Goal: Task Accomplishment & Management: Contribute content

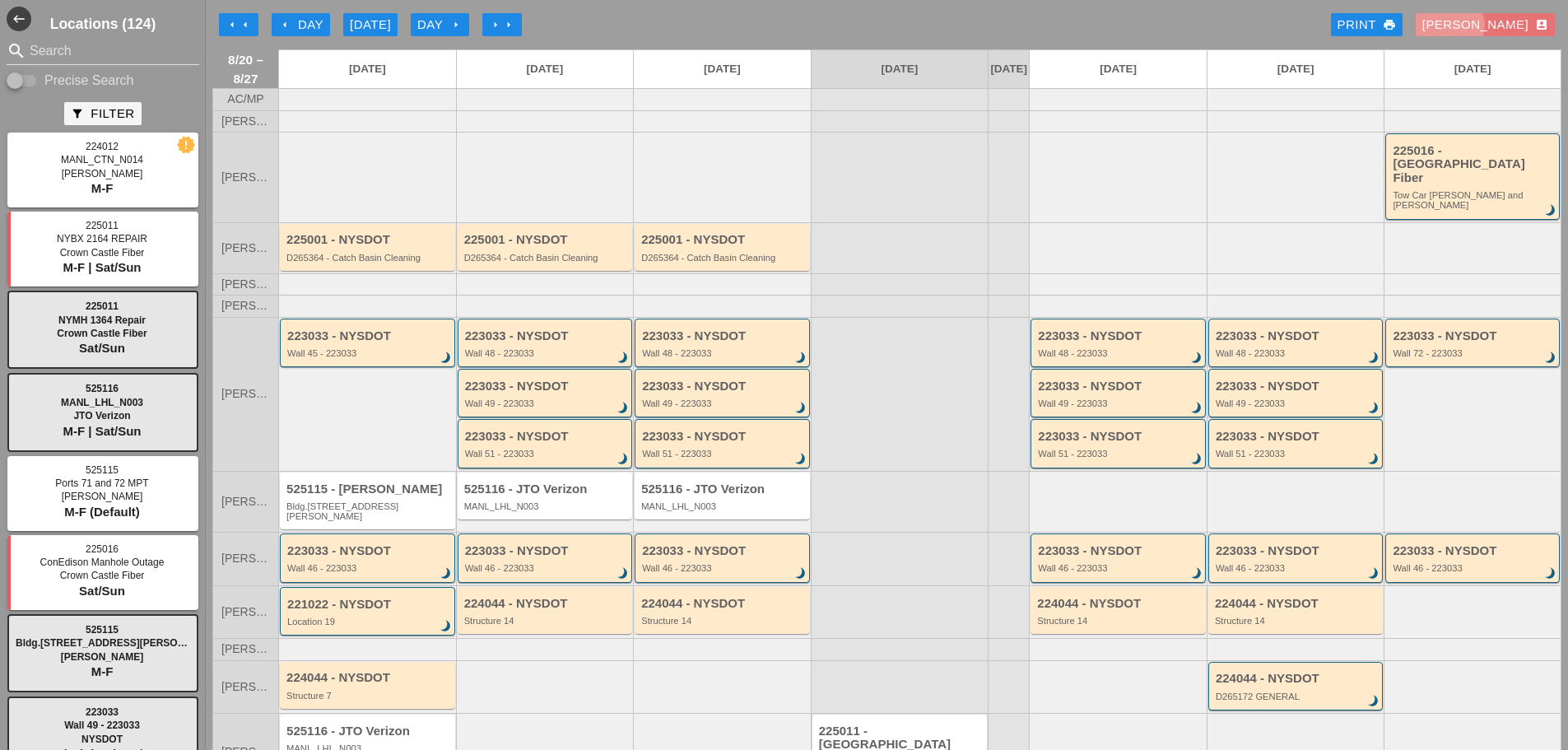
click at [1478, 18] on button "[PERSON_NAME] account_box" at bounding box center [1485, 24] width 139 height 23
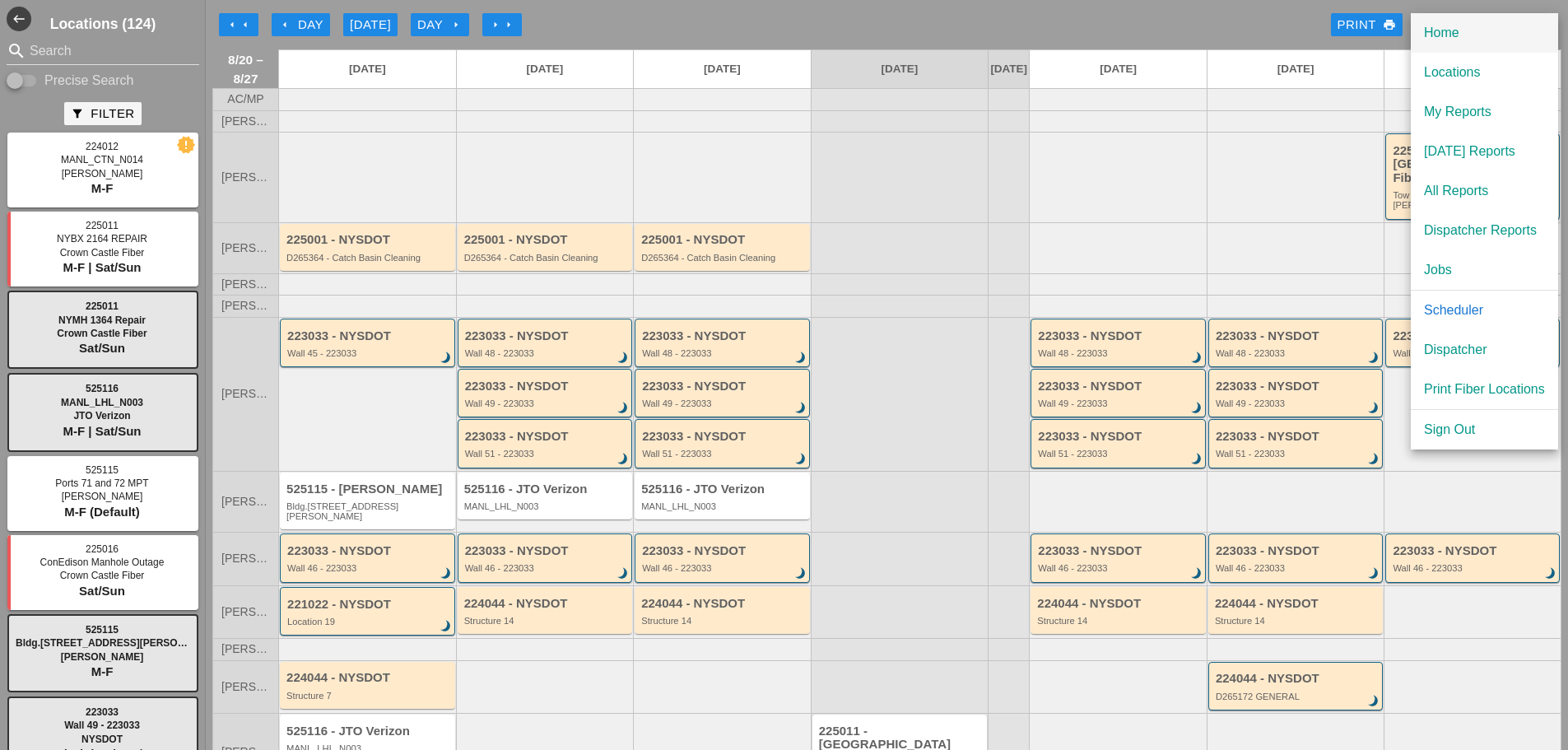
click at [1473, 36] on div "Home" at bounding box center [1484, 33] width 121 height 20
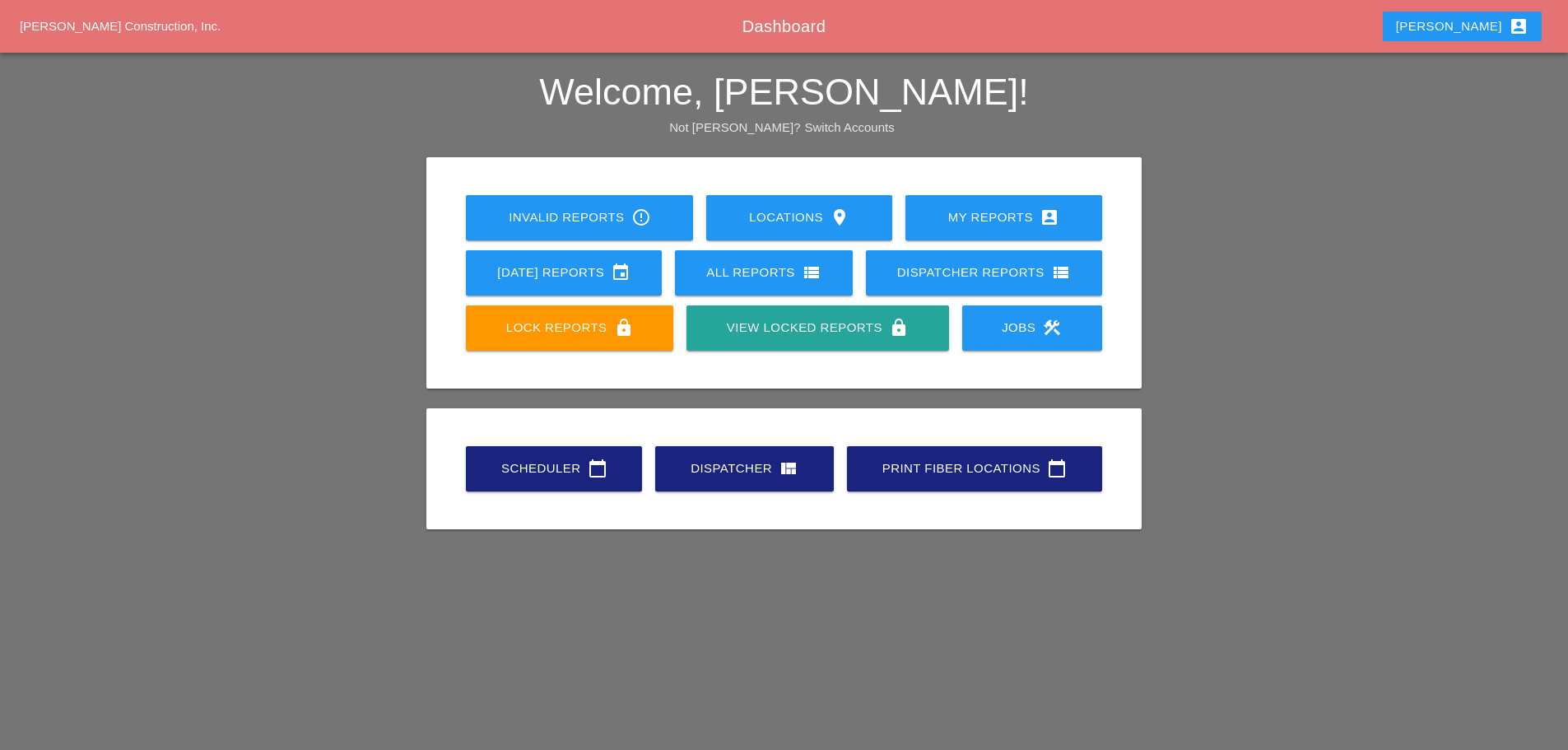
click at [535, 472] on div "Scheduler calendar_today" at bounding box center [554, 468] width 124 height 20
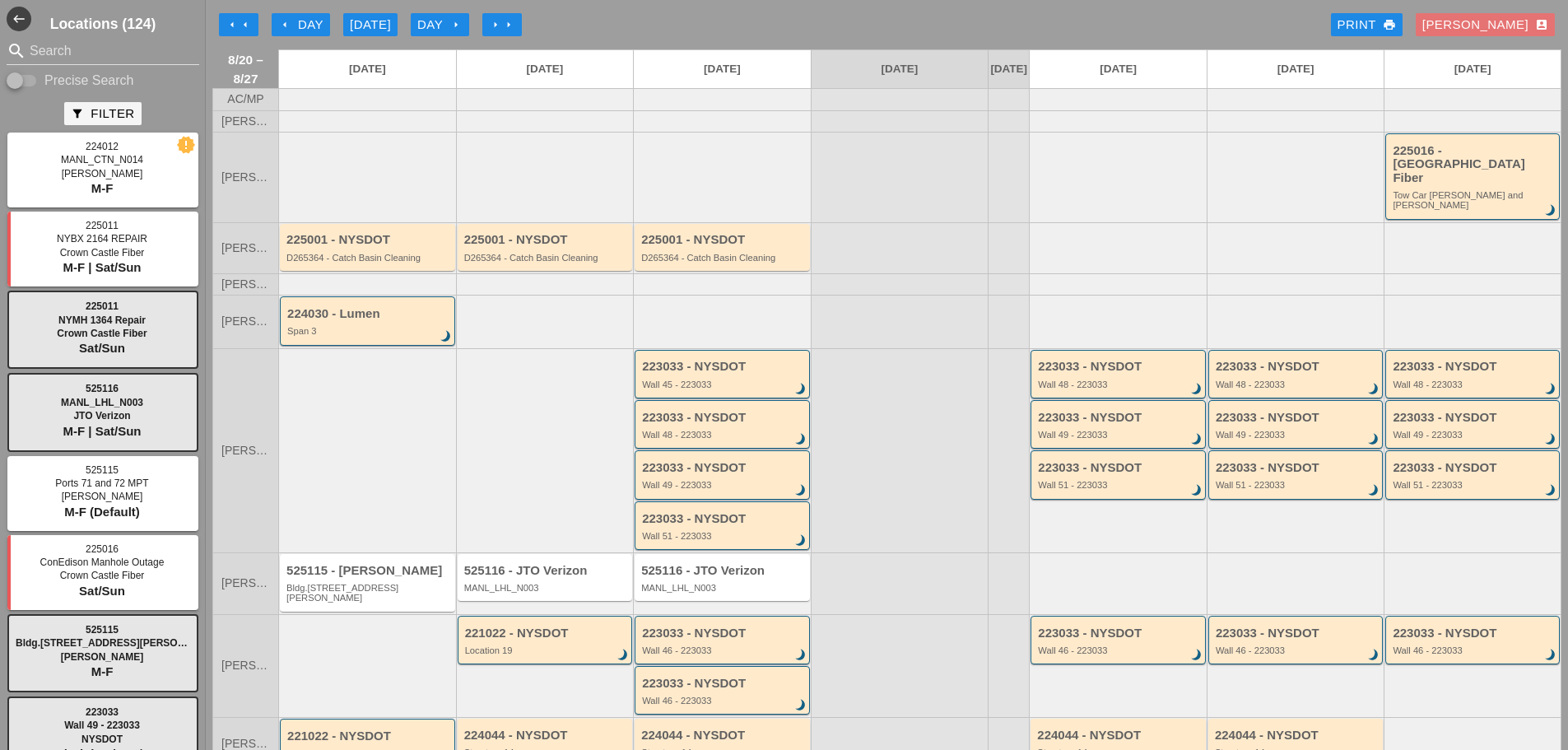
click at [1516, 29] on div "[PERSON_NAME] account_box" at bounding box center [1485, 25] width 126 height 19
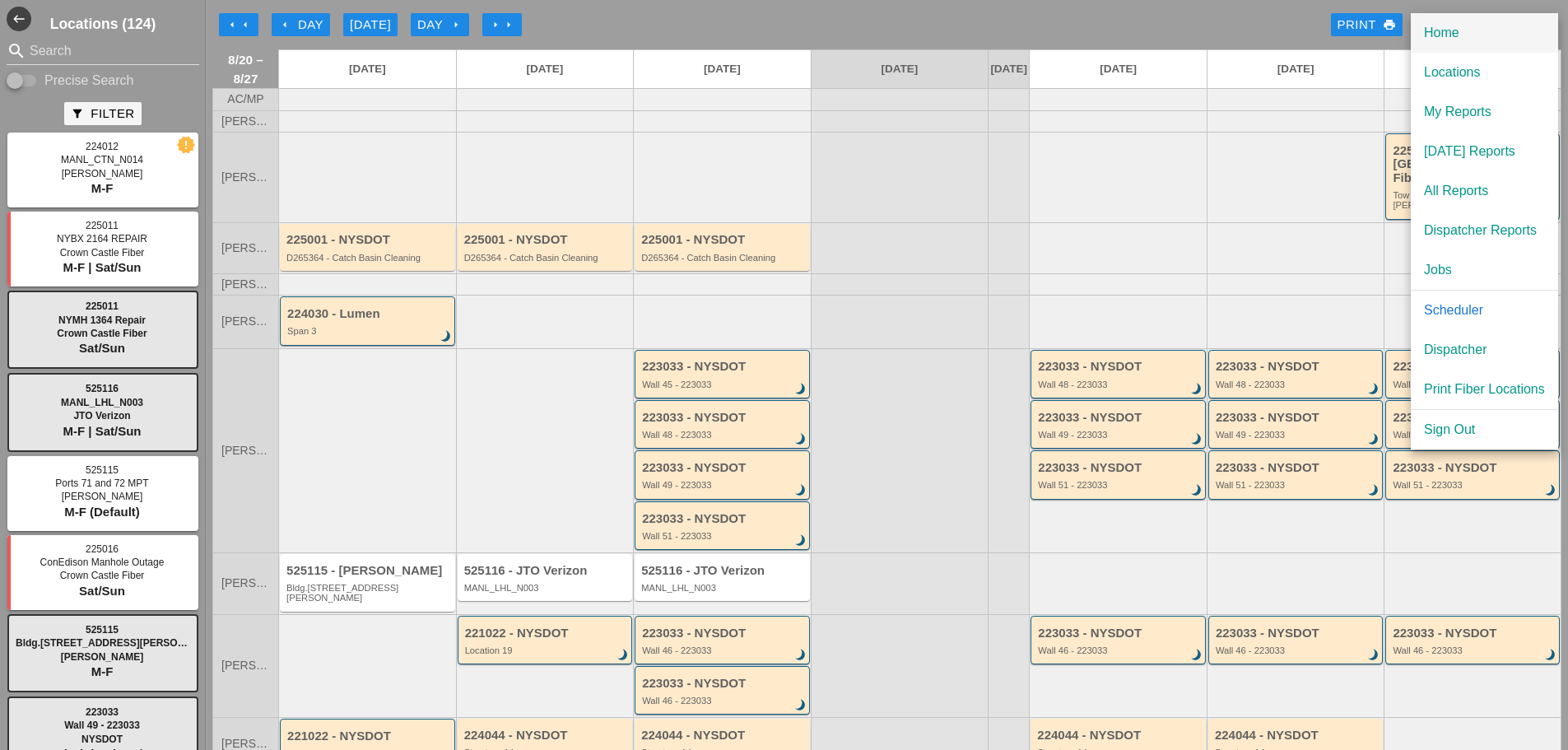
click at [1463, 38] on div "Home" at bounding box center [1484, 33] width 121 height 20
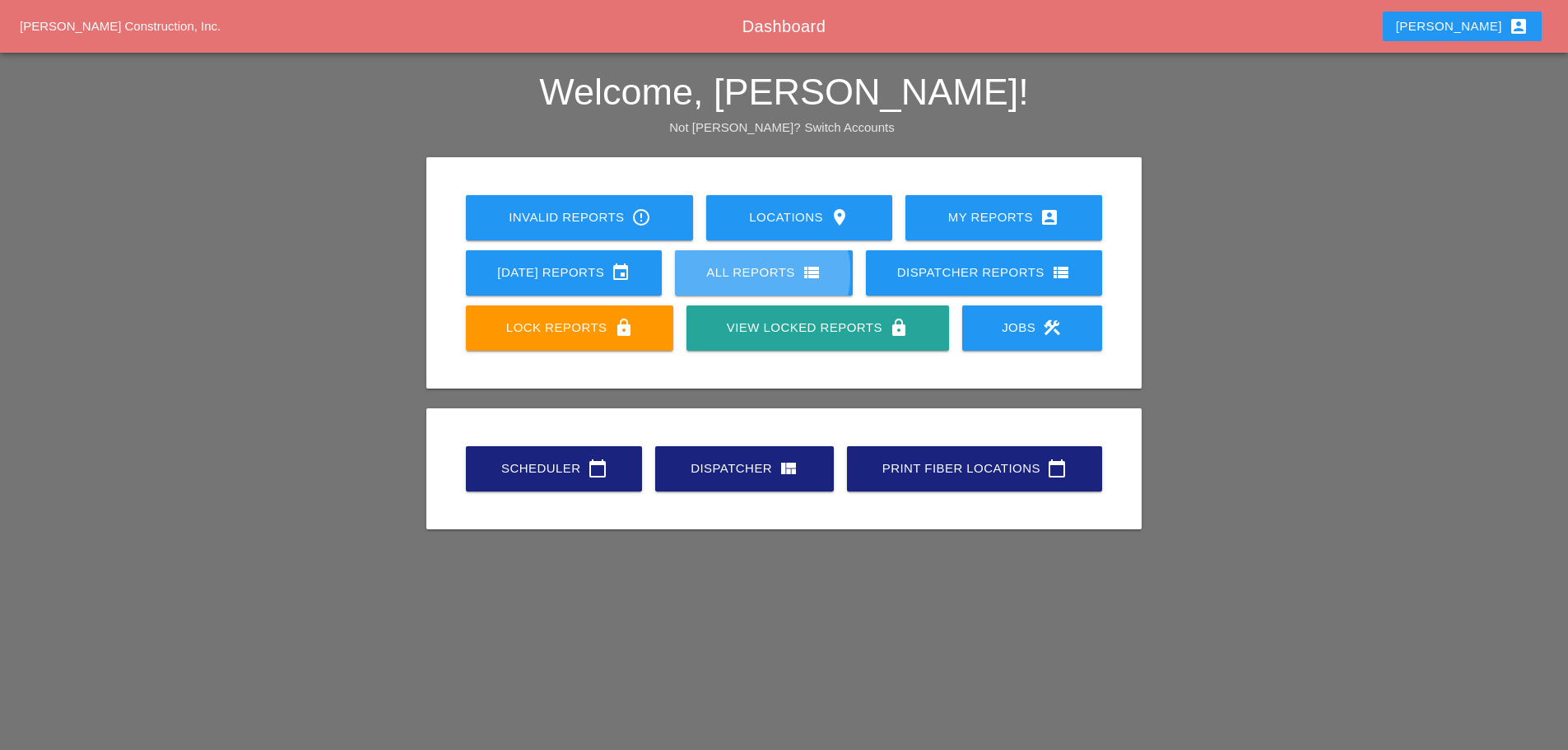
click at [728, 284] on link "All Reports view_list" at bounding box center [764, 272] width 178 height 45
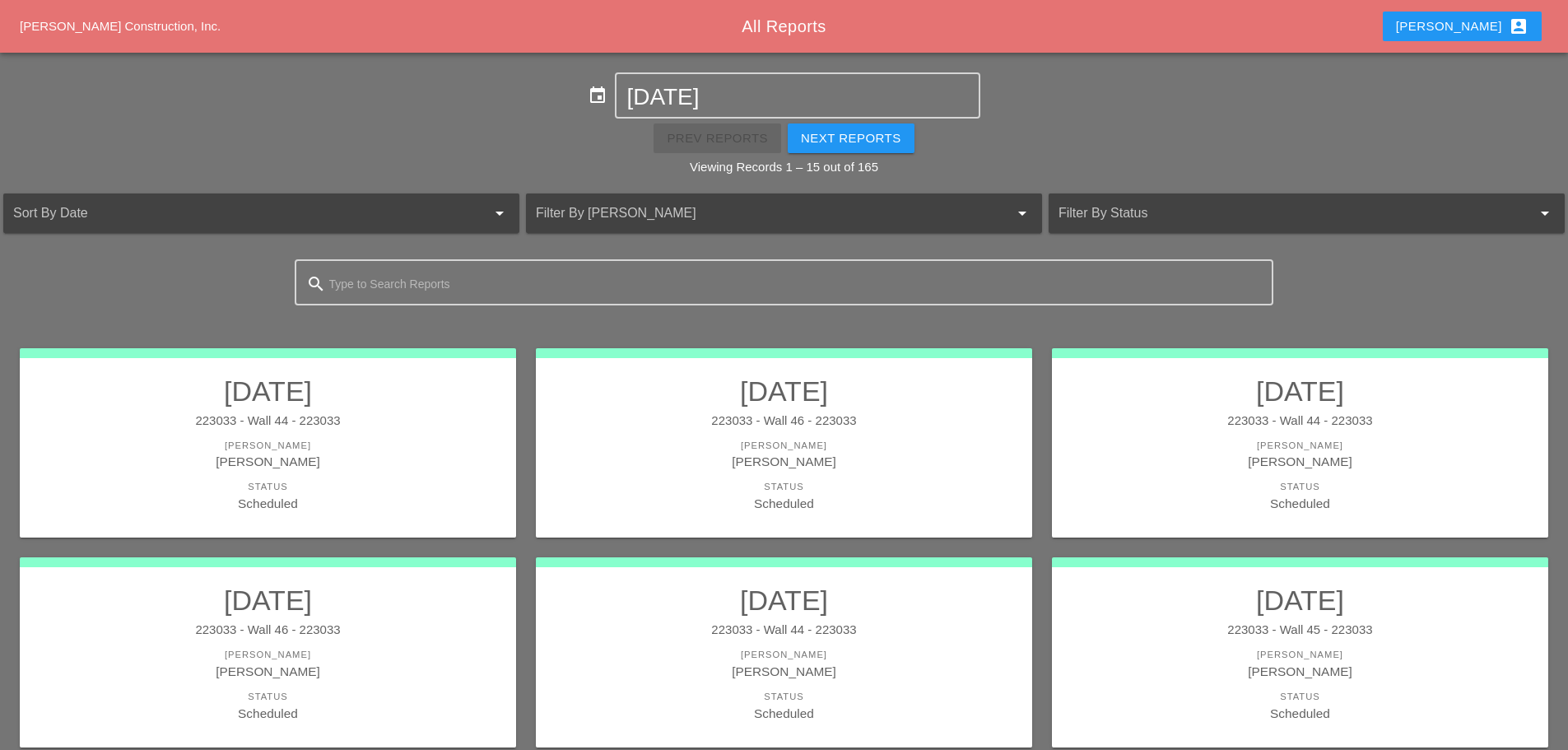
click at [624, 206] on div at bounding box center [761, 213] width 450 height 26
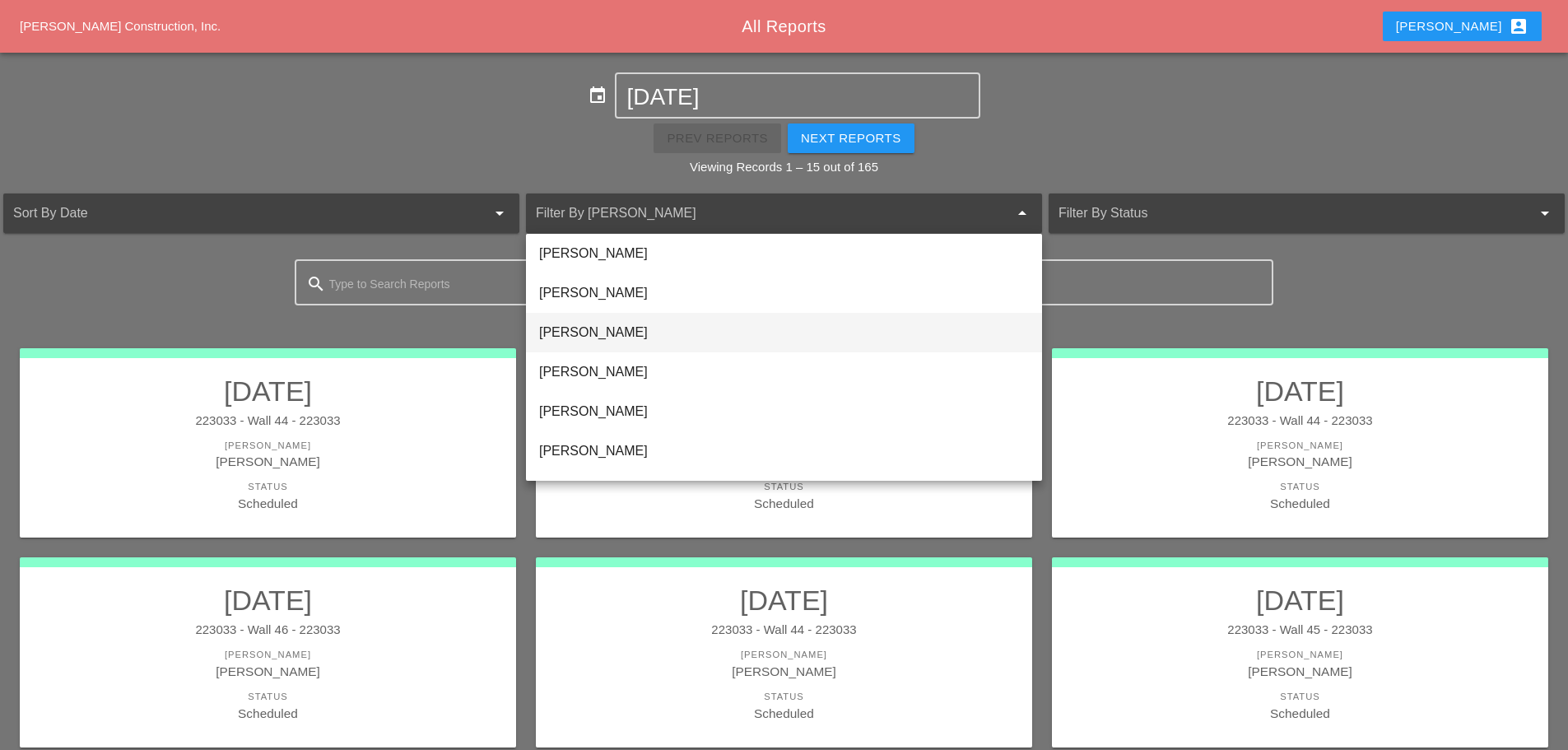
scroll to position [247, 0]
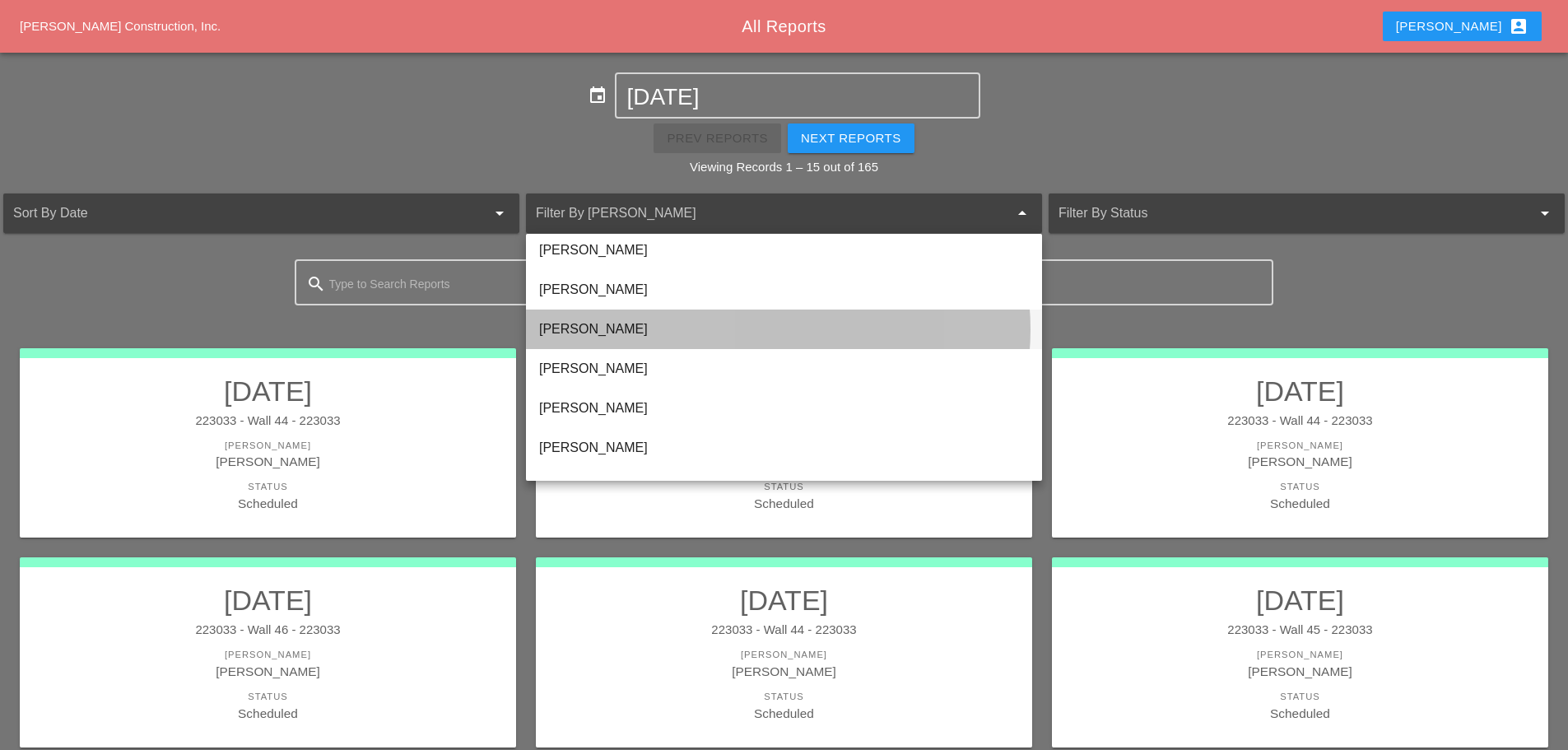
click at [617, 328] on div "[PERSON_NAME]" at bounding box center [784, 330] width 490 height 20
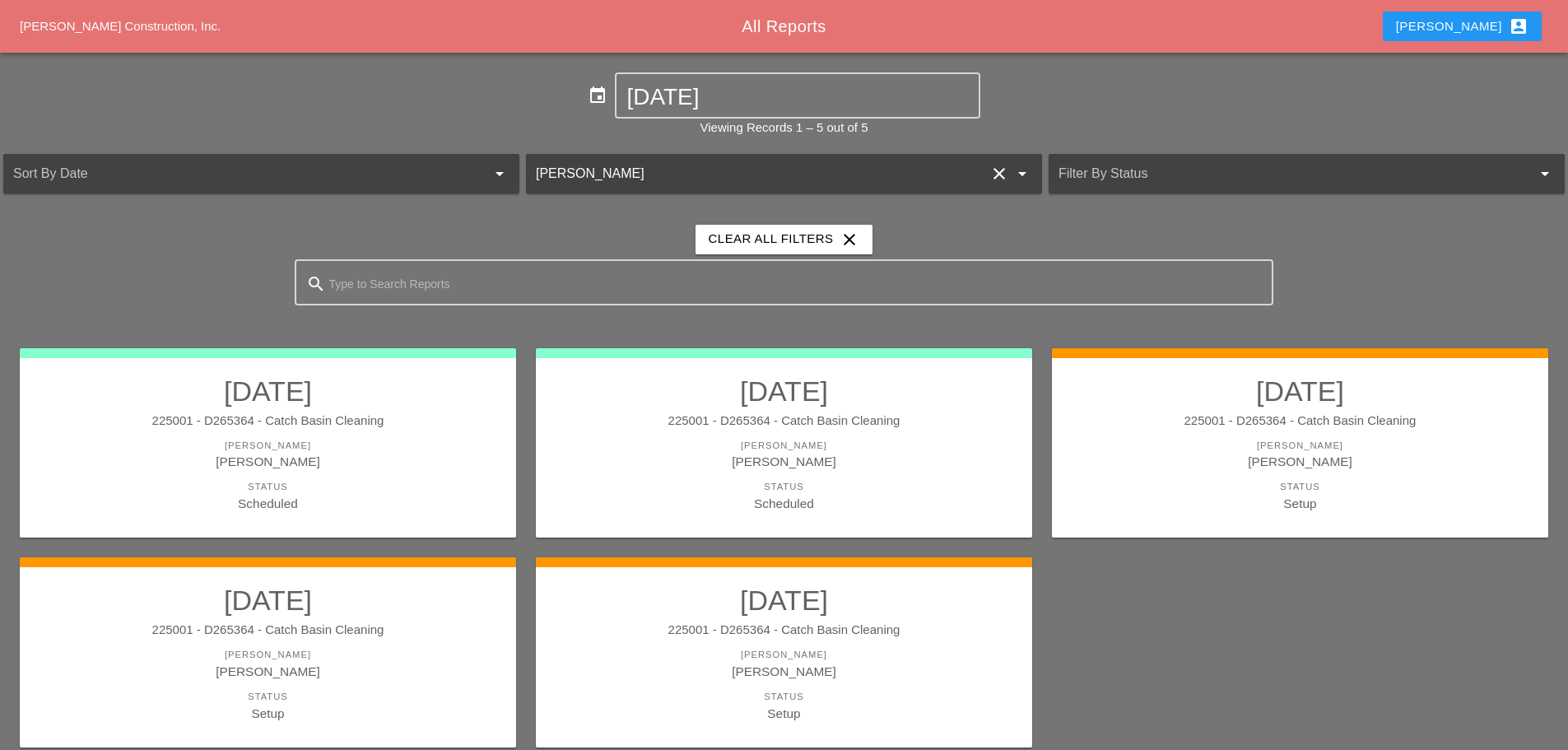
click at [345, 179] on div at bounding box center [238, 173] width 450 height 26
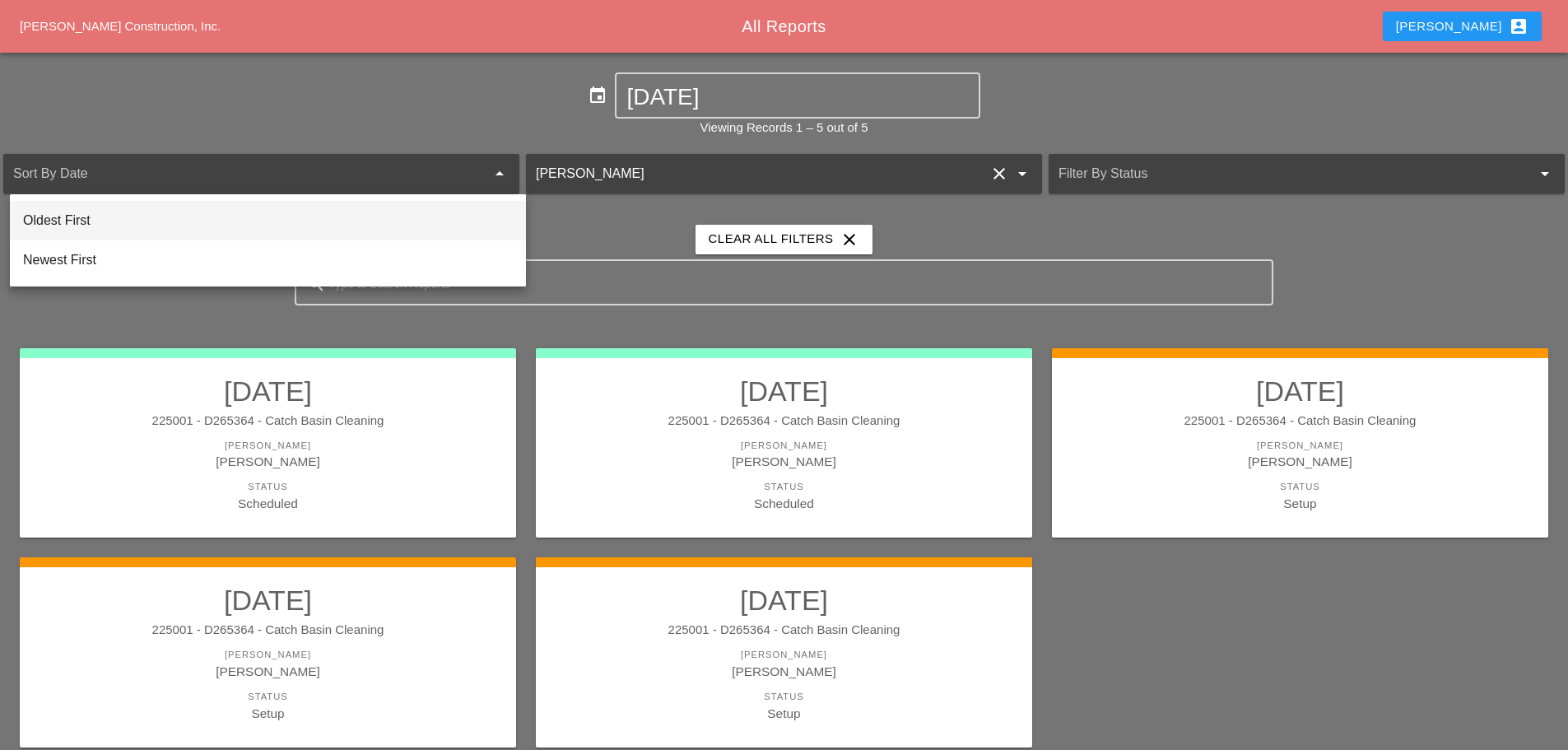
click at [157, 227] on div "Oldest First" at bounding box center [268, 221] width 490 height 20
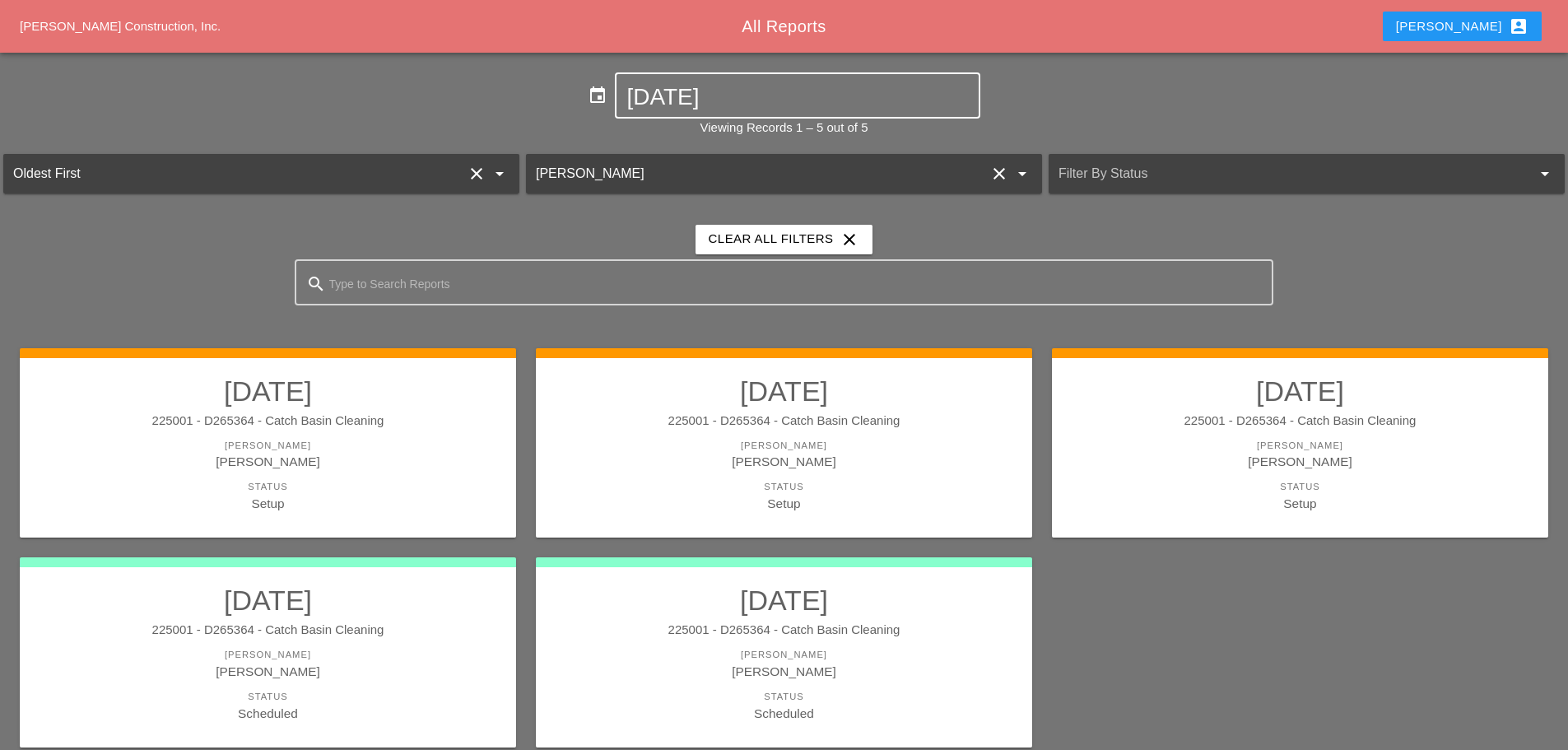
click at [619, 88] on div "[DATE]" at bounding box center [797, 96] width 365 height 46
click at [592, 91] on icon "event" at bounding box center [598, 96] width 20 height 20
click at [666, 102] on input "[DATE]" at bounding box center [797, 97] width 342 height 26
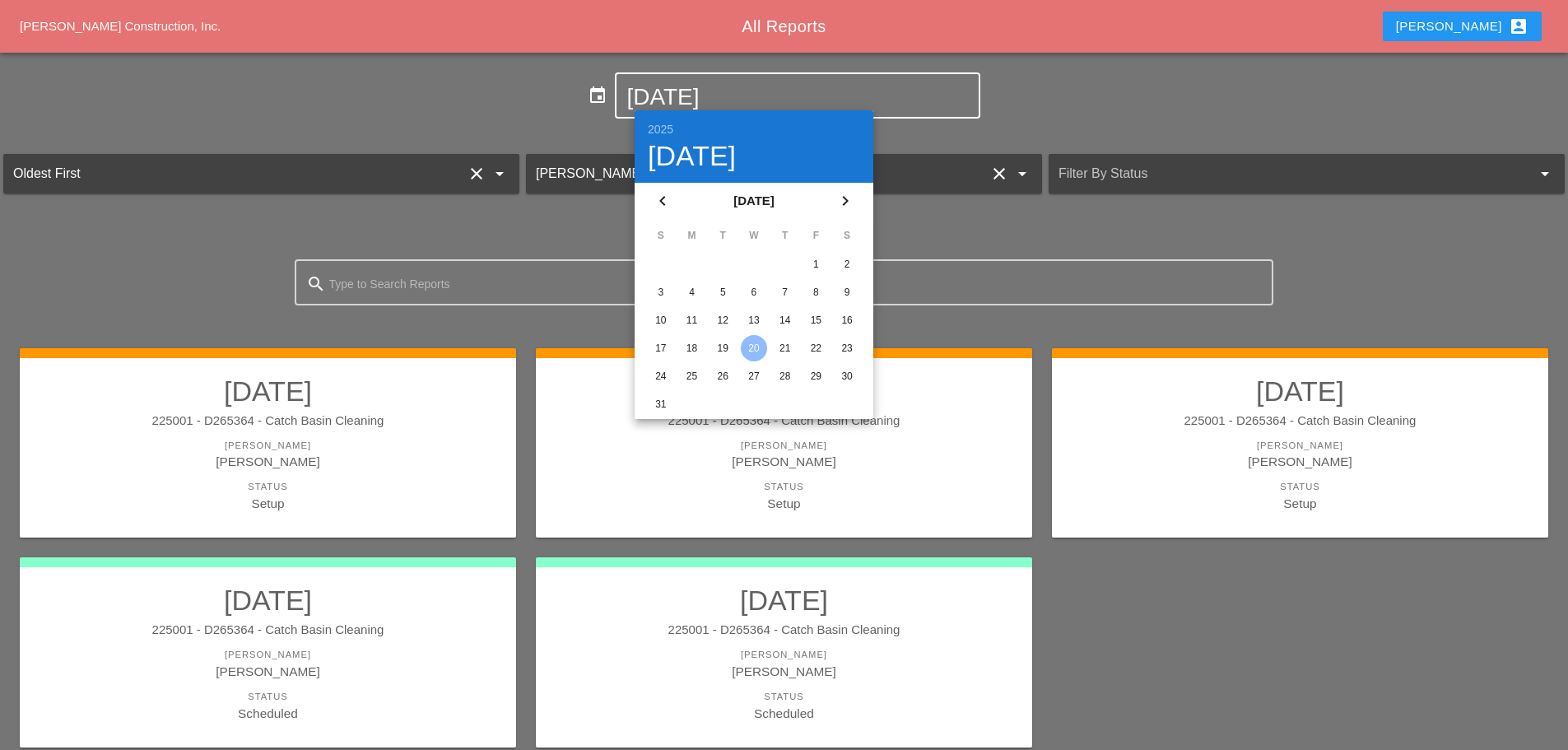
click at [680, 102] on input "[DATE]" at bounding box center [797, 97] width 342 height 26
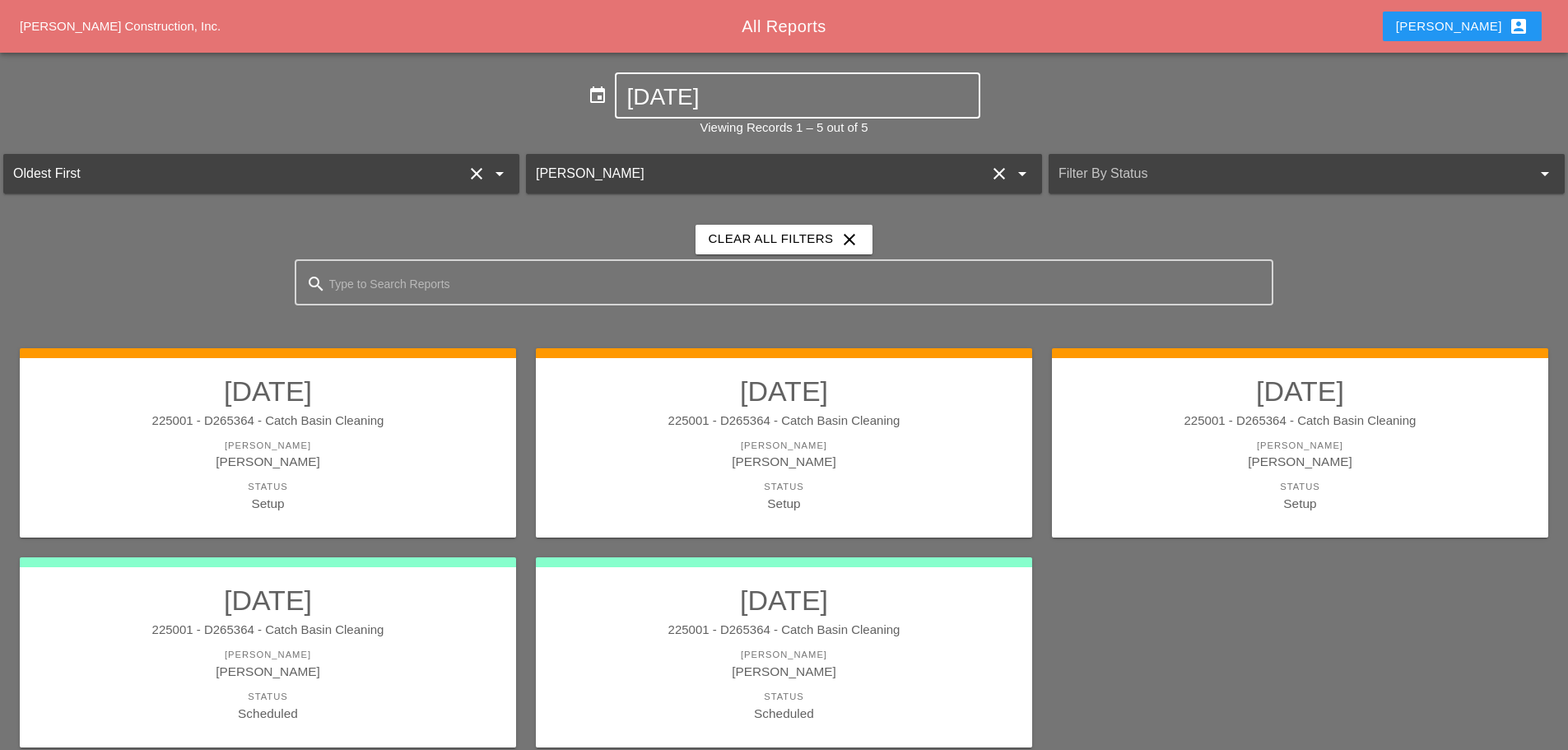
click at [680, 102] on input "[DATE]" at bounding box center [797, 97] width 342 height 26
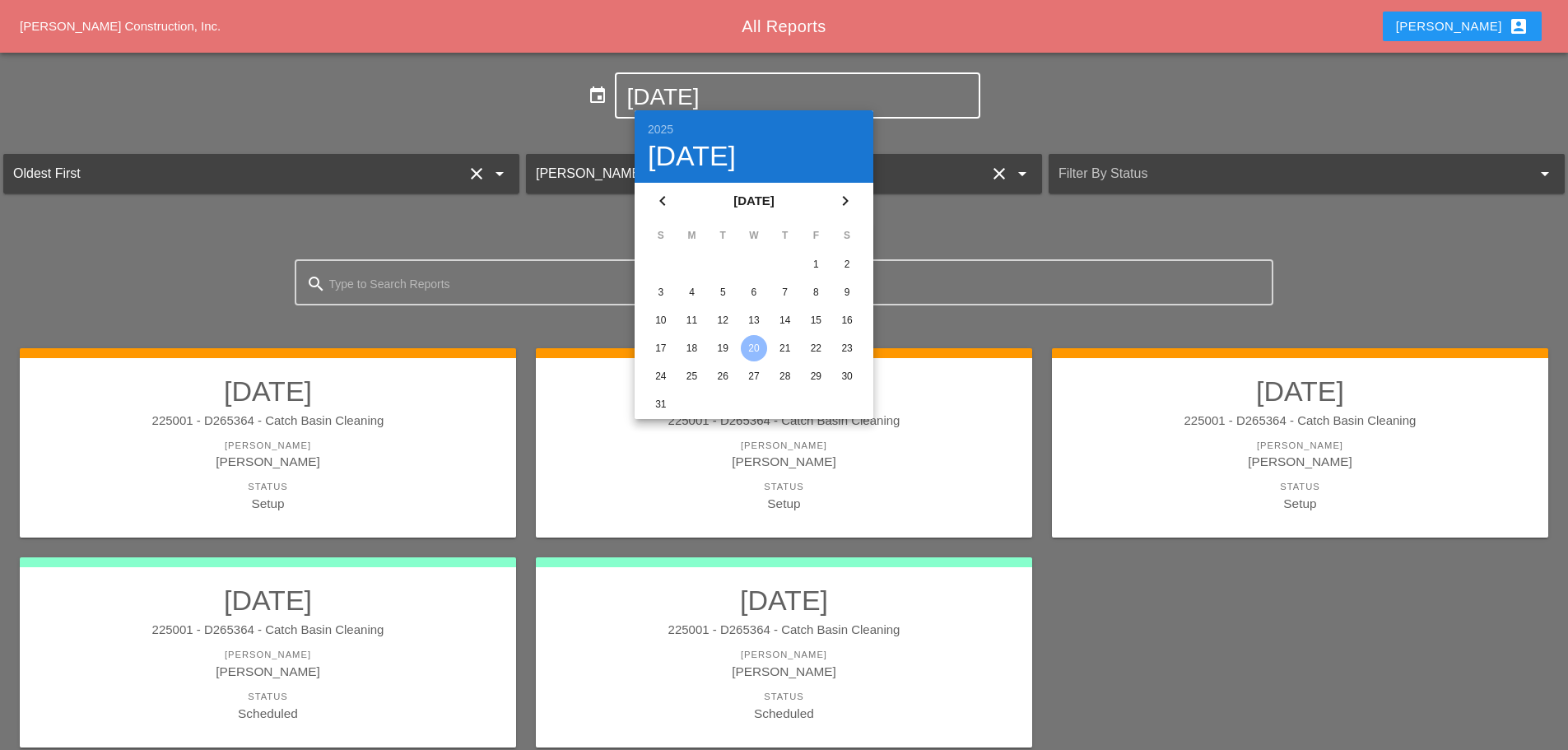
click at [666, 192] on icon "chevron_left" at bounding box center [662, 201] width 20 height 20
click at [677, 85] on input "[DATE]" at bounding box center [797, 97] width 342 height 26
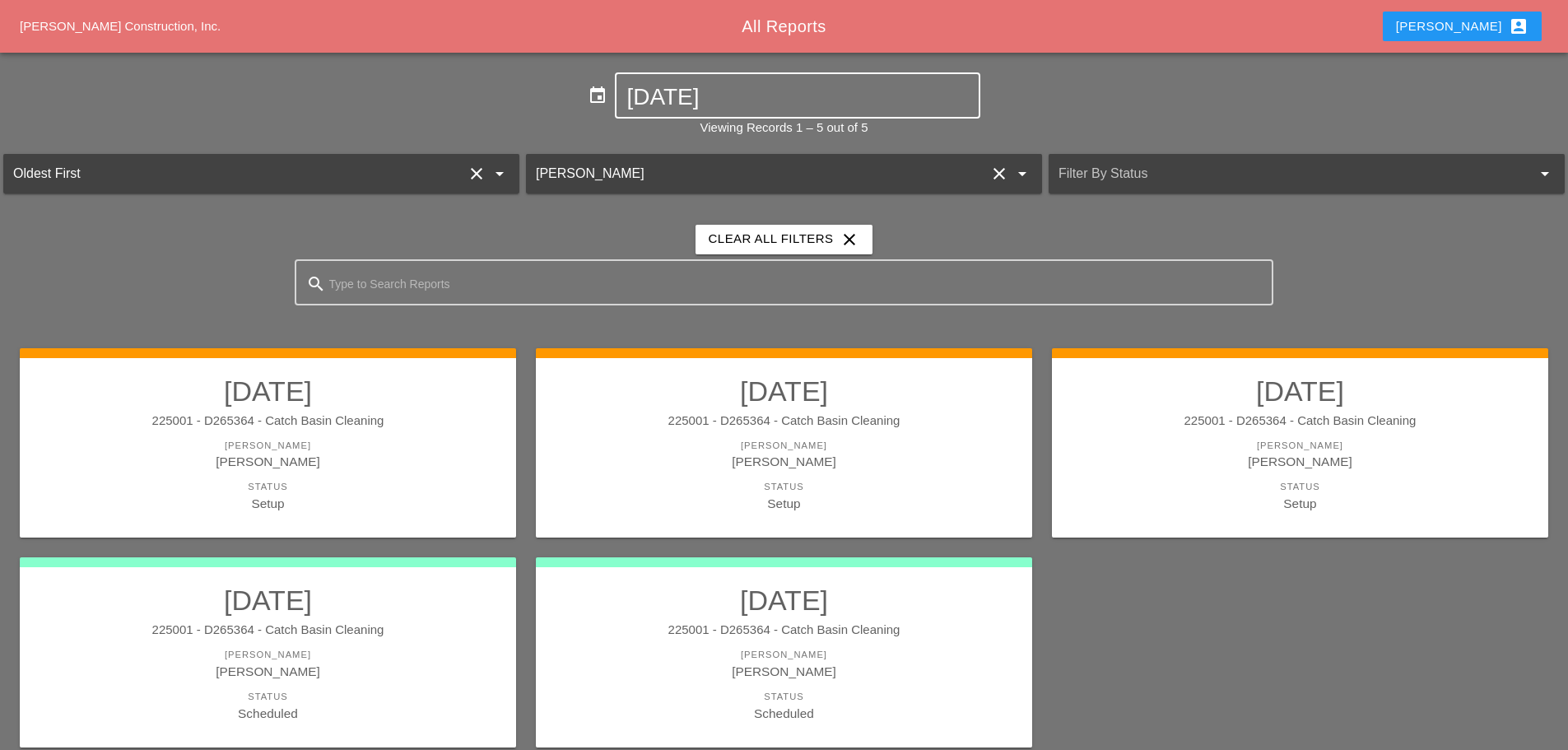
click at [664, 93] on input "[DATE]" at bounding box center [797, 97] width 342 height 26
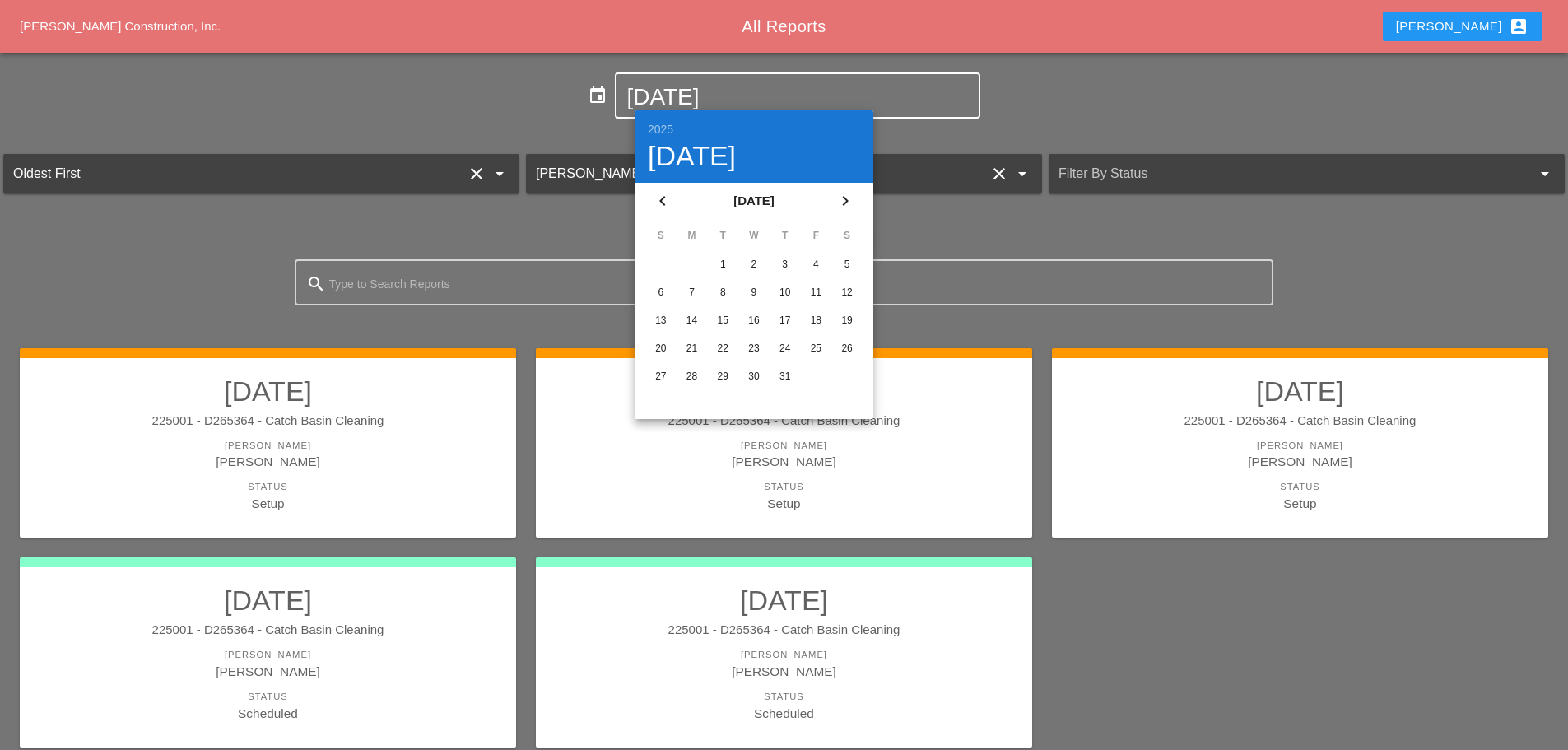
click at [668, 192] on icon "chevron_left" at bounding box center [662, 201] width 20 height 20
click at [842, 201] on icon "chevron_right" at bounding box center [846, 201] width 20 height 20
click at [723, 257] on div "1" at bounding box center [722, 264] width 26 height 26
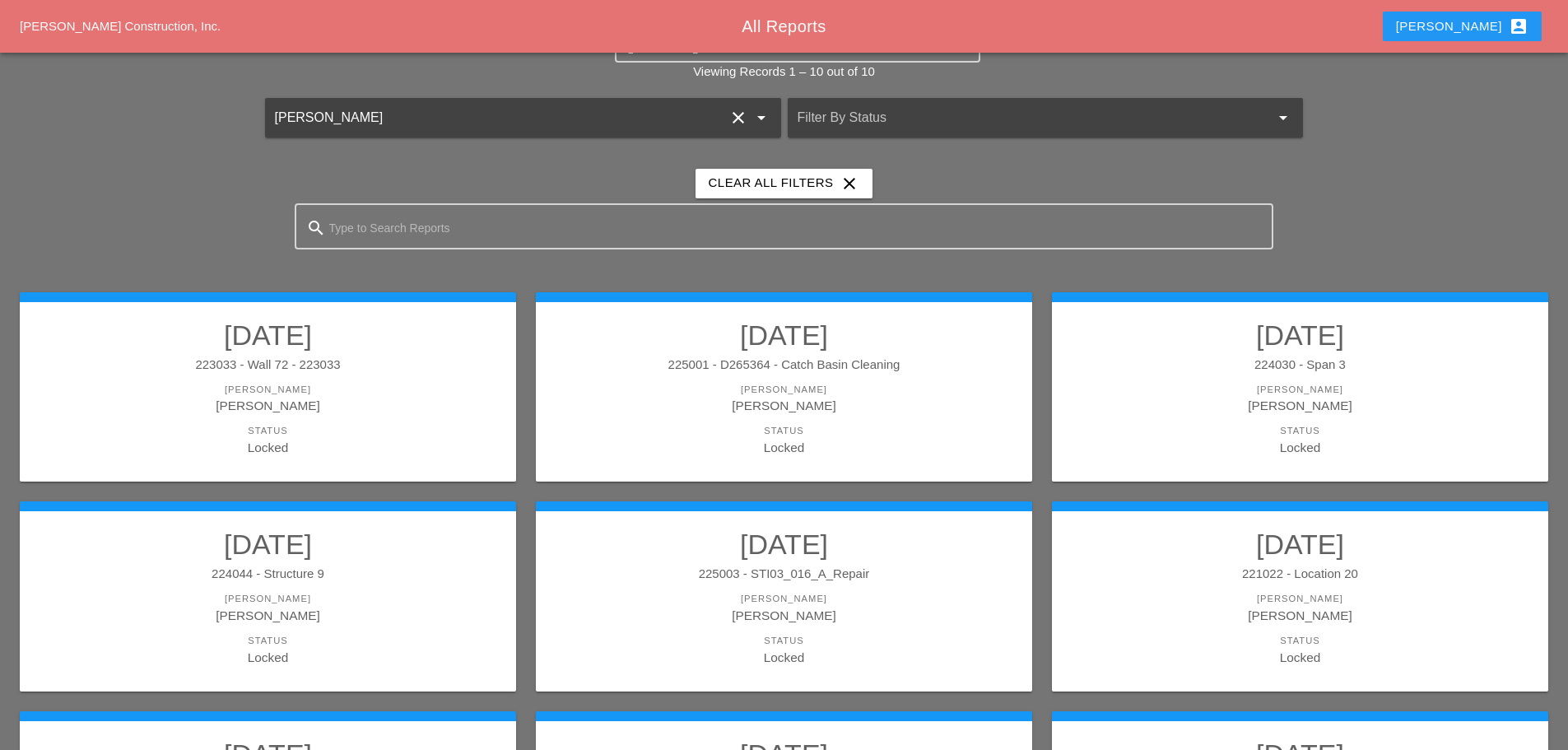
scroll to position [83, 0]
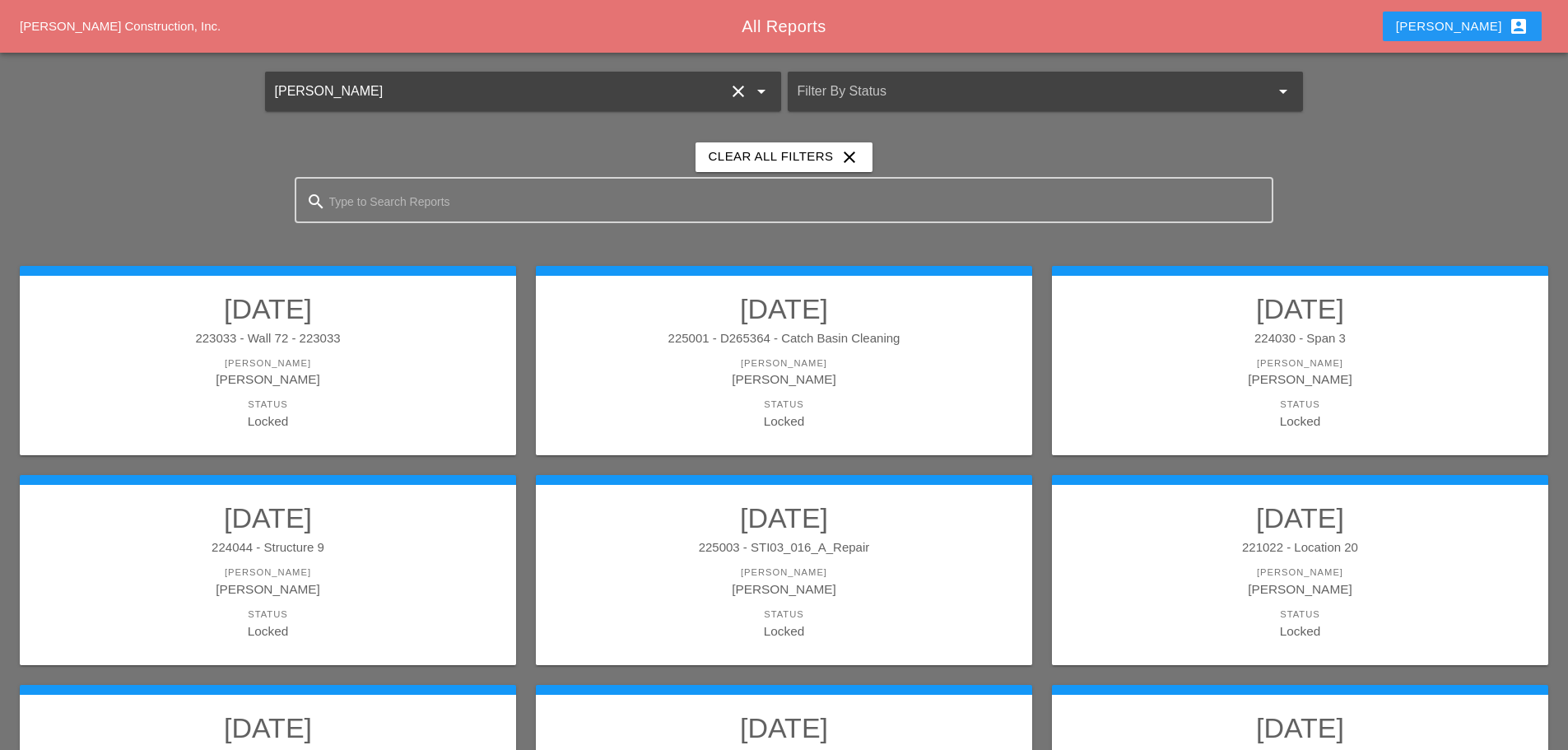
click at [751, 349] on link "[DATE] 225001 - D265364 - Catch Basin Cleaning [PERSON_NAME] [PERSON_NAME] Stat…" at bounding box center [784, 361] width 463 height 138
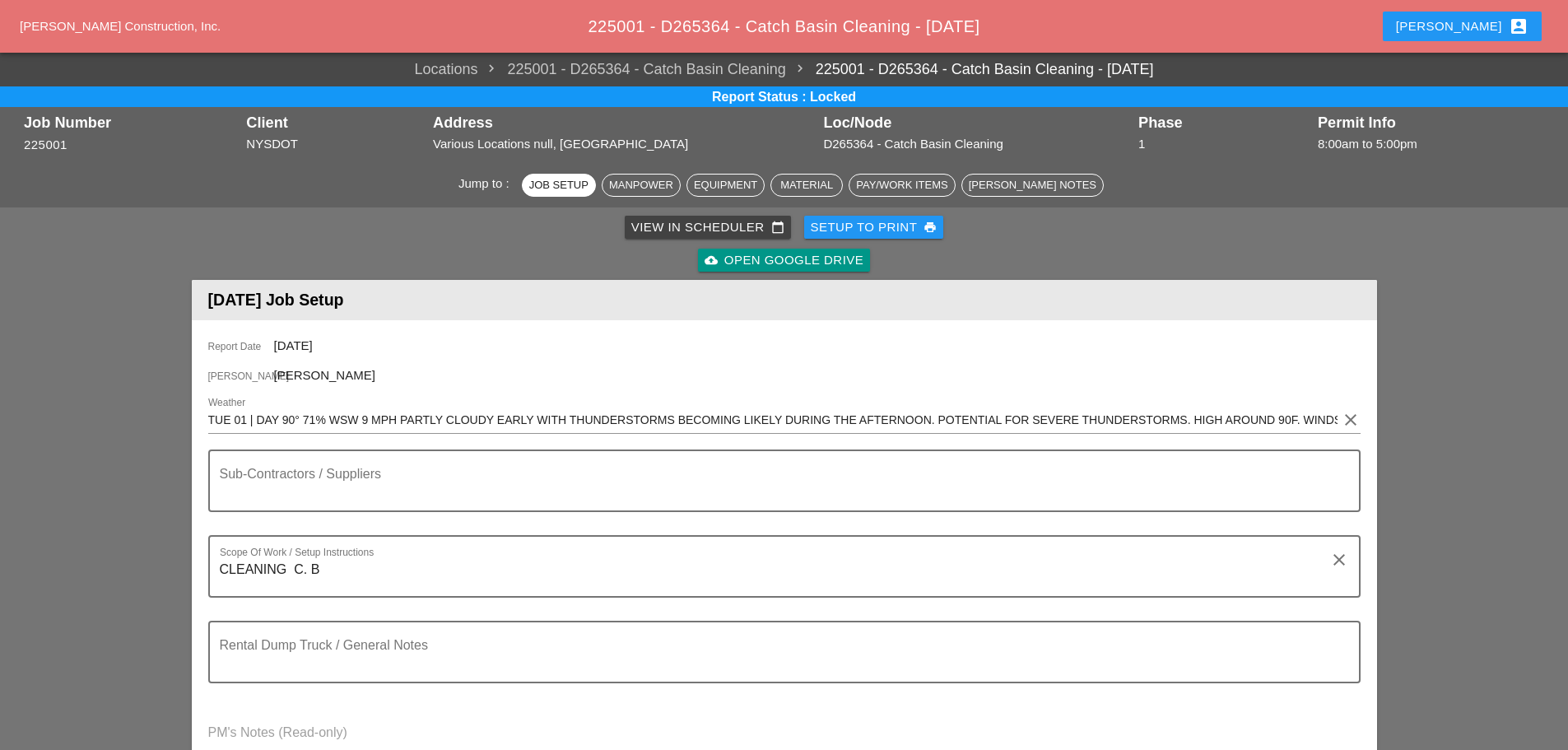
click at [1486, 26] on div "[PERSON_NAME] account_box" at bounding box center [1462, 27] width 132 height 20
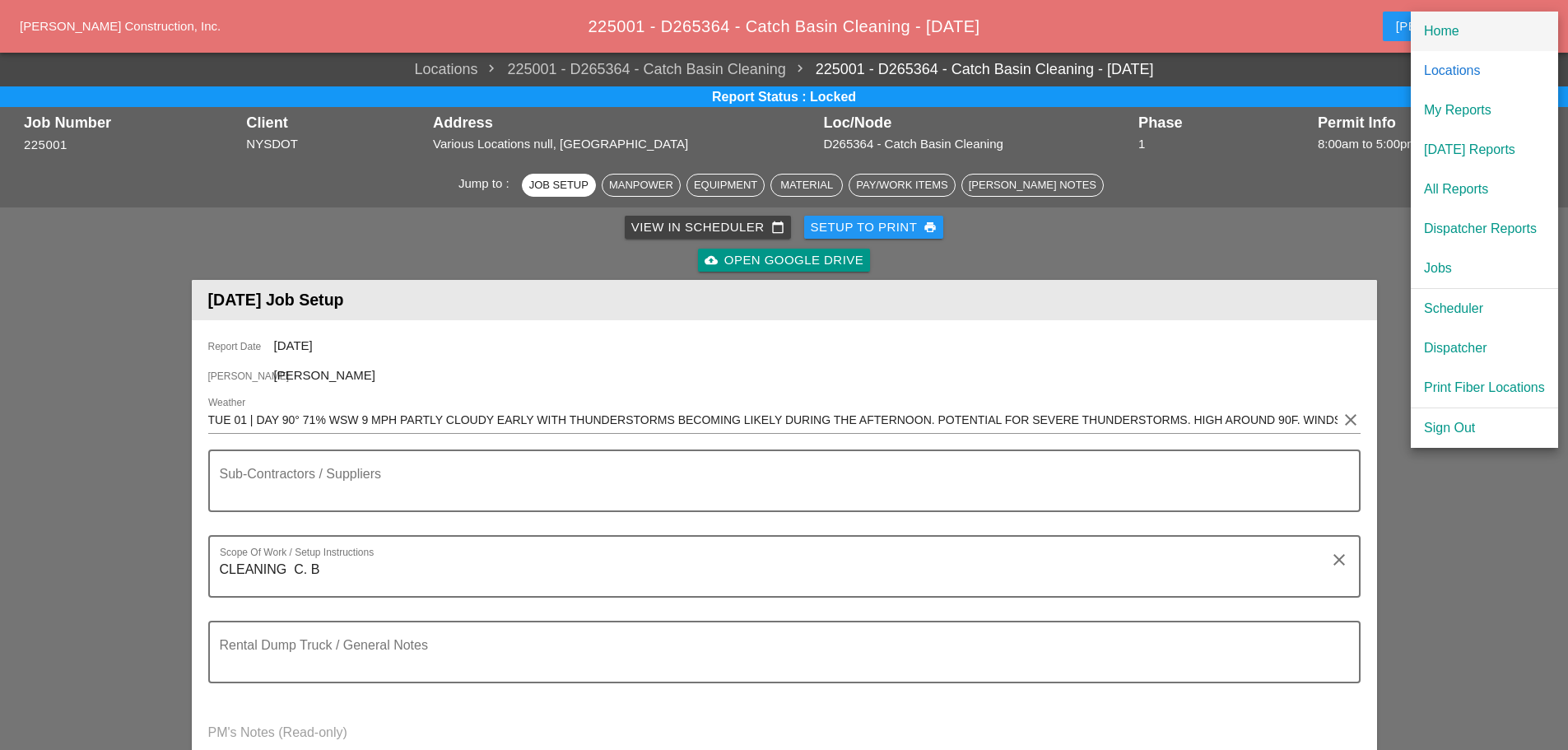
click at [1439, 25] on div "Home" at bounding box center [1484, 31] width 121 height 20
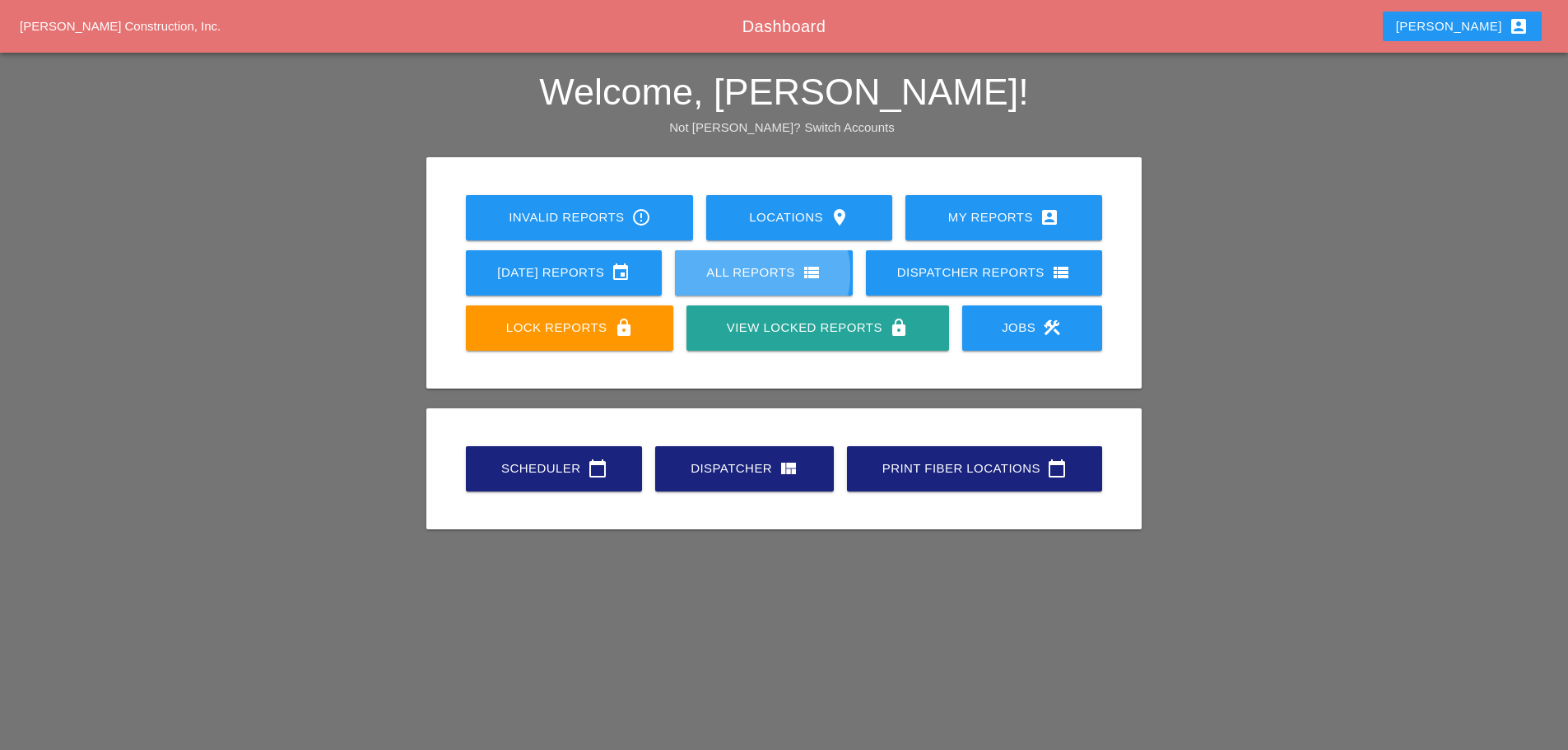
click at [736, 272] on div "All Reports view_list" at bounding box center [764, 273] width 126 height 20
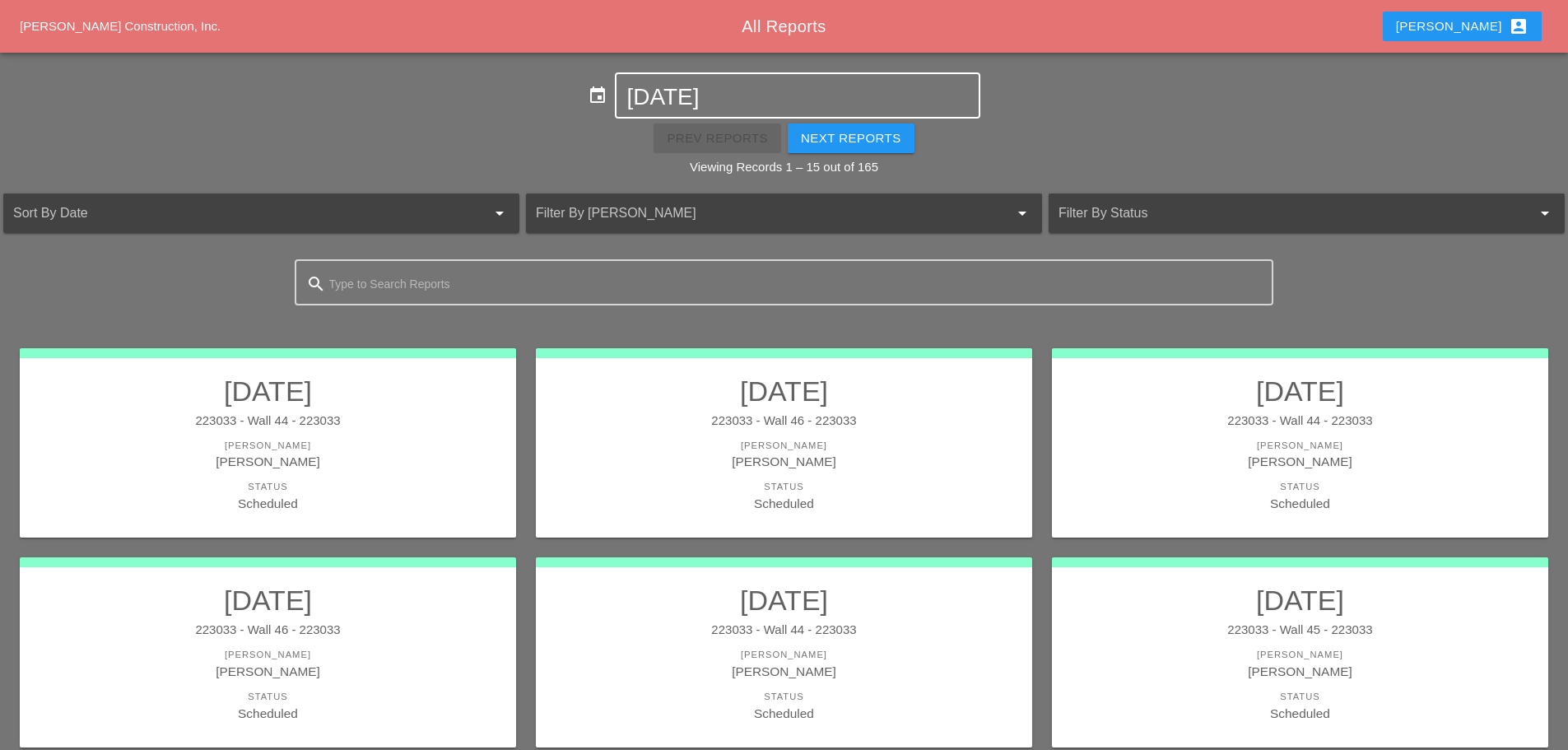
click at [693, 98] on input "[DATE]" at bounding box center [797, 97] width 342 height 26
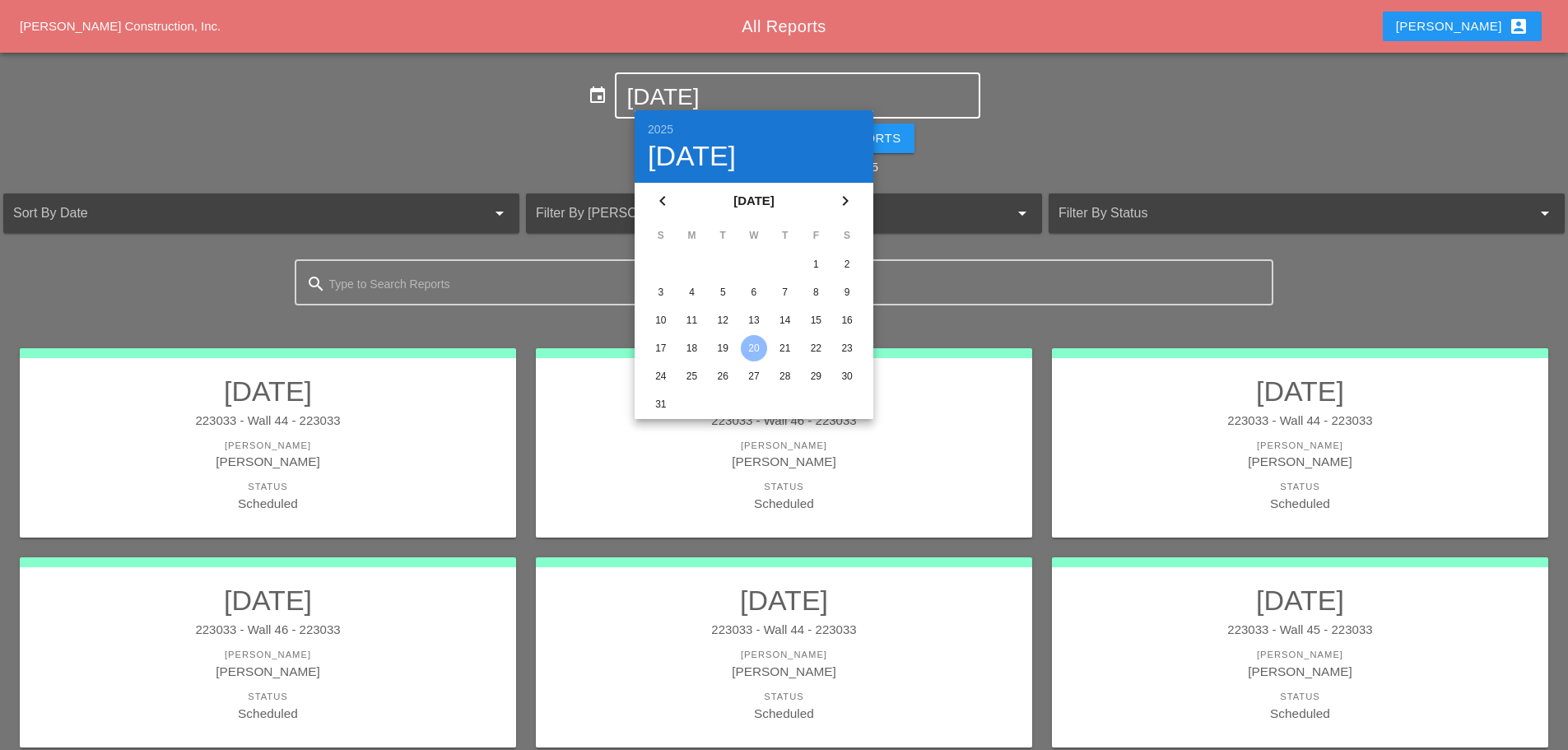
click at [657, 198] on icon "chevron_left" at bounding box center [662, 201] width 20 height 20
click at [780, 375] on div "31" at bounding box center [785, 375] width 26 height 26
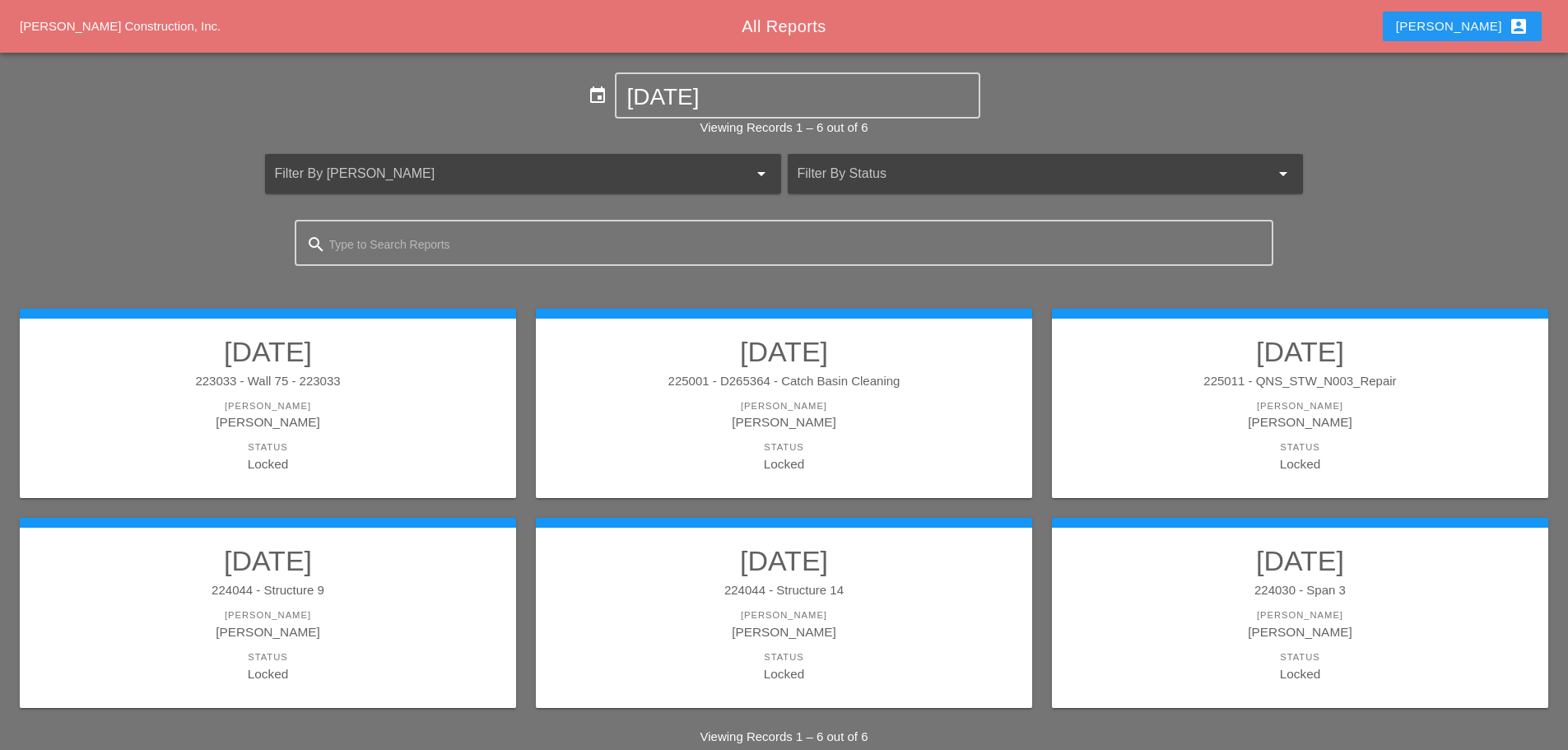
click at [662, 375] on div "225001 - D265364 - Catch Basin Cleaning" at bounding box center [784, 381] width 463 height 19
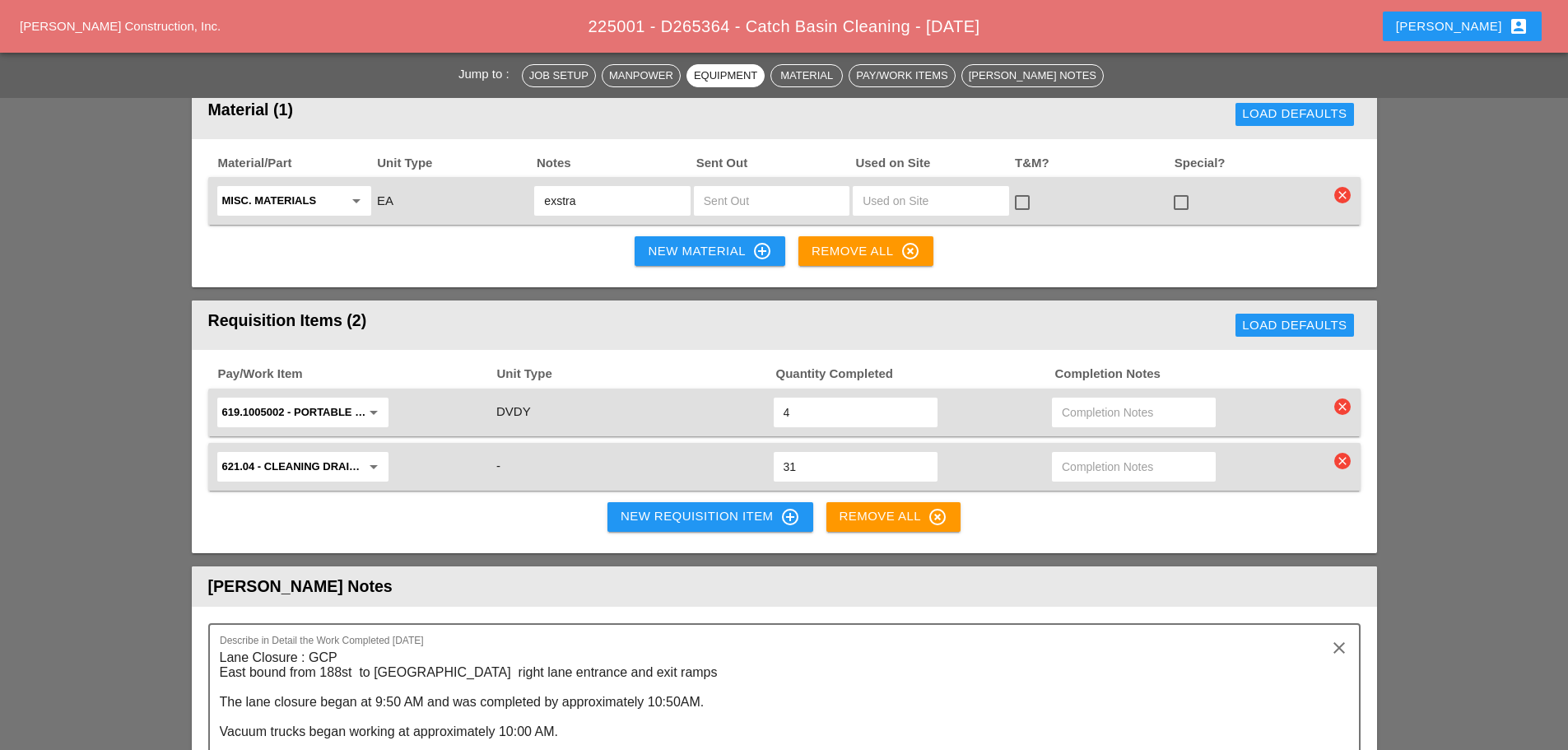
scroll to position [1646, 0]
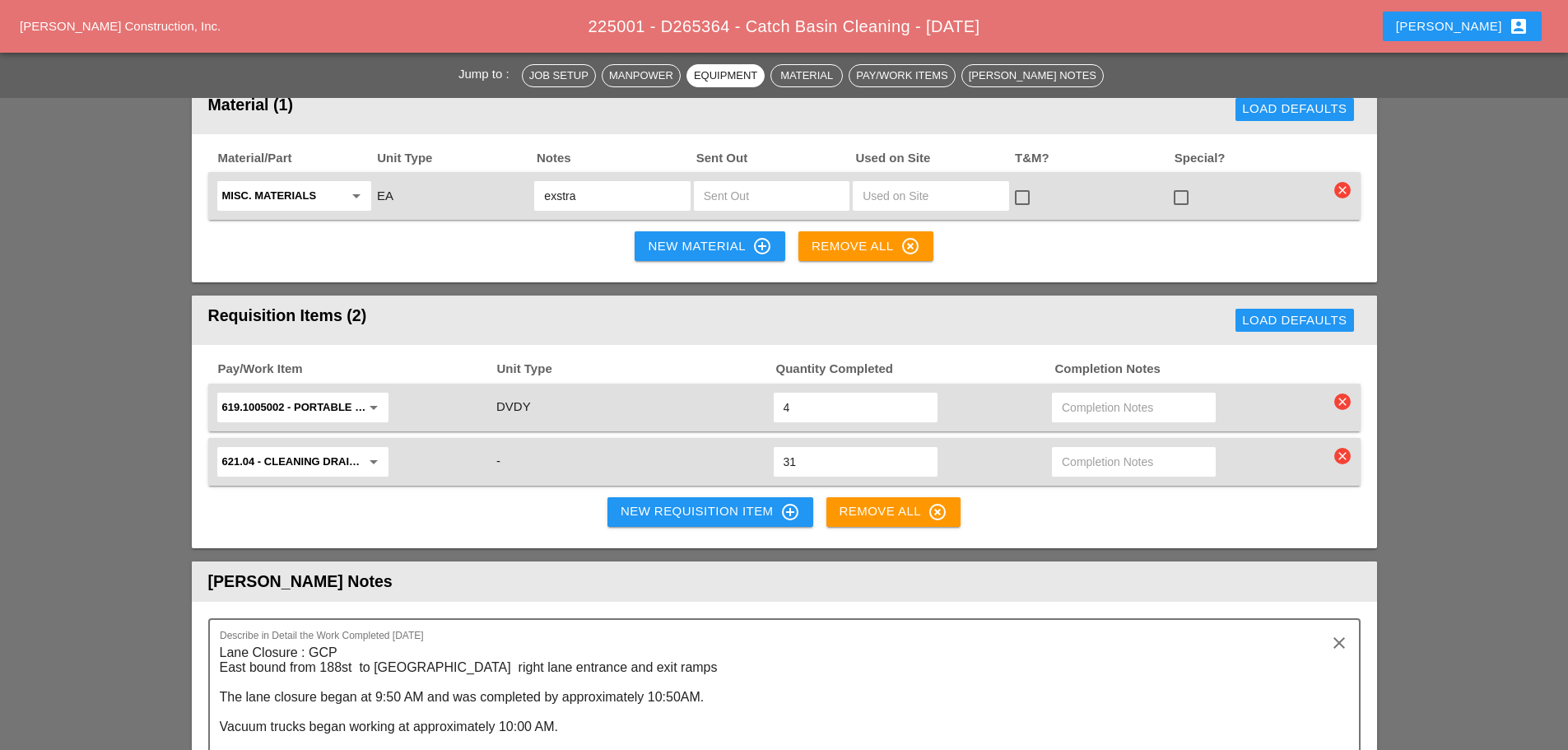
click at [629, 503] on div "New Requisition Item control_point" at bounding box center [710, 512] width 179 height 20
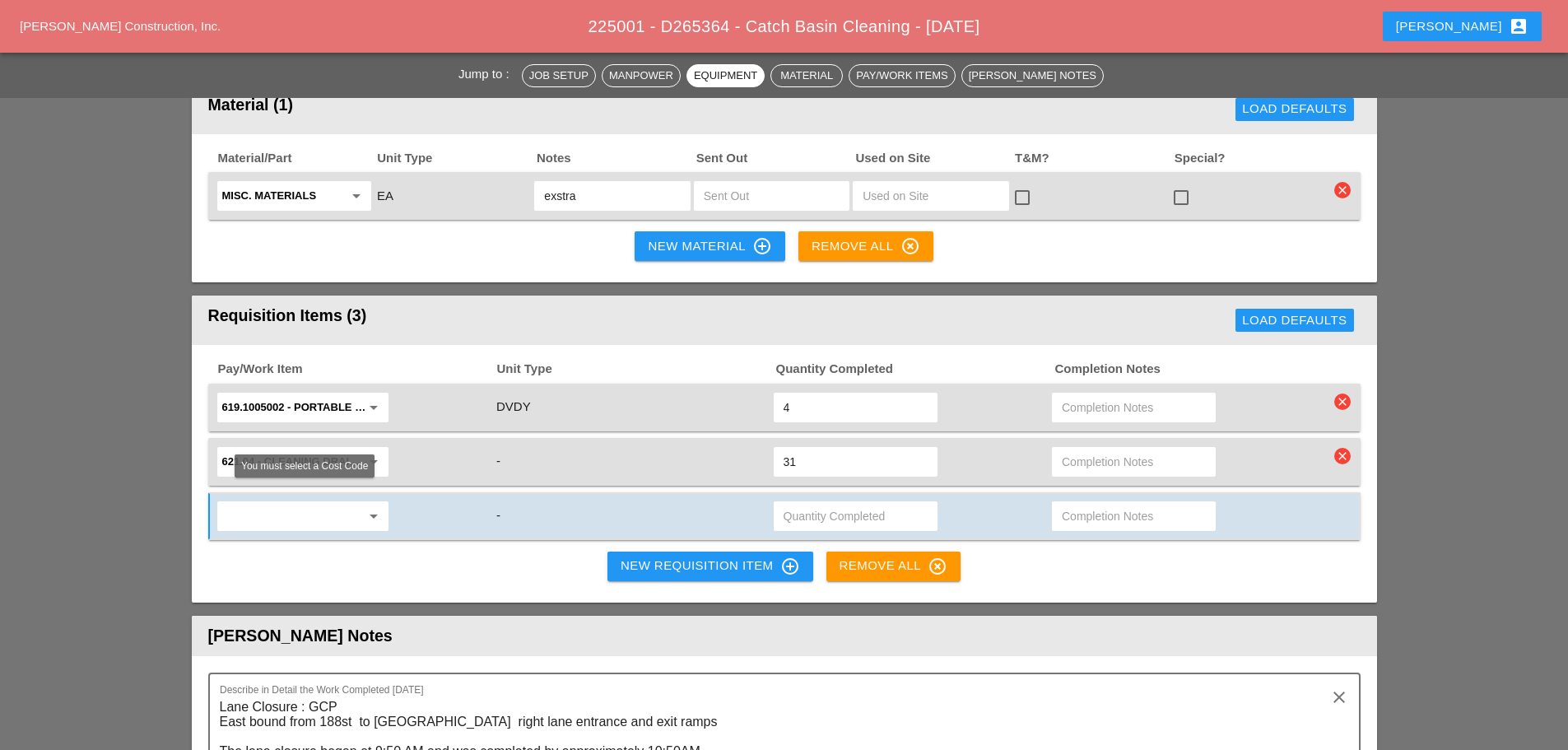
click at [320, 503] on input "text" at bounding box center [291, 516] width 138 height 26
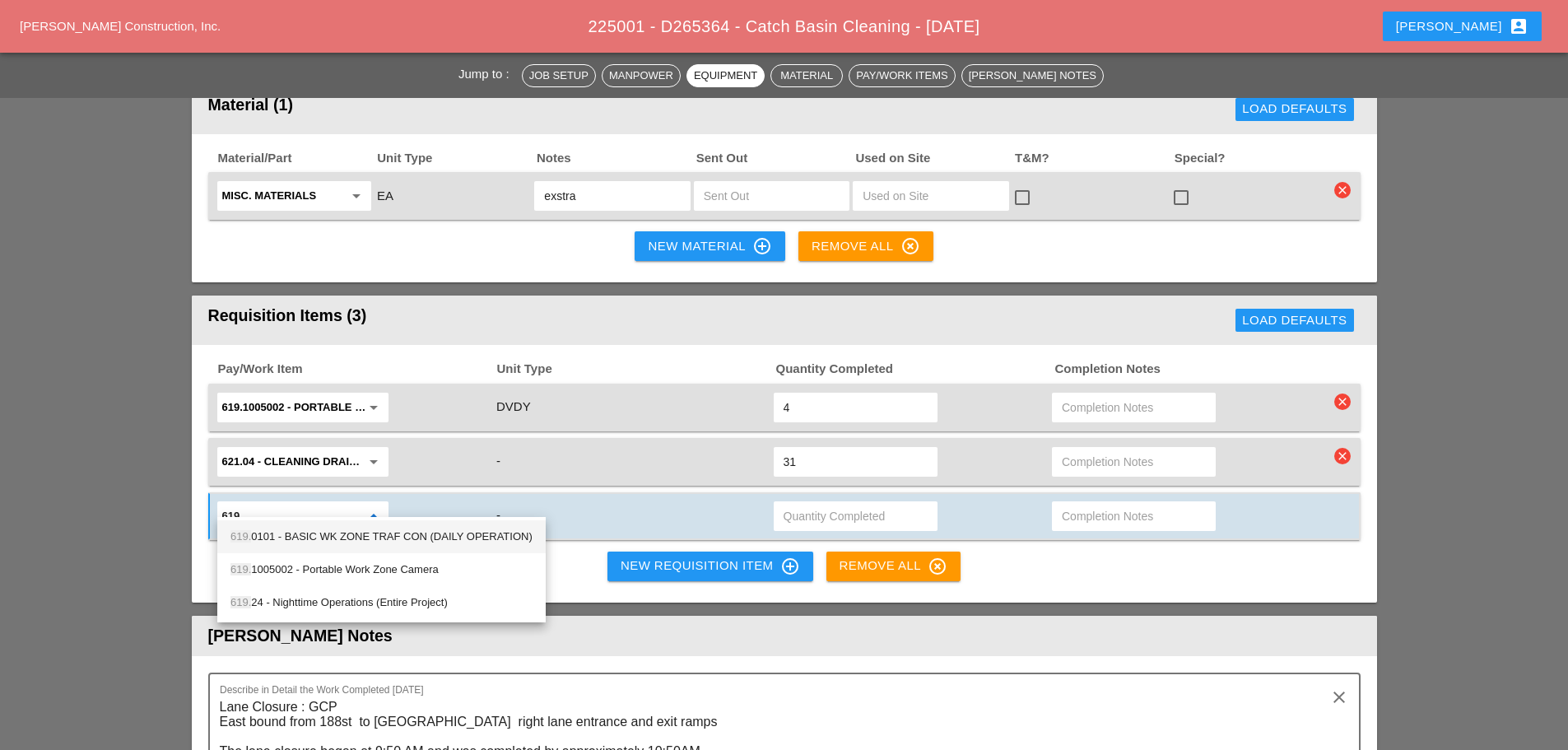
click at [343, 541] on div "619. 0101 - BASIC WK ZONE TRAF CON (DAILY OPERATION)" at bounding box center [381, 537] width 302 height 20
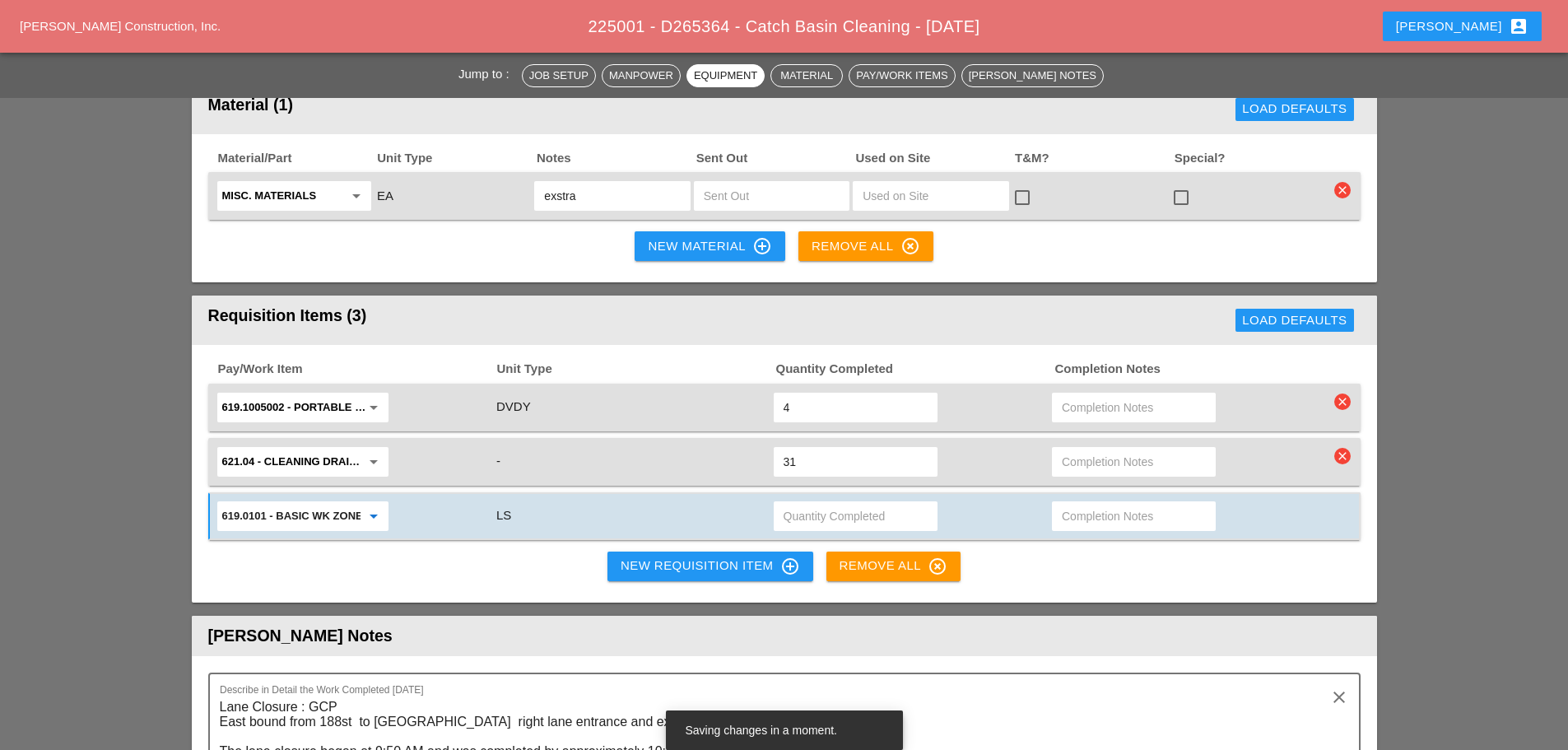
type input "619.0101 - BASIC WK ZONE TRAF CON (DAILY OPERATION)"
click at [788, 503] on input "text" at bounding box center [856, 516] width 144 height 26
type input ".15"
click at [988, 521] on div "619.0101 - BASIC WK ZONE TRAF CON (DAILY OPERATION) arrow_drop_down LS .15" at bounding box center [784, 516] width 1153 height 48
click at [1010, 542] on div "Pay/Work Item Unit Type Quantity Completed Completion Notes 619.1005002 - Porta…" at bounding box center [785, 473] width 1185 height 258
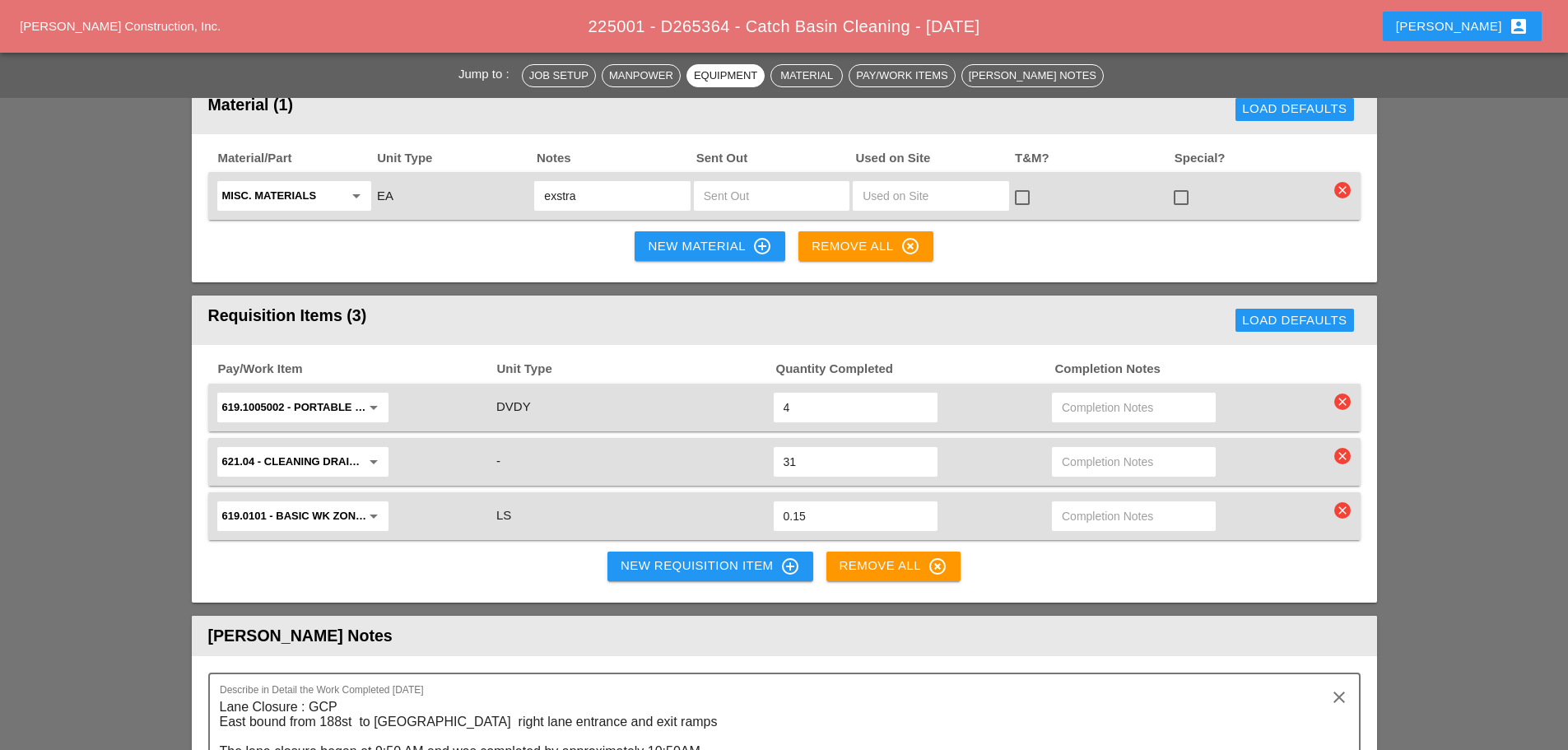
click at [684, 557] on div "New Requisition Item control_point" at bounding box center [710, 567] width 179 height 20
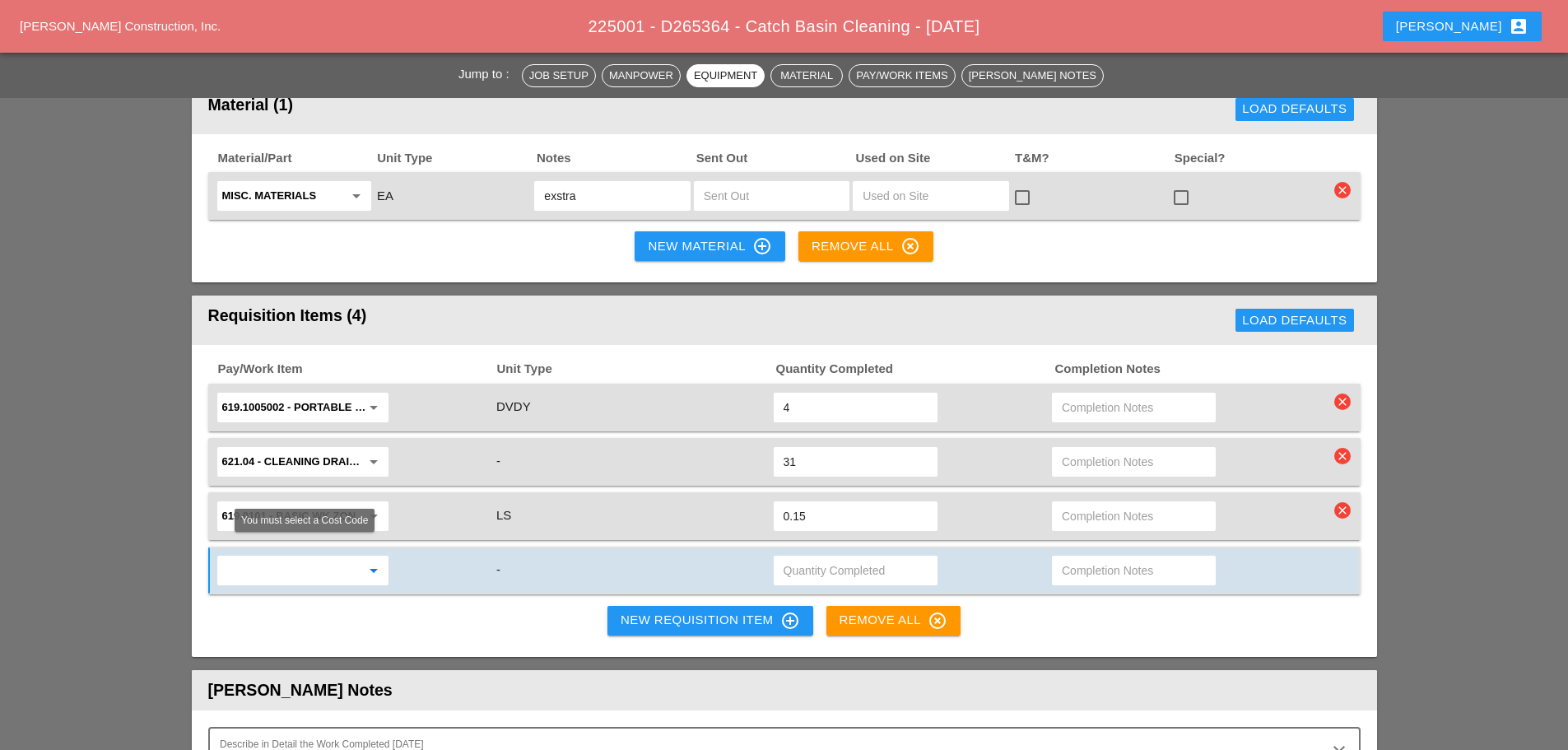
click at [283, 562] on input "text" at bounding box center [291, 570] width 138 height 26
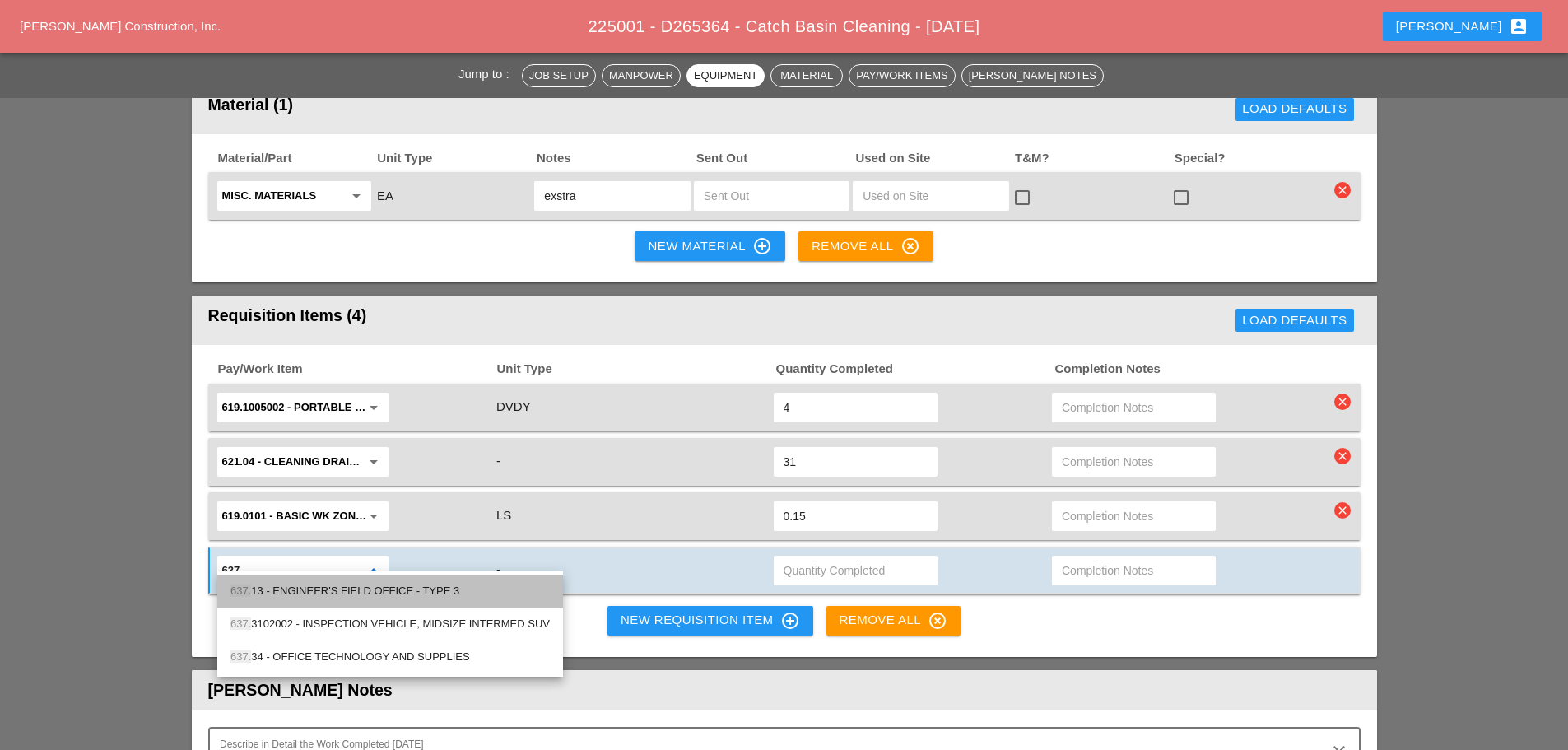
click at [288, 589] on div "637. 13 - ENGINEER'S FIELD OFFICE - TYPE 3" at bounding box center [390, 591] width 320 height 20
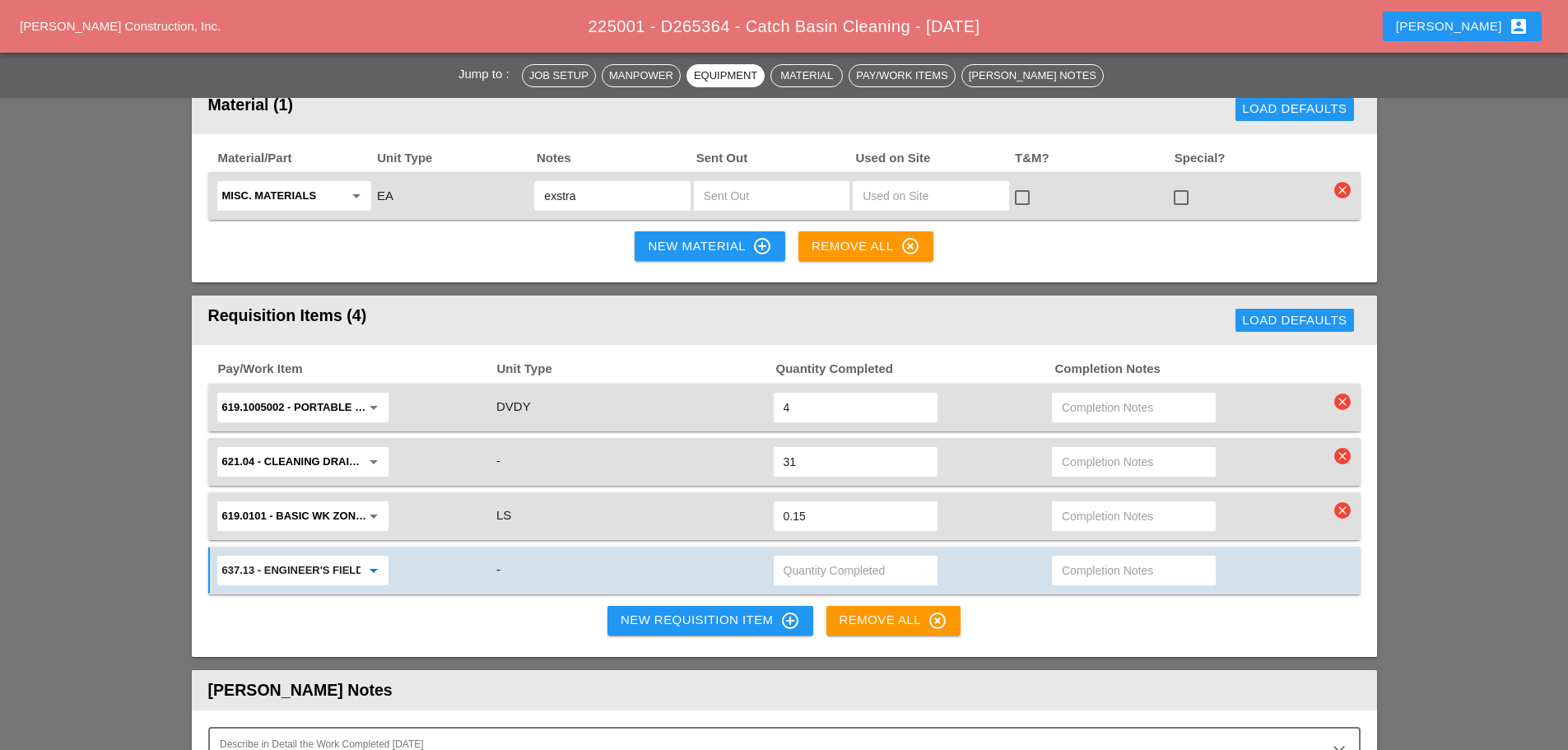
type input "637.13 - ENGINEER'S FIELD OFFICE - TYPE 3"
click at [809, 557] on input "text" at bounding box center [856, 570] width 144 height 26
type input "1"
click at [1065, 601] on div "Pay/Work Item Unit Type Quantity Completed Completion Notes 619.1005002 - Porta…" at bounding box center [785, 500] width 1185 height 312
click at [703, 611] on div "New Requisition Item control_point" at bounding box center [710, 621] width 179 height 20
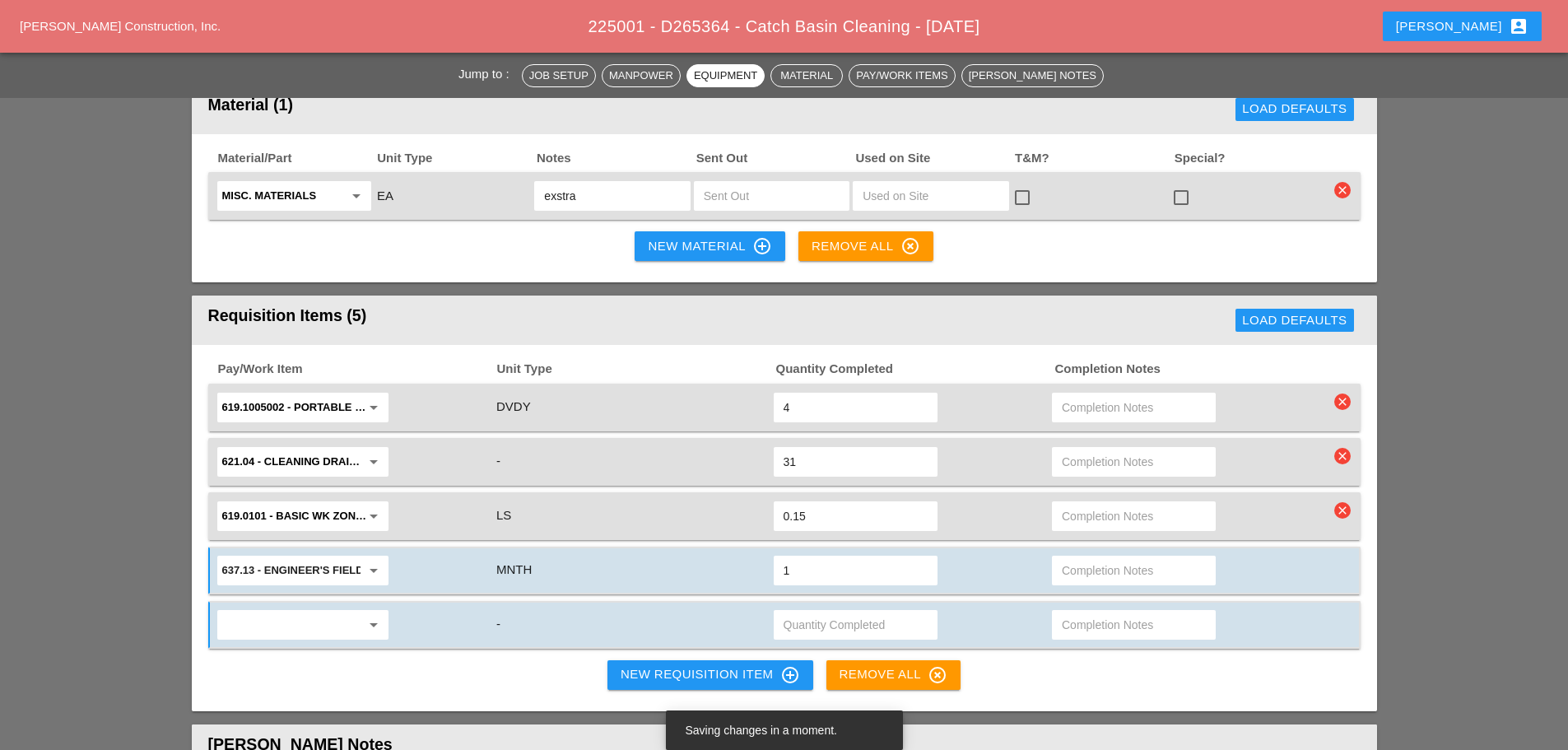
click at [296, 601] on div "arrow_drop_down -" at bounding box center [784, 625] width 1153 height 48
click at [288, 612] on input "text" at bounding box center [291, 625] width 138 height 26
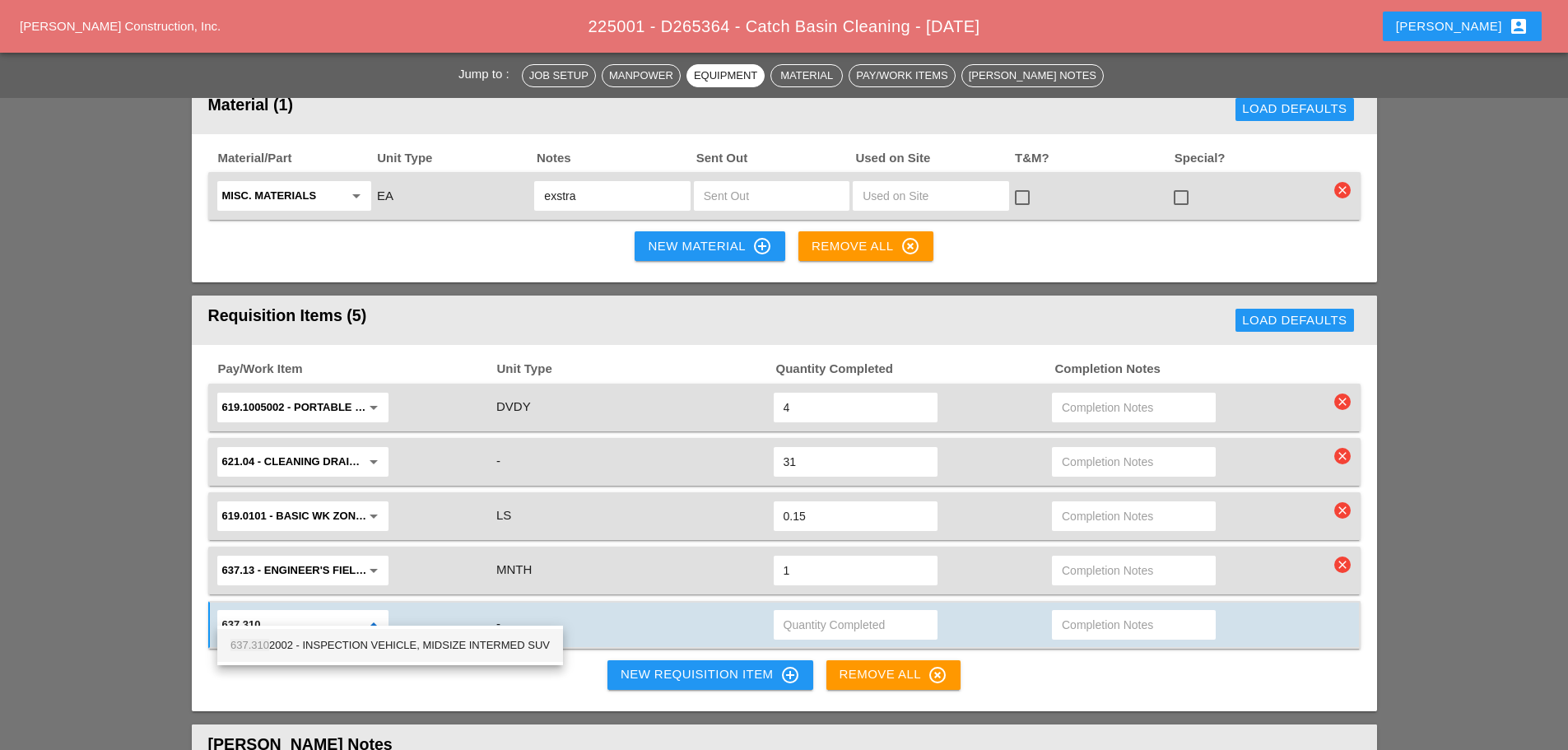
click at [311, 647] on div "637.310 2002 - INSPECTION VEHICLE, MIDSIZE INTERMED SUV" at bounding box center [390, 645] width 320 height 20
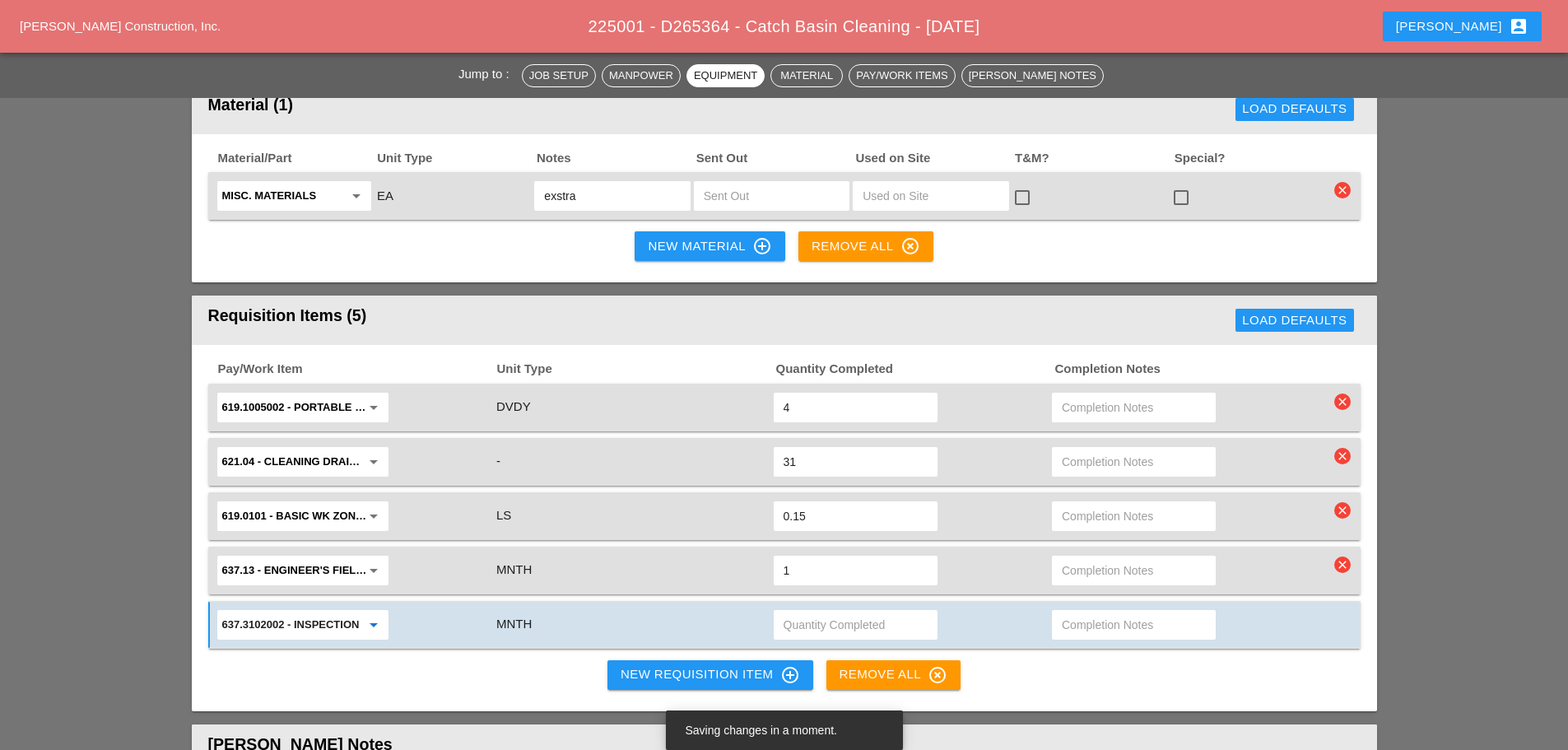
type input "637.3102002 - INSPECTION VEHICLE, MIDSIZE INTERMED SUV"
click at [818, 615] on input "text" at bounding box center [856, 625] width 144 height 26
type input "1"
click at [1035, 647] on div "Pay/Work Item Unit Type Quantity Completed Completion Notes 619.1005002 - Porta…" at bounding box center [785, 528] width 1185 height 367
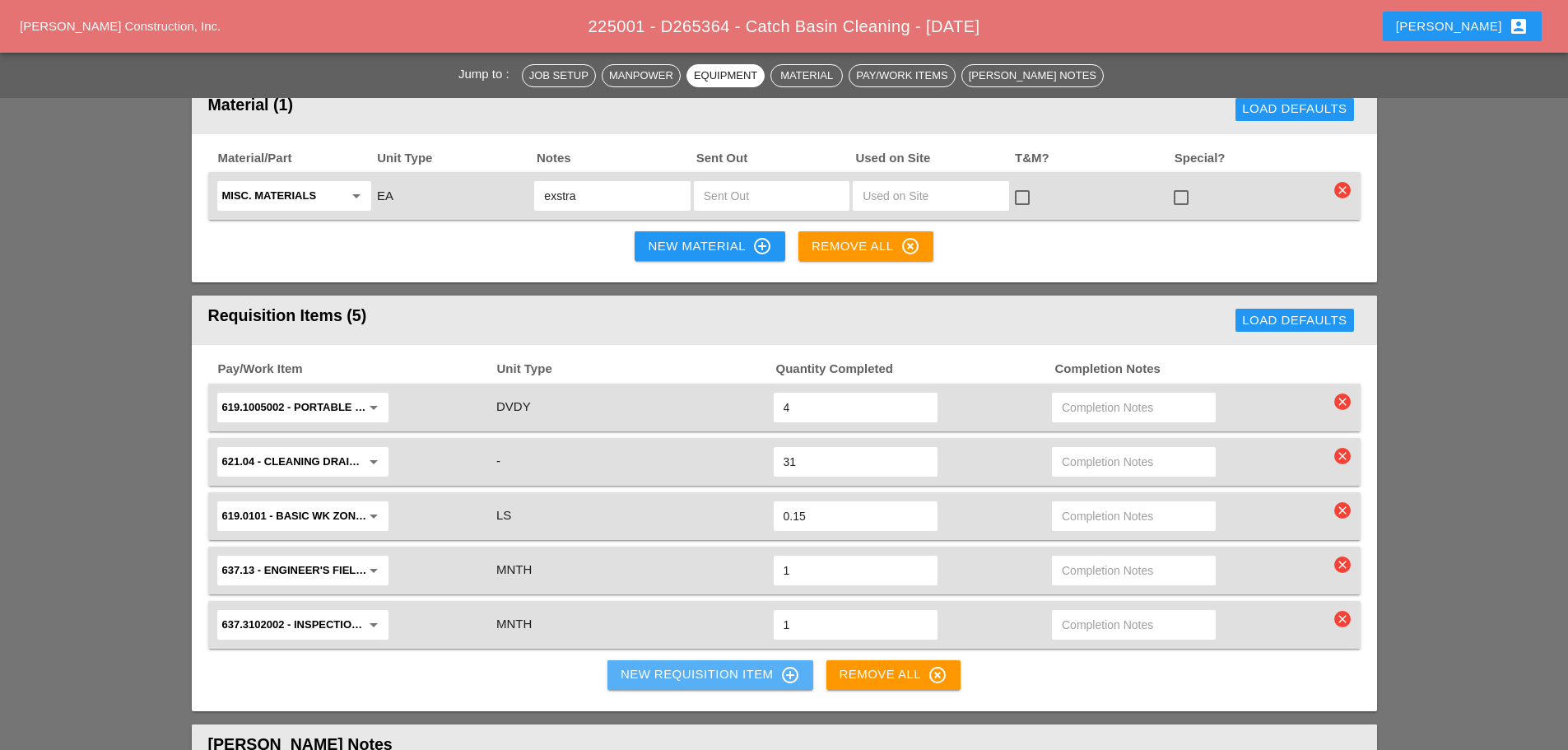
click at [705, 665] on div "New Requisition Item control_point" at bounding box center [710, 675] width 179 height 20
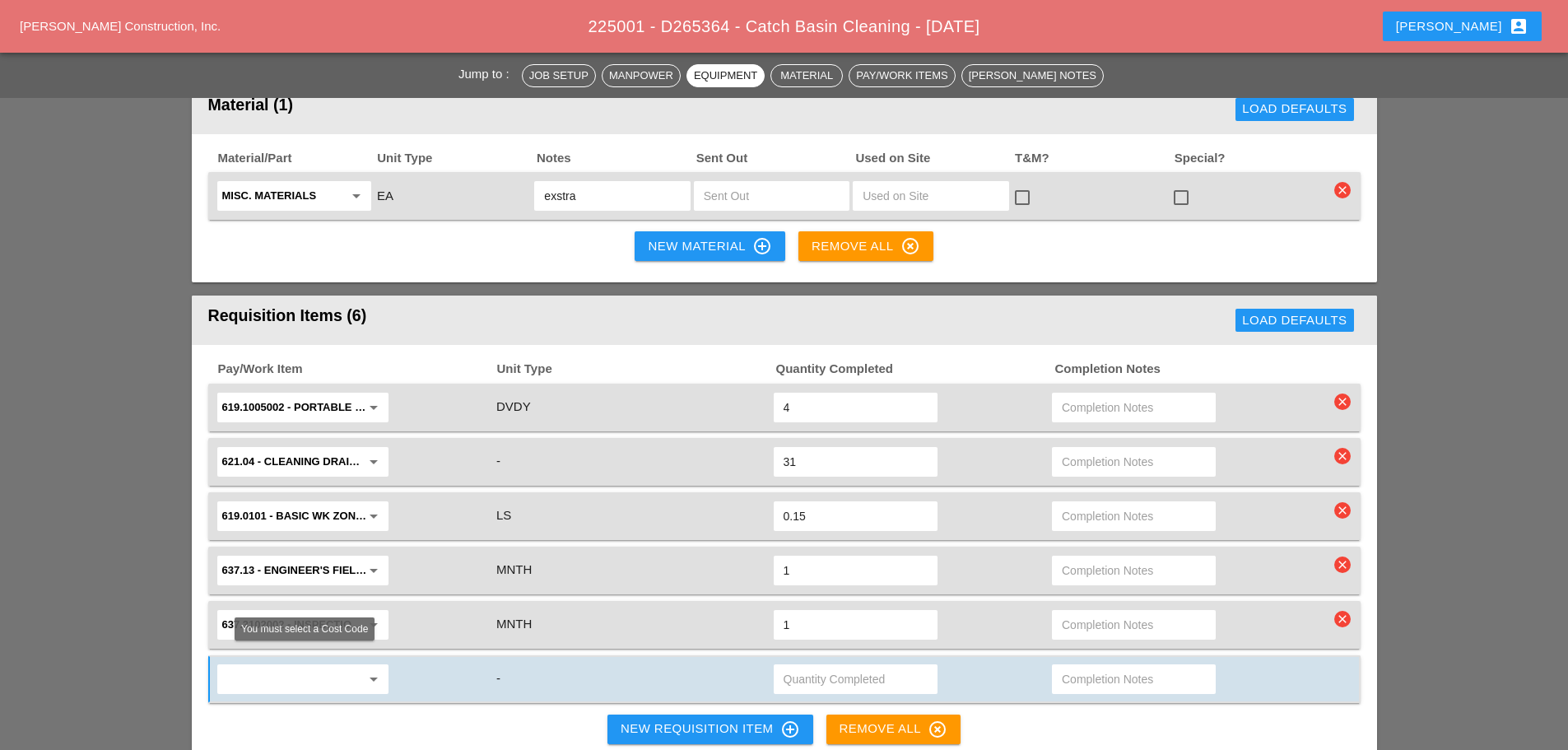
click at [271, 668] on input "text" at bounding box center [291, 679] width 138 height 26
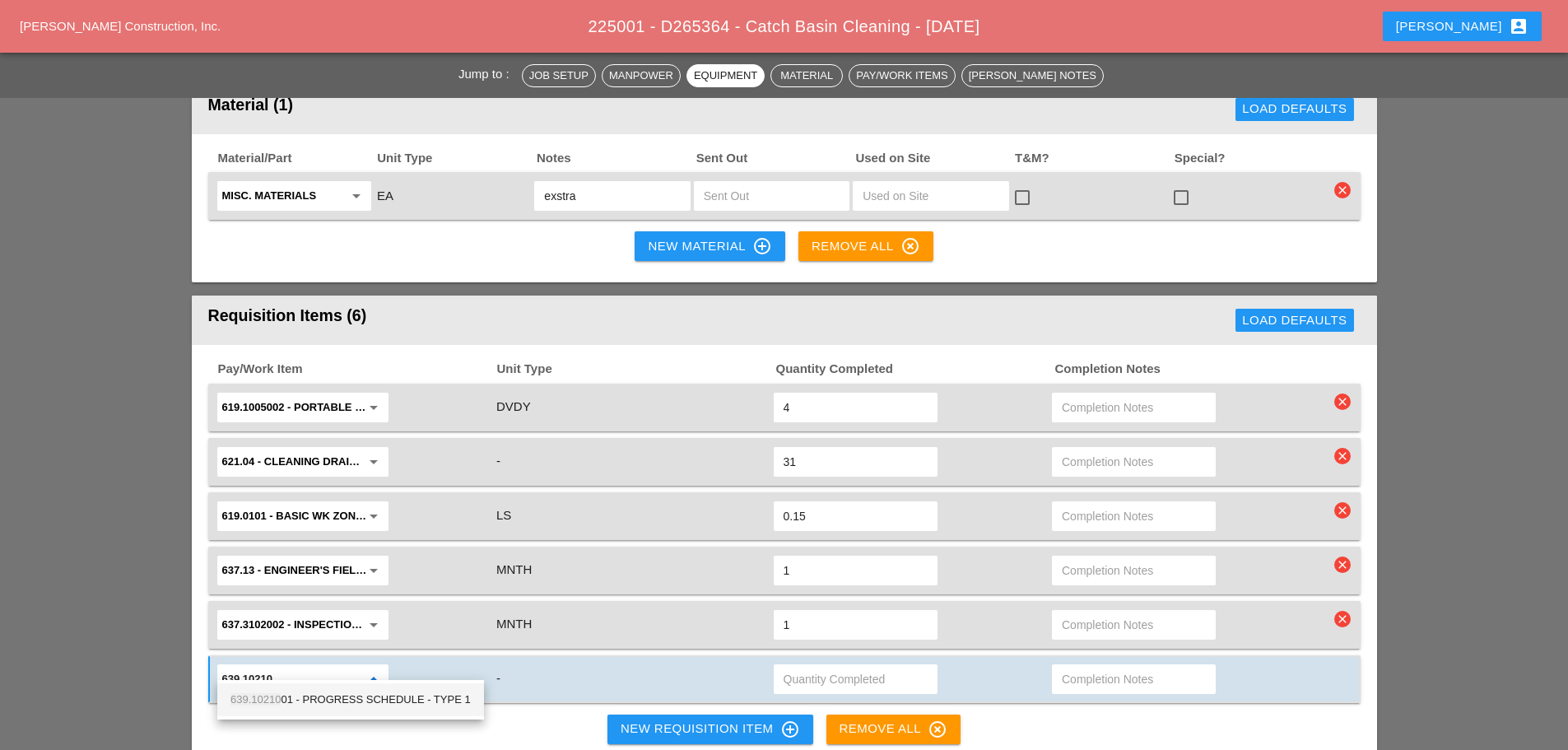
click at [319, 704] on div "639.10210 01 - PROGRESS SCHEDULE - TYPE 1" at bounding box center [350, 700] width 240 height 20
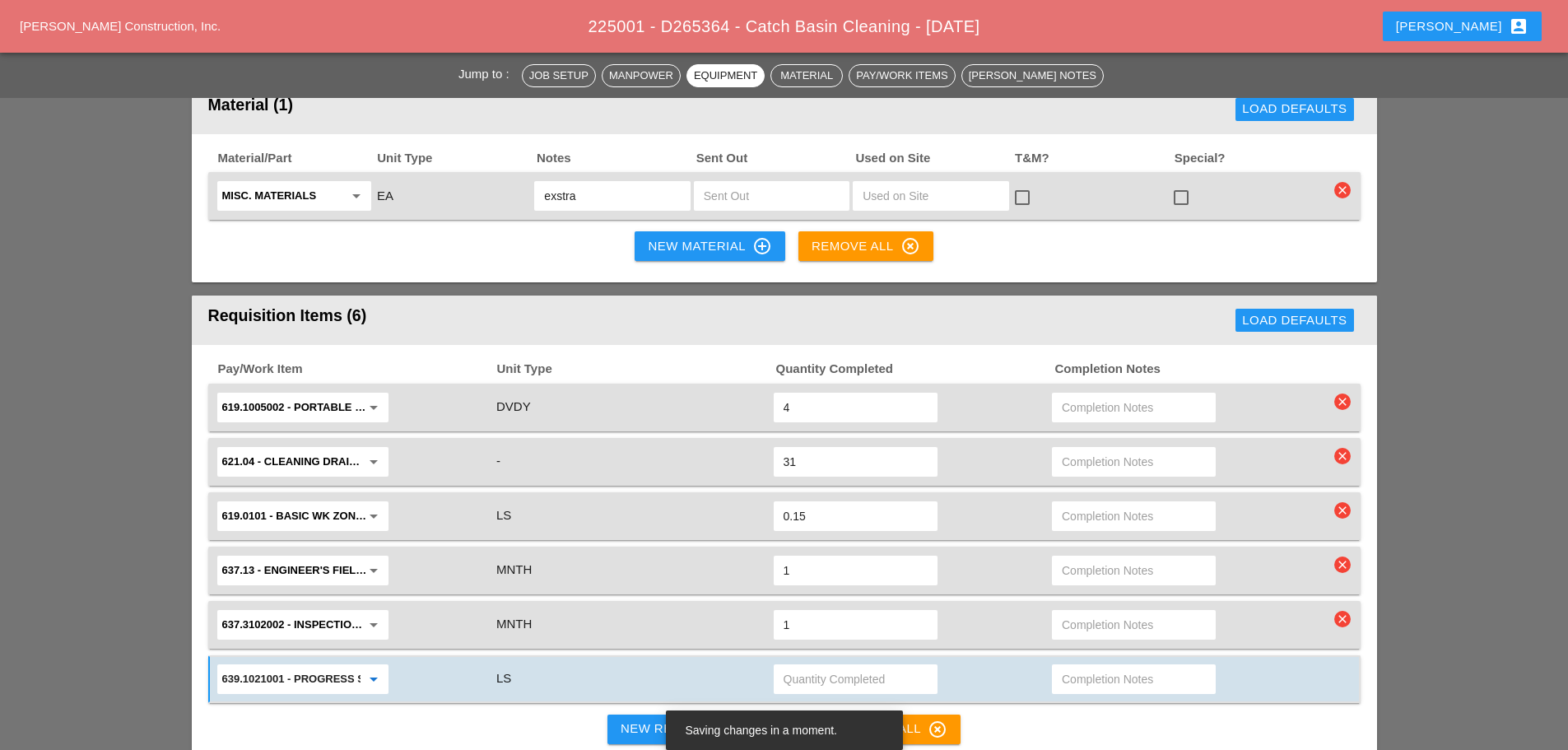
type input "639.1021001 - PROGRESS SCHEDULE - TYPE 1"
click at [814, 667] on input "text" at bounding box center [856, 679] width 144 height 26
type input ".030"
click at [1055, 704] on div "Pay/Work Item Unit Type Quantity Completed Completion Notes 619.1005002 - Porta…" at bounding box center [785, 555] width 1185 height 420
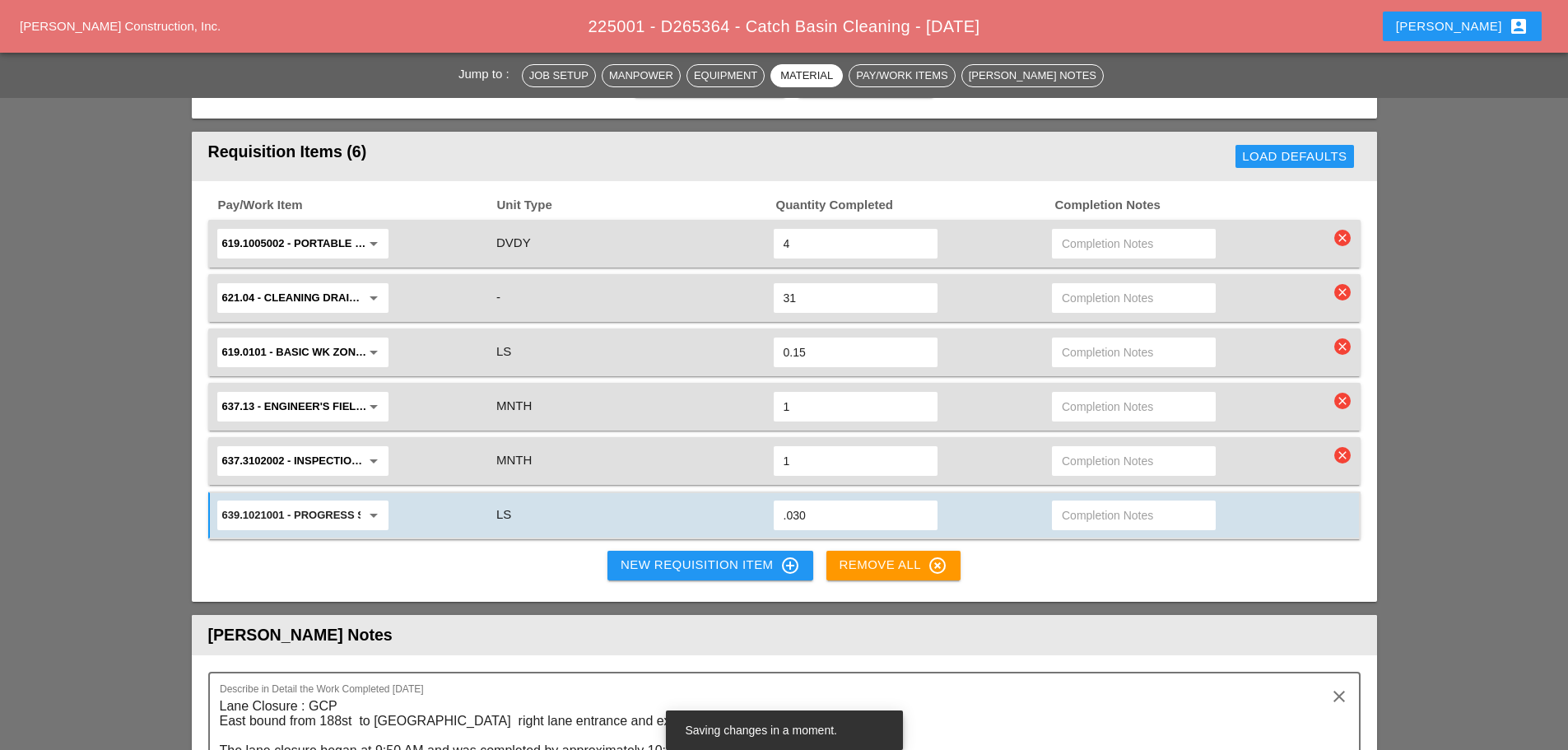
scroll to position [1811, 0]
click at [481, 550] on div "Pay/Work Item Unit Type Quantity Completed Completion Notes 619.1005002 - Porta…" at bounding box center [785, 390] width 1185 height 420
click at [509, 556] on div "Pay/Work Item Unit Type Quantity Completed Completion Notes 619.1005002 - Porta…" at bounding box center [785, 390] width 1185 height 420
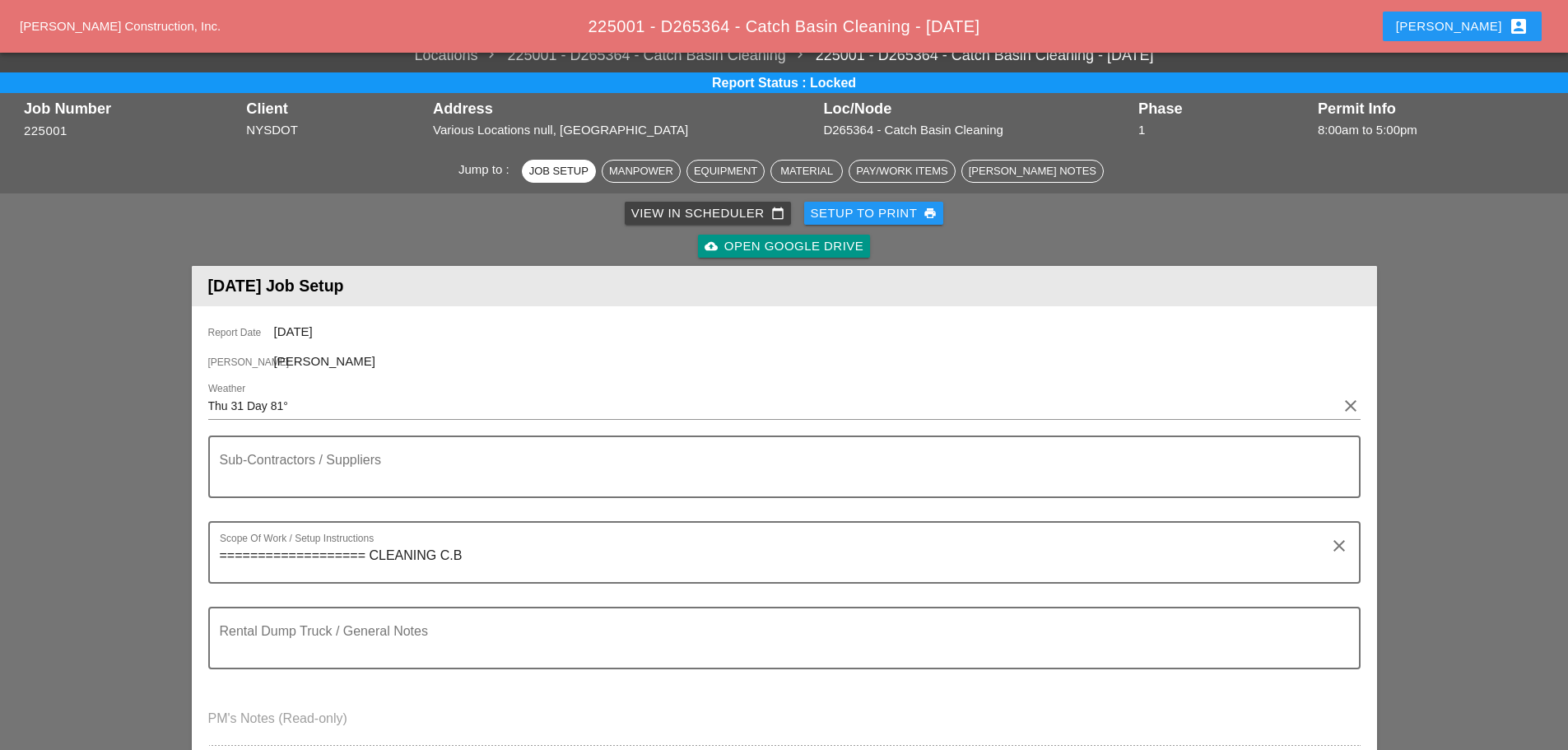
scroll to position [0, 0]
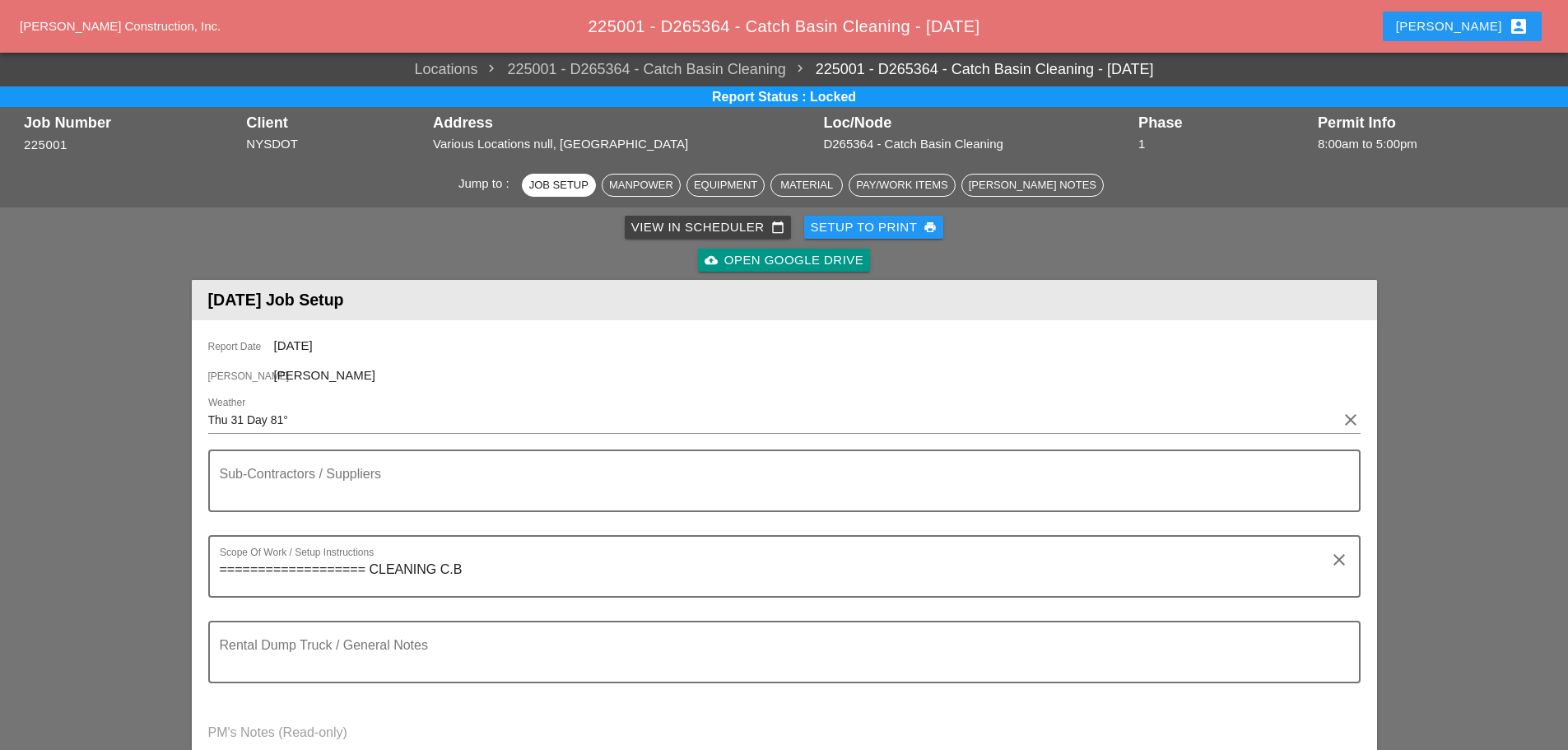
click at [1023, 254] on div "cloud_upload Open Google Drive" at bounding box center [784, 260] width 1178 height 33
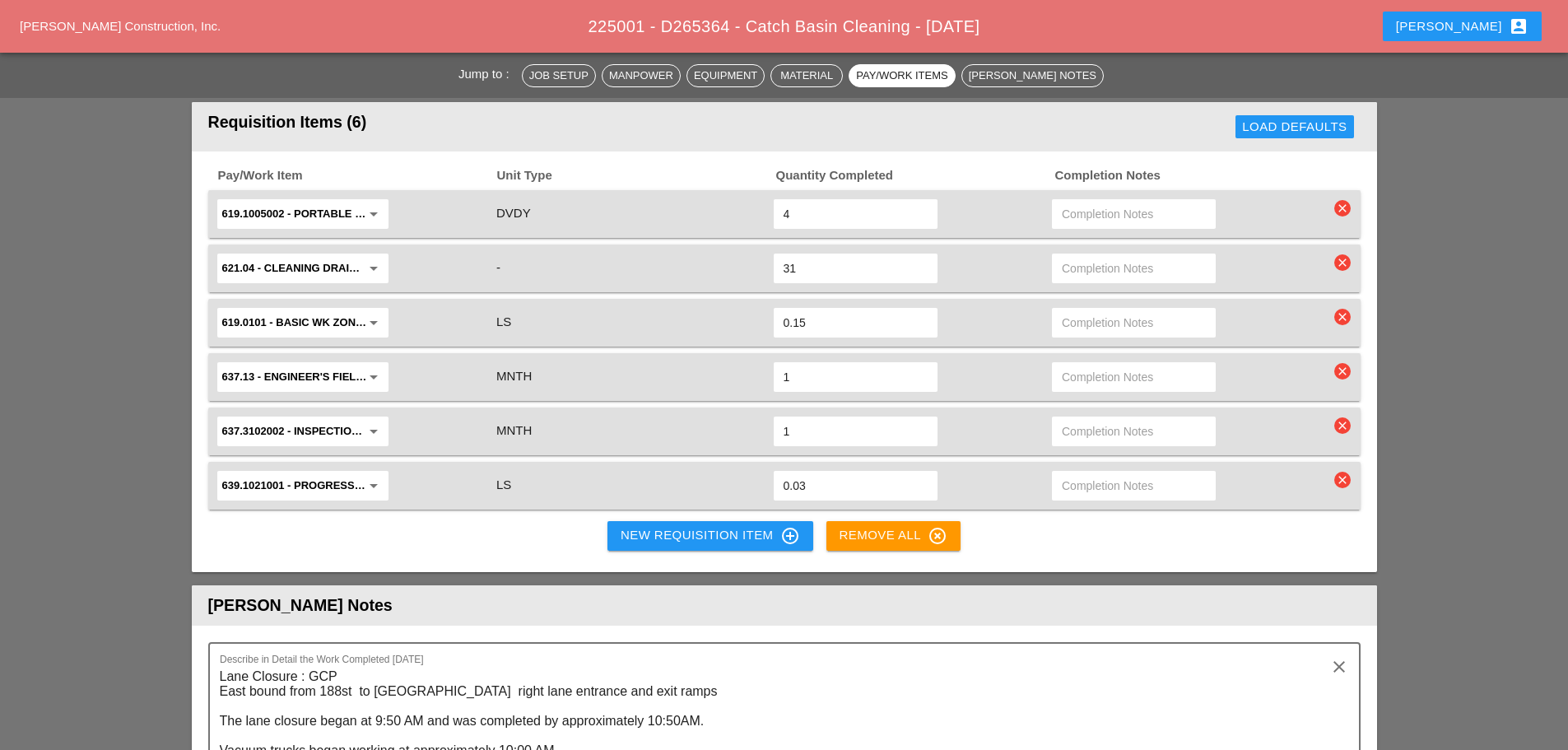
scroll to position [1811, 0]
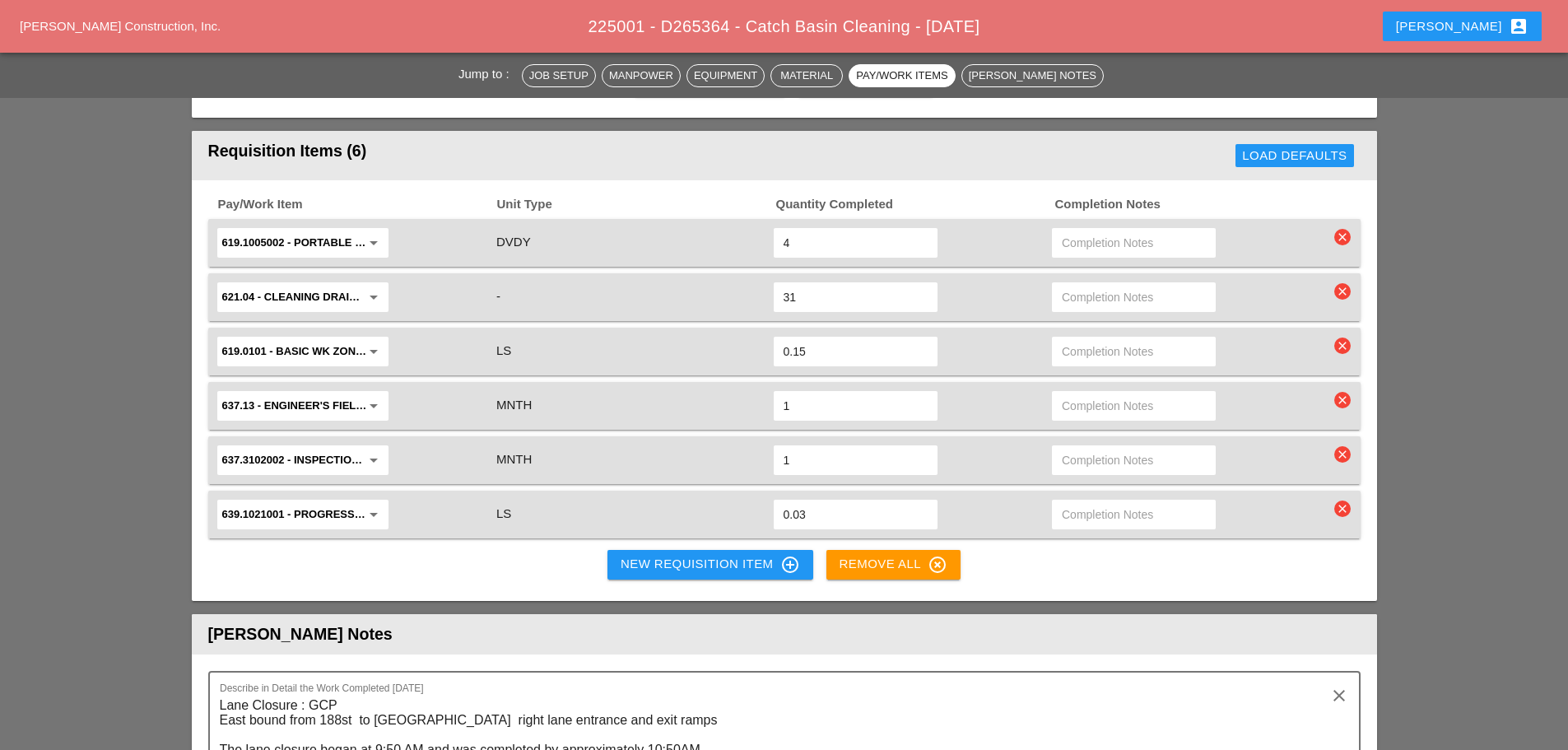
click at [488, 150] on div "Requisition Items (6)" at bounding box center [503, 155] width 591 height 33
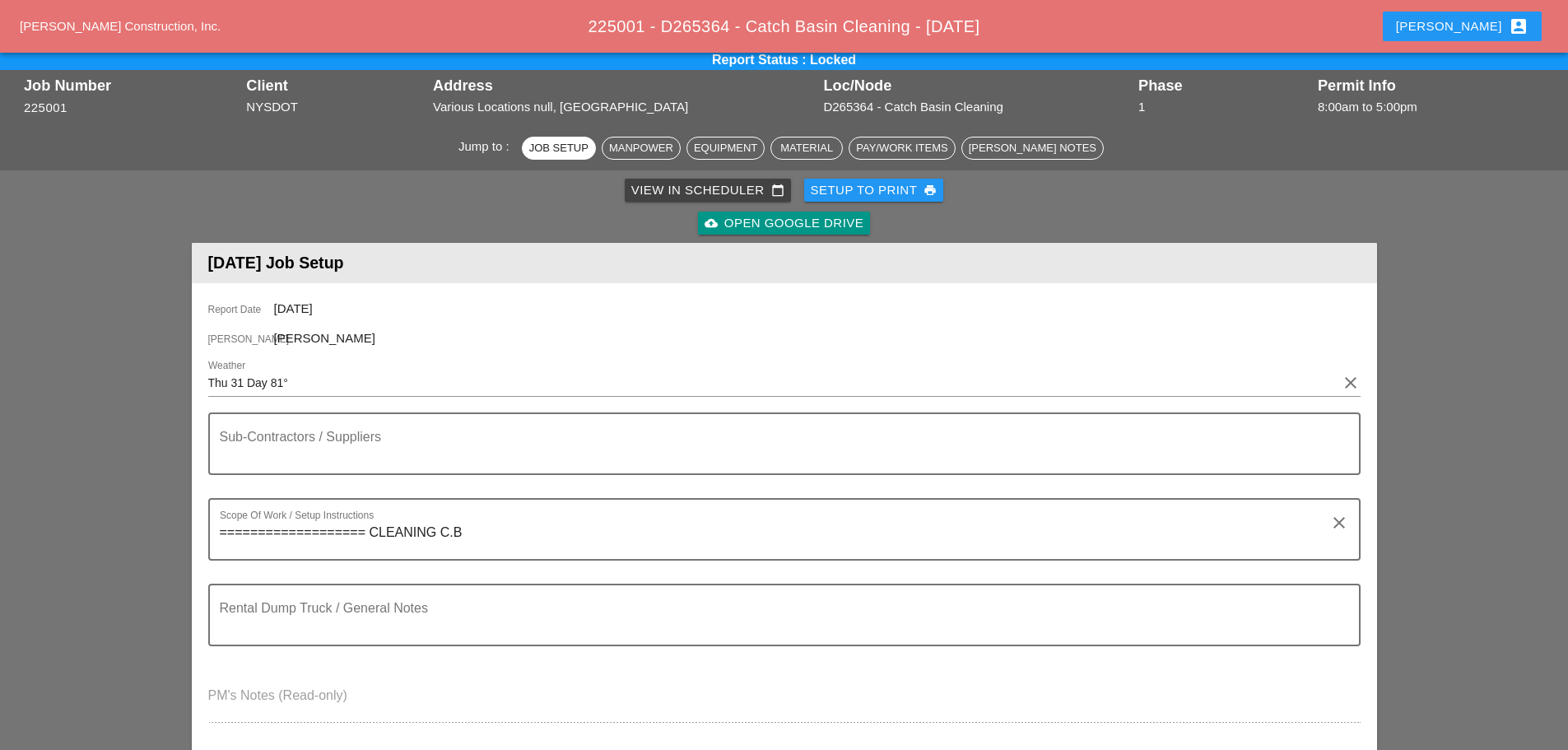
scroll to position [0, 0]
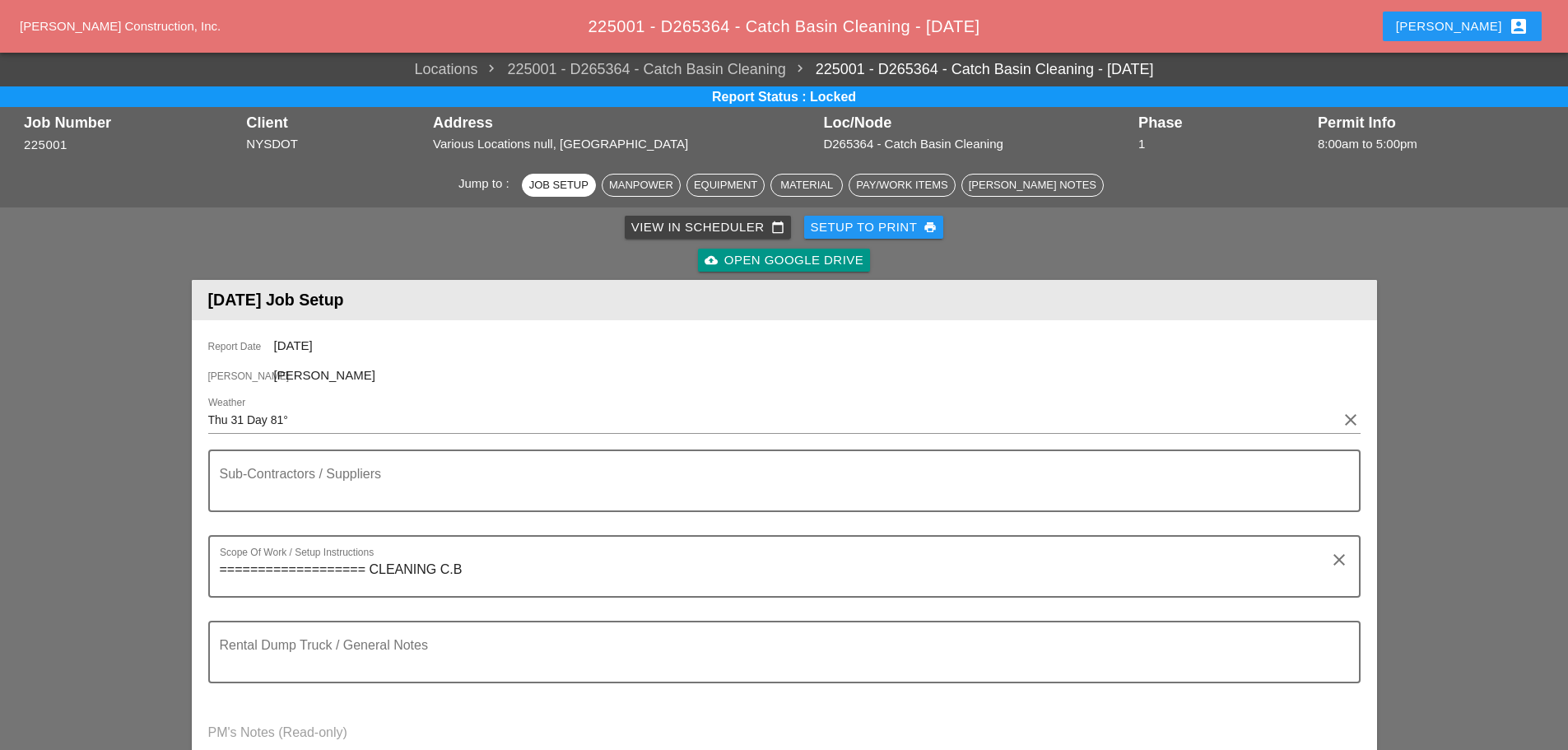
click at [709, 69] on span "225001 - D265364 - Catch Basin Cleaning" at bounding box center [631, 70] width 308 height 22
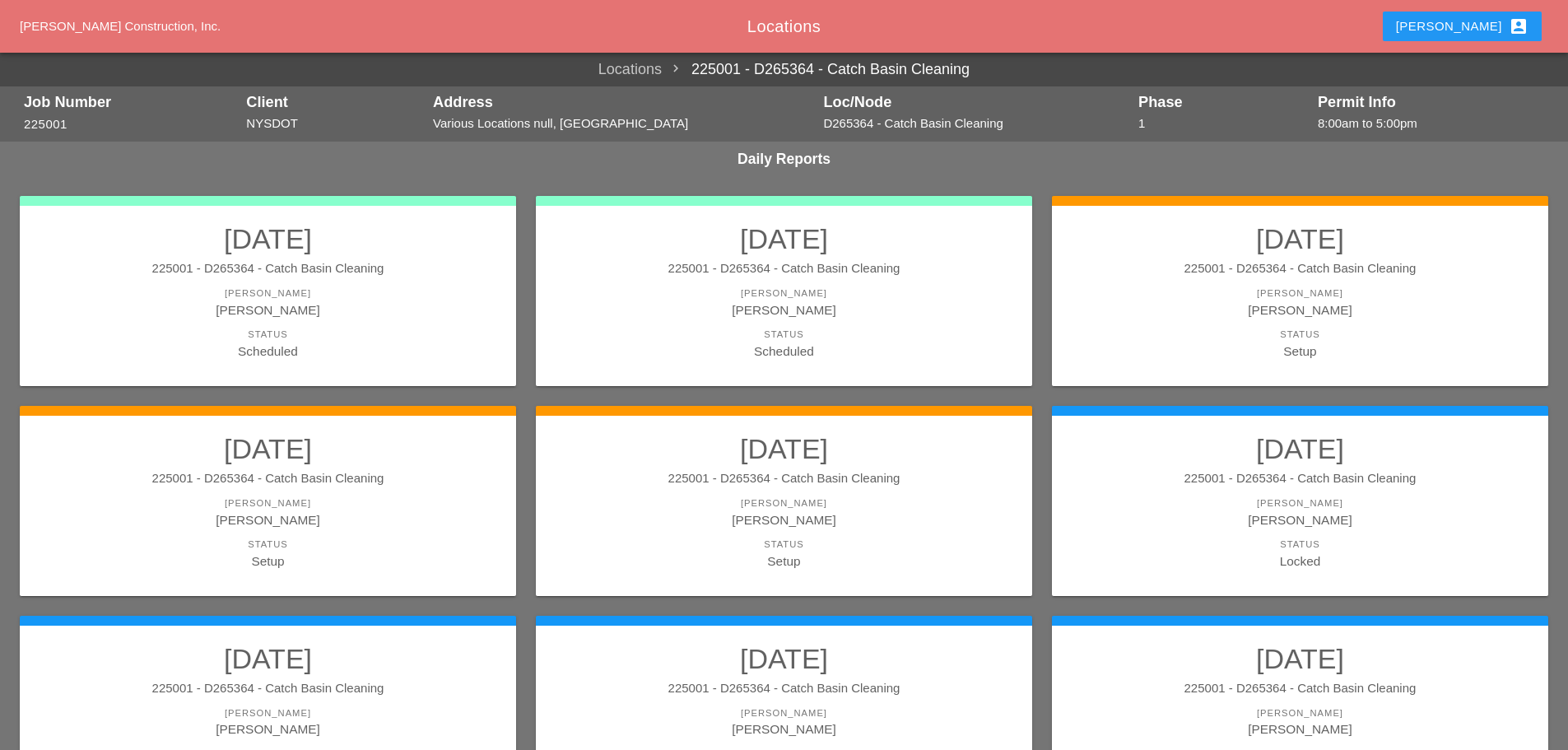
click at [1509, 25] on icon "account_box" at bounding box center [1519, 27] width 20 height 20
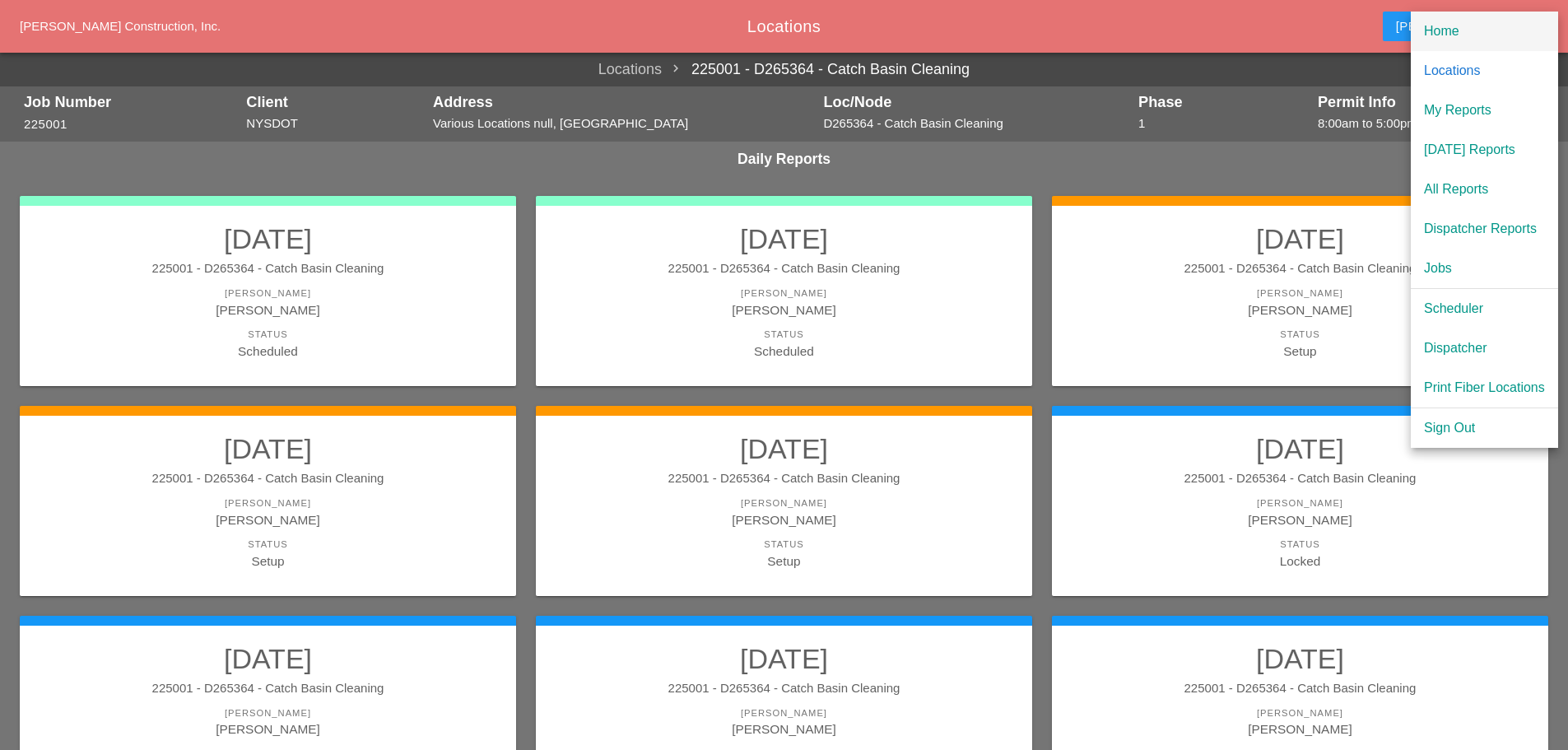
click at [1444, 37] on div "Home" at bounding box center [1484, 31] width 121 height 20
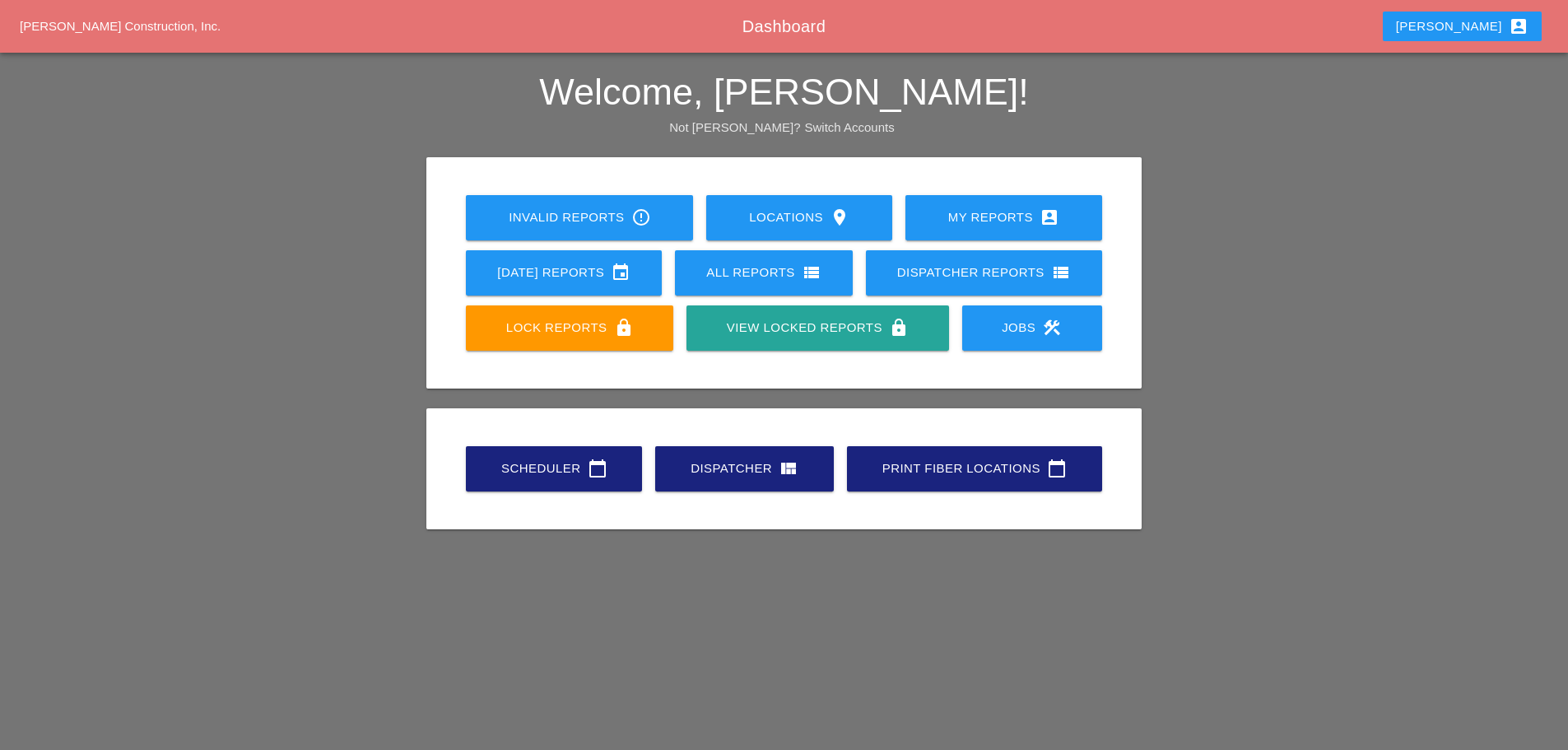
click at [741, 271] on div "All Reports view_list" at bounding box center [764, 273] width 126 height 20
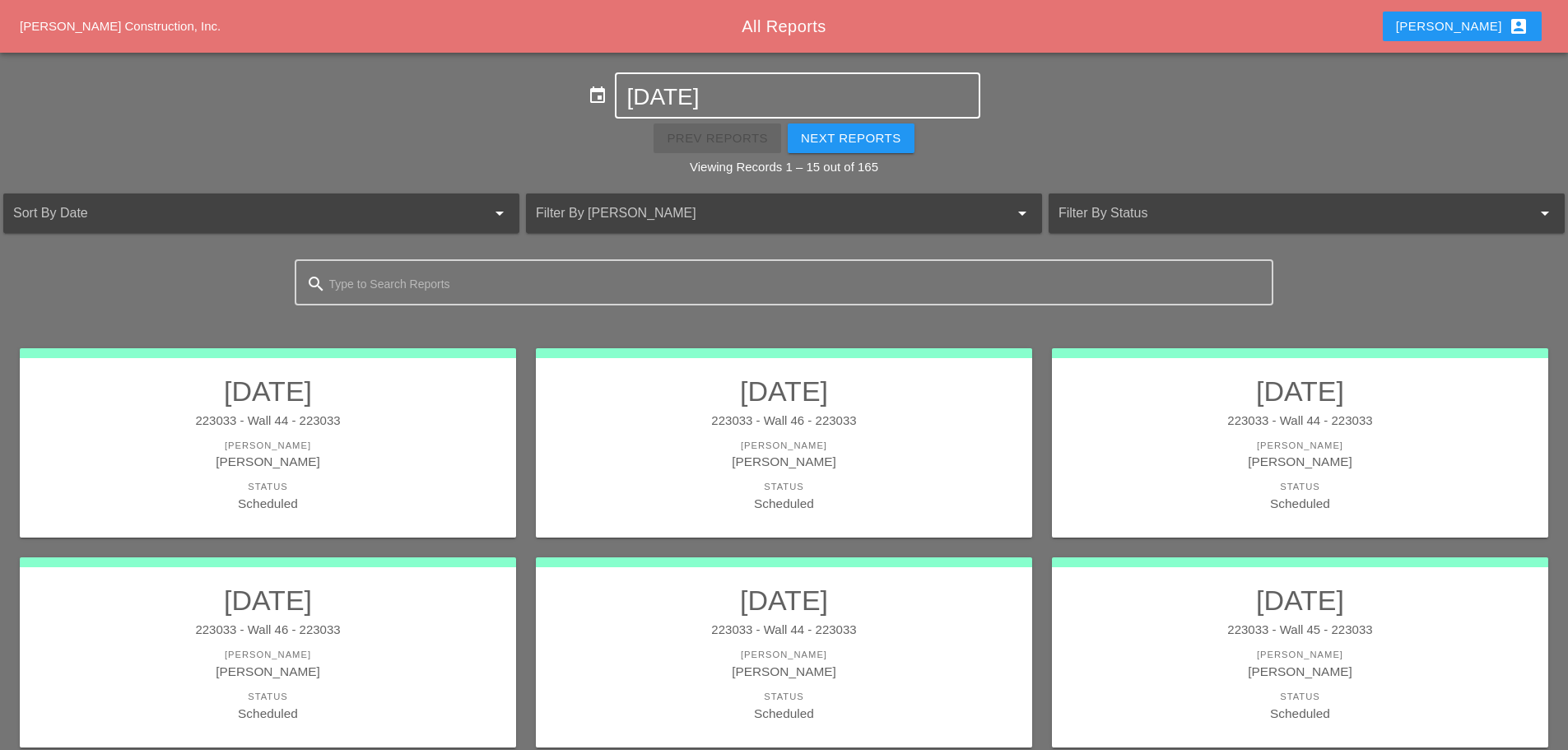
click at [732, 93] on input "[DATE]" at bounding box center [797, 97] width 342 height 26
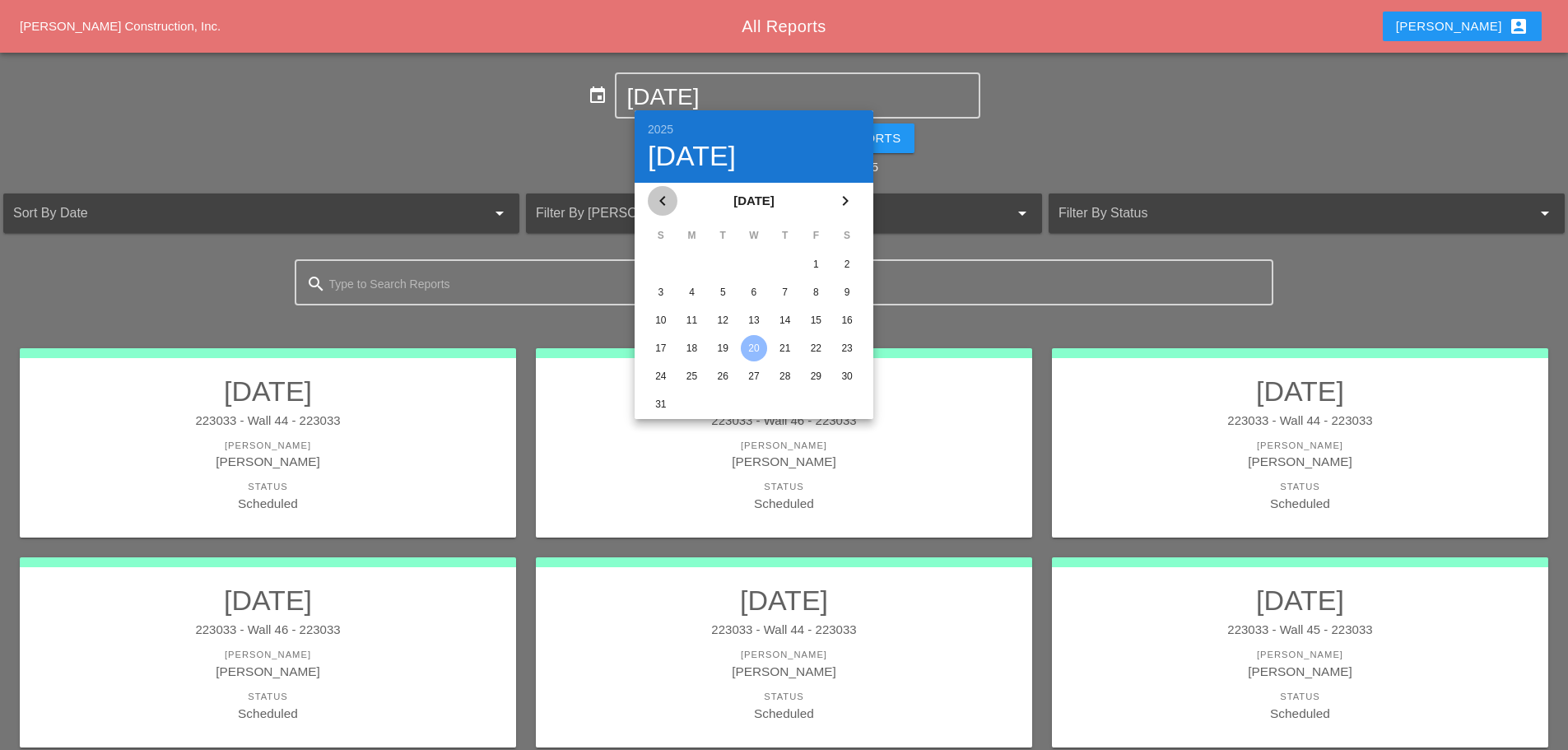
click at [659, 202] on icon "chevron_left" at bounding box center [662, 201] width 20 height 20
click at [749, 266] on div "2" at bounding box center [754, 264] width 26 height 26
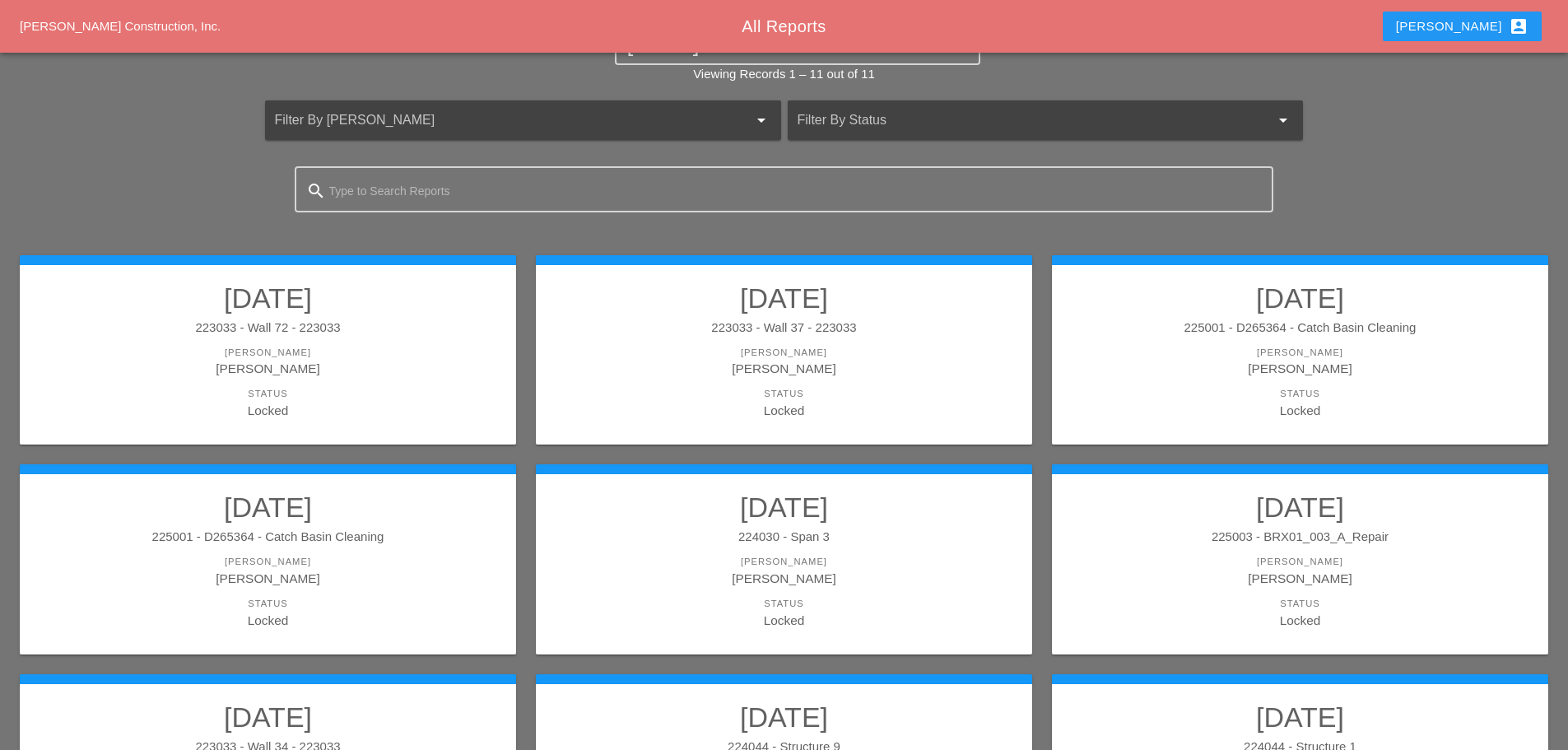
scroll to position [83, 0]
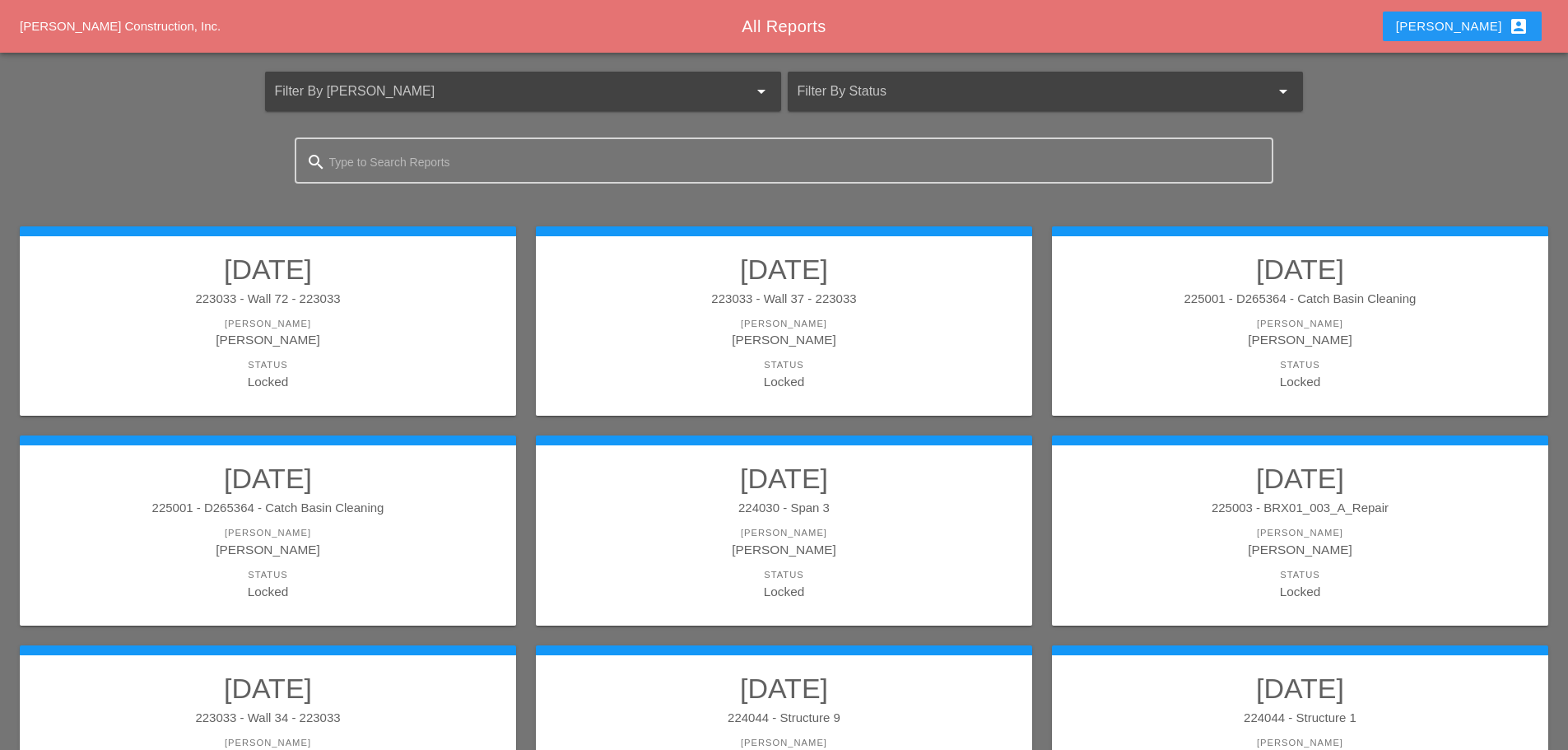
click at [1227, 326] on div "[PERSON_NAME]" at bounding box center [1300, 324] width 463 height 14
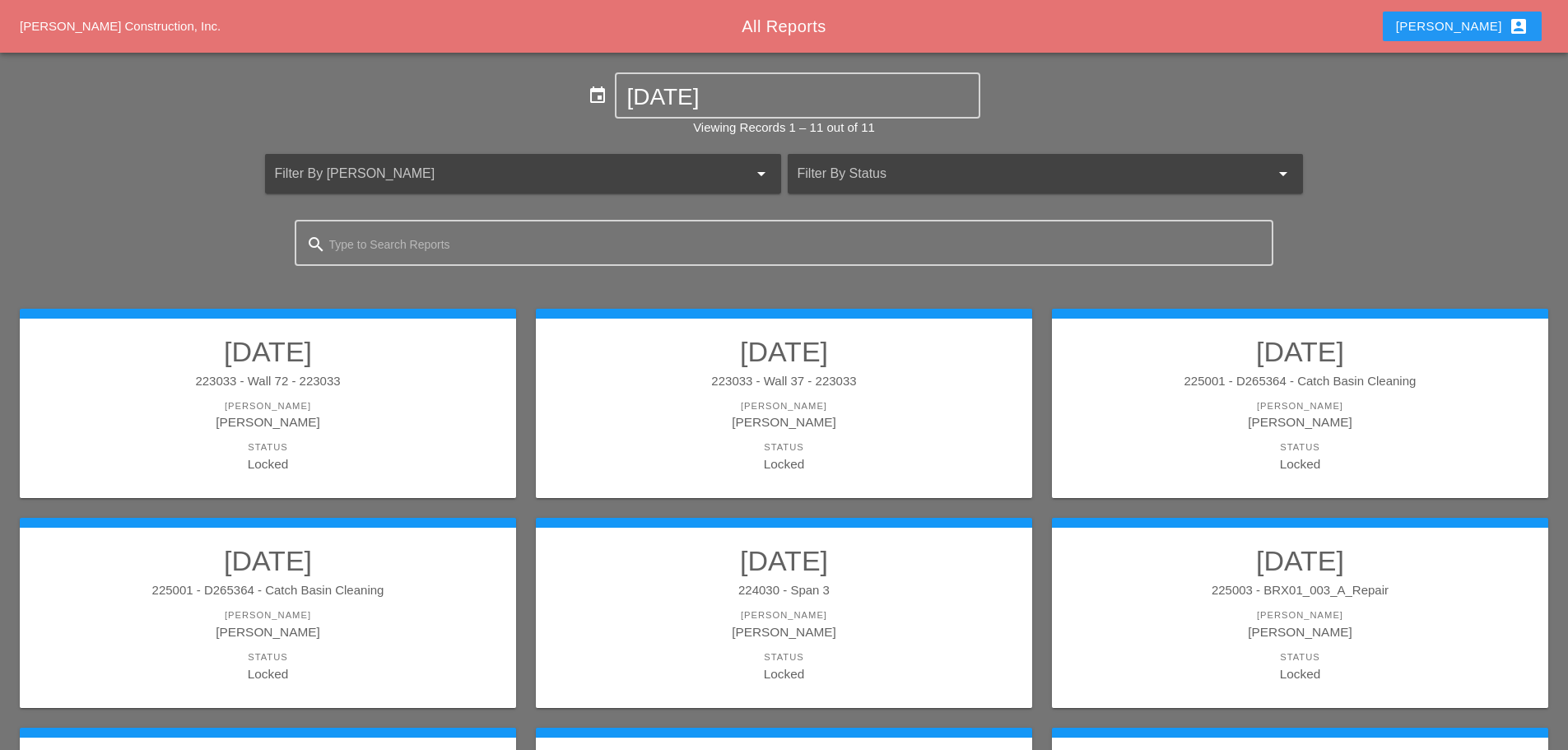
click at [220, 578] on link "[DATE] 225001 - D265364 - Catch Basin Cleaning [PERSON_NAME] [PERSON_NAME] Stat…" at bounding box center [267, 613] width 463 height 138
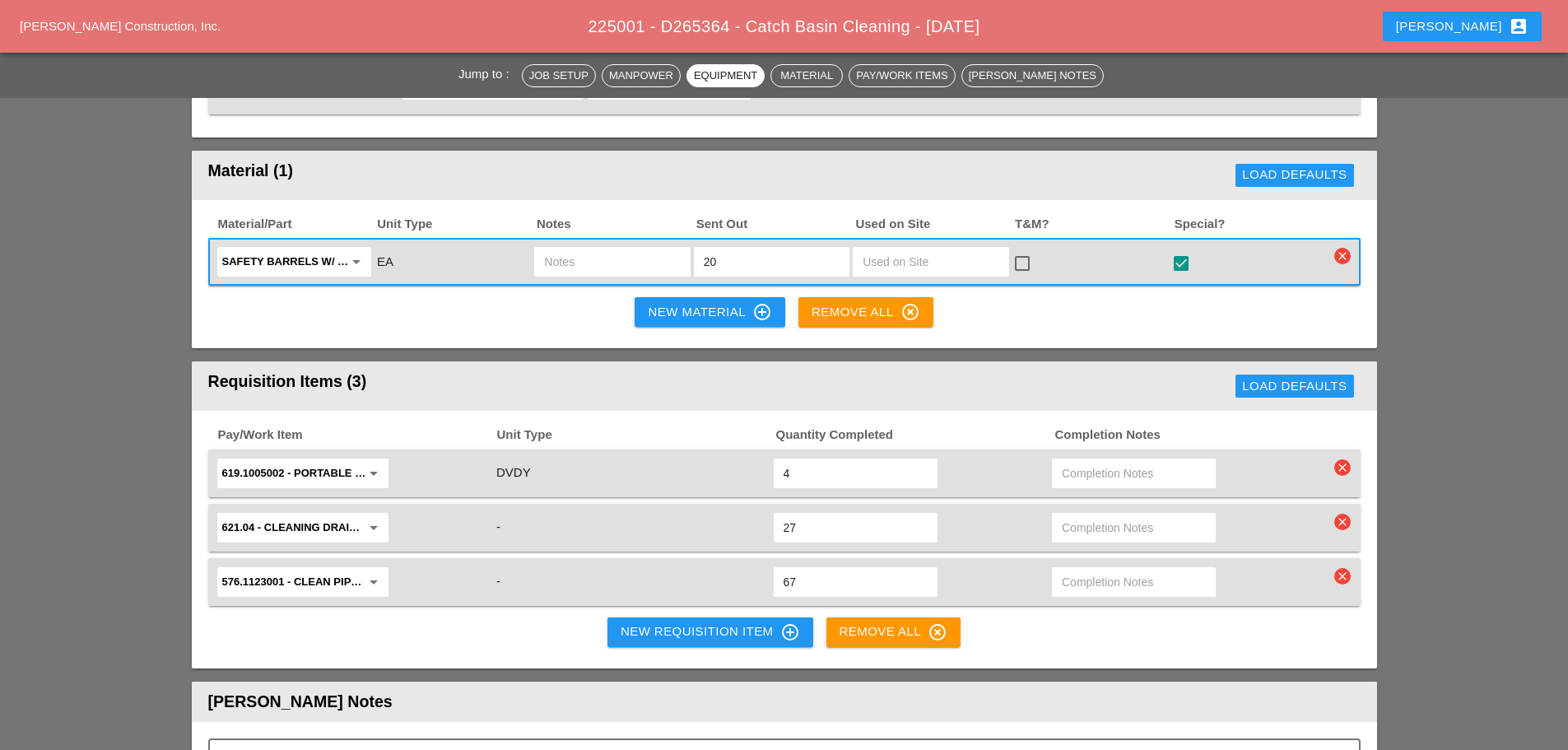
scroll to position [1811, 0]
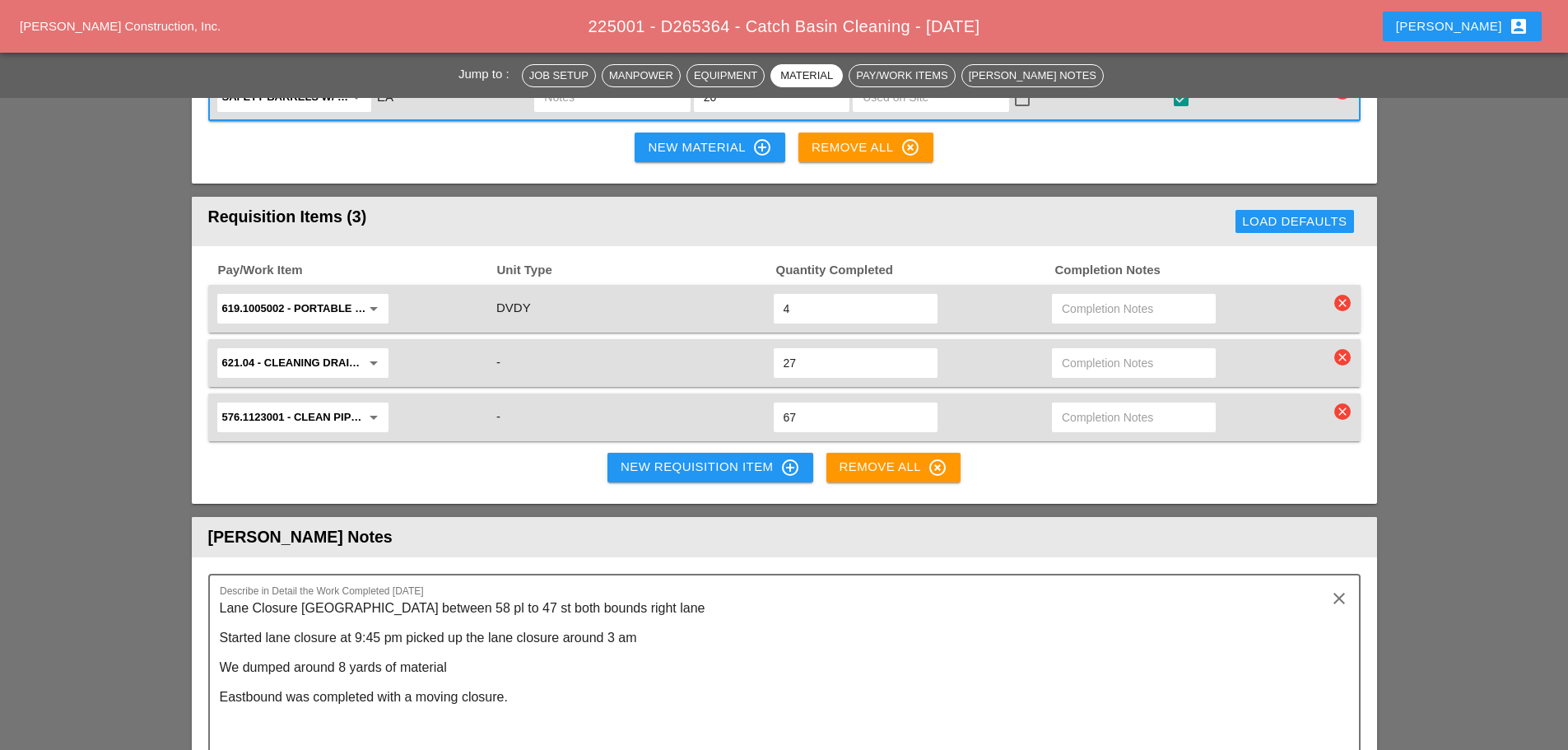
click at [684, 457] on div "New Requisition Item control_point" at bounding box center [710, 467] width 179 height 20
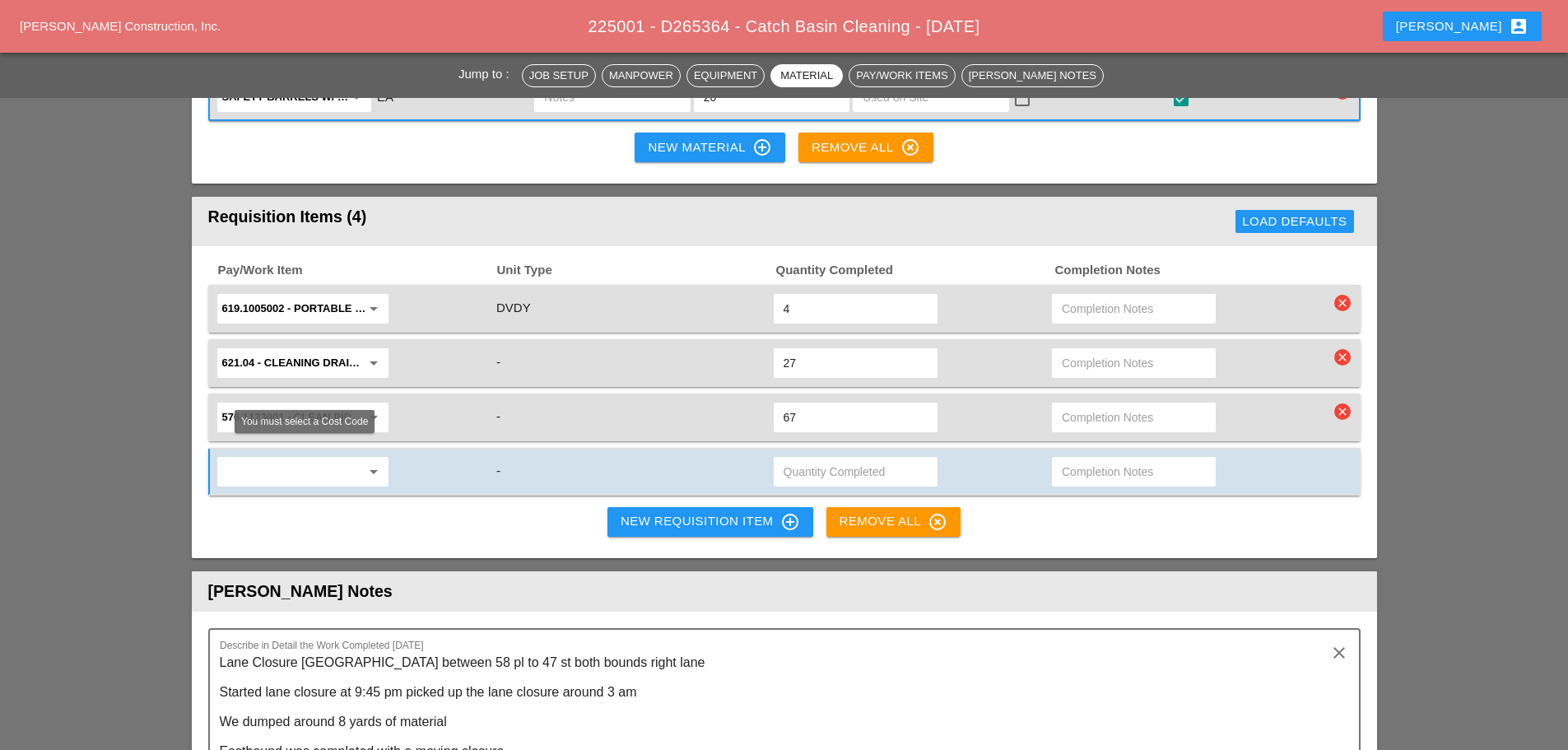
click at [289, 458] on input "text" at bounding box center [291, 471] width 138 height 26
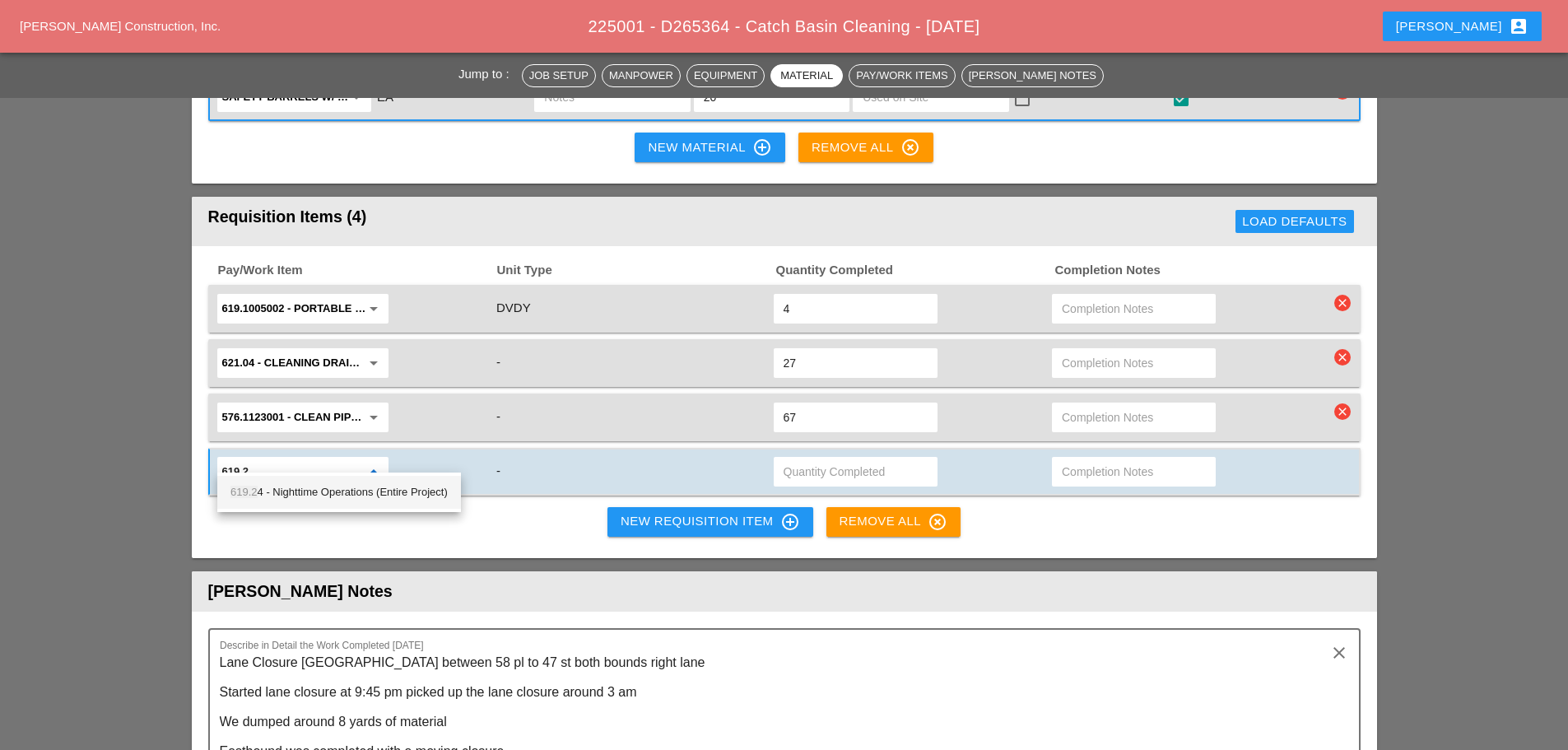
click at [303, 500] on div "619.2 4 - Nighttime Operations (Entire Project)" at bounding box center [339, 492] width 217 height 20
type input "619.24 - Nighttime Operations (Entire Project)"
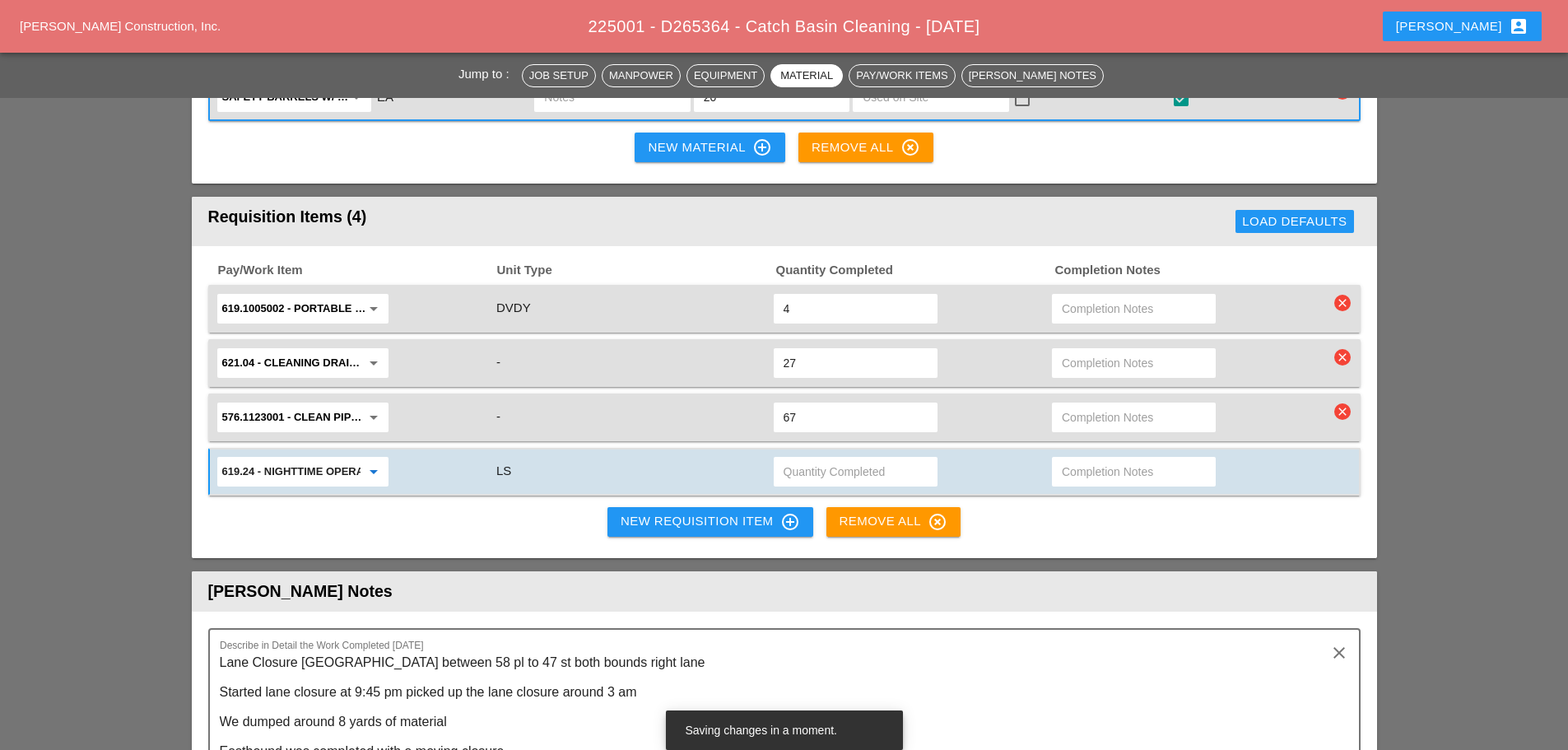
click at [800, 458] on input "text" at bounding box center [856, 471] width 144 height 26
type input "."
type input ".200"
click at [509, 507] on div "Pay/Work Item Unit Type Quantity Completed Completion Notes 619.1005002 - Porta…" at bounding box center [785, 401] width 1185 height 312
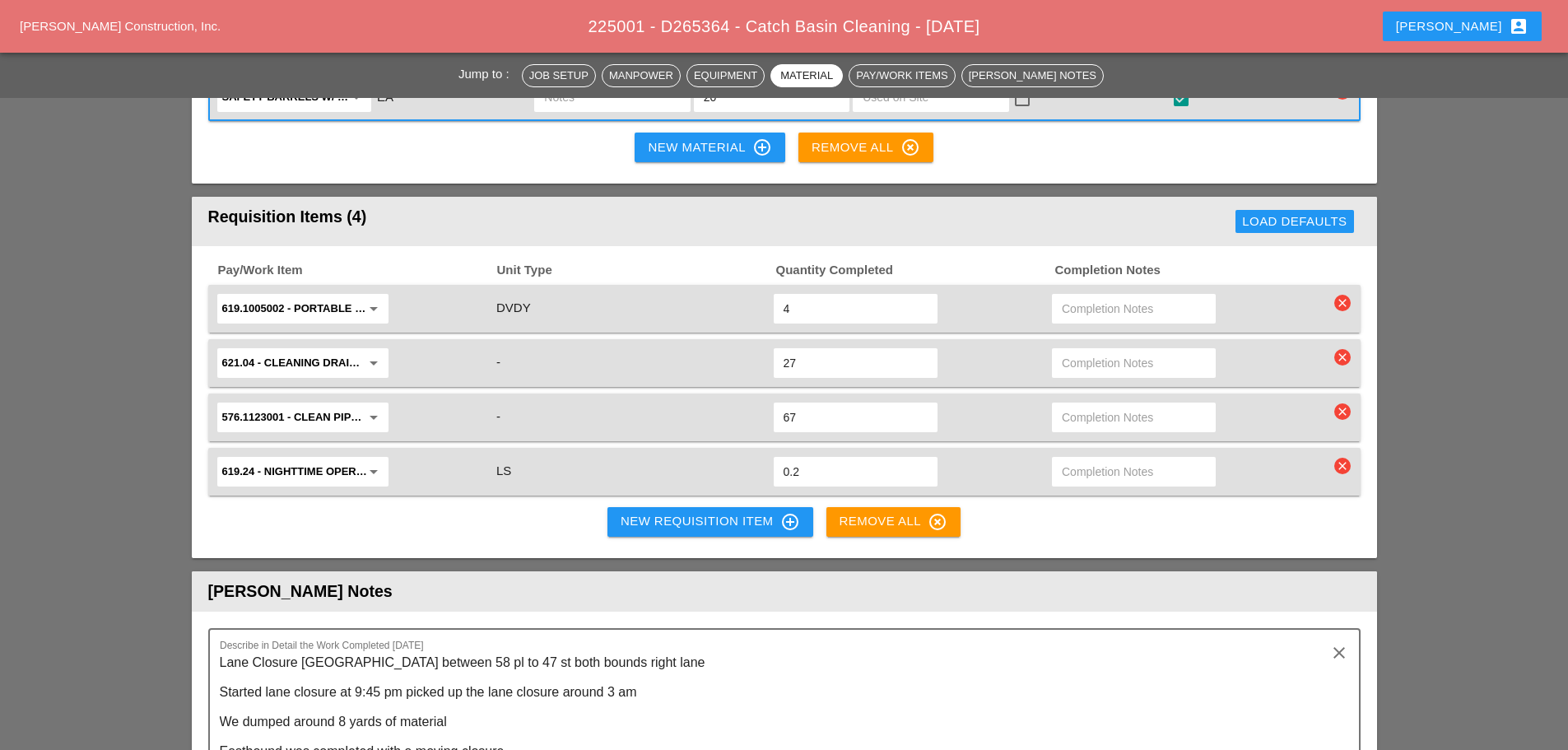
click at [1105, 525] on div "Pay/Work Item Unit Type Quantity Completed Completion Notes 619.1005002 - Porta…" at bounding box center [785, 401] width 1185 height 312
drag, startPoint x: 118, startPoint y: 259, endPoint x: 158, endPoint y: 231, distance: 48.8
click at [118, 259] on div "Jump to : Job Setup Manpower Equipment Material Pay/Work Items [PERSON_NAME] No…" at bounding box center [784, 28] width 1568 height 3354
click at [1482, 26] on div "[PERSON_NAME] account_box" at bounding box center [1462, 27] width 132 height 20
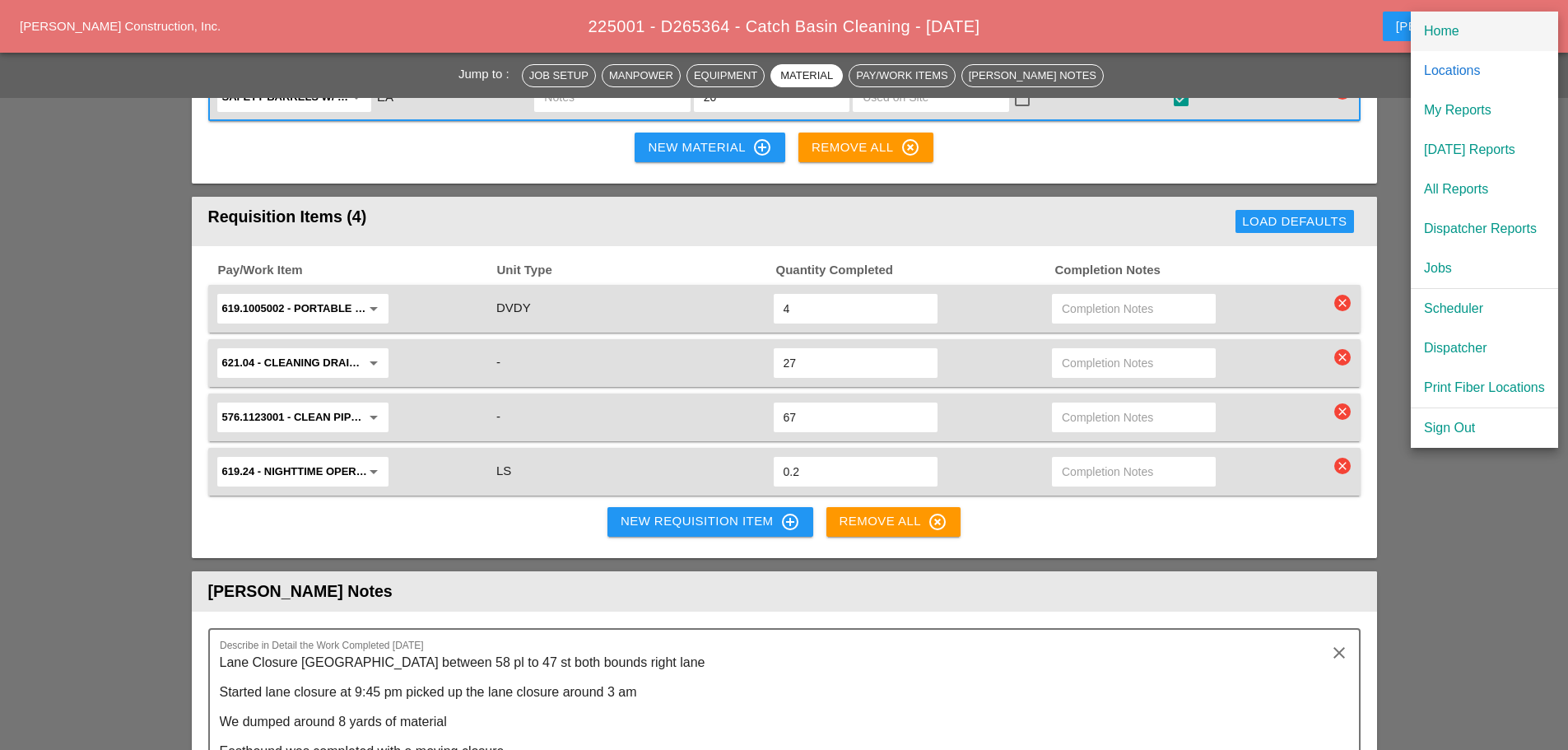
click at [1458, 43] on link "Home" at bounding box center [1485, 32] width 147 height 40
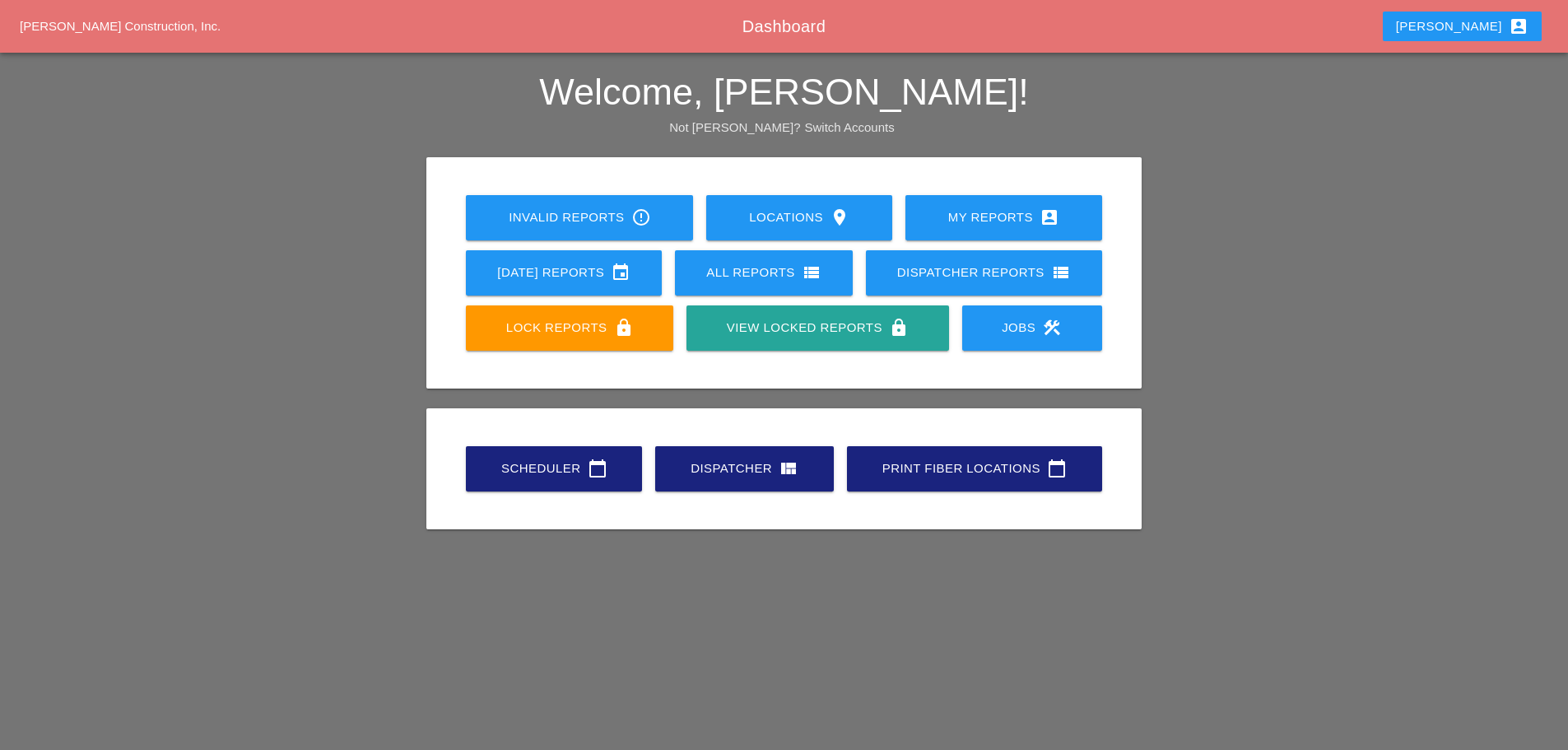
click at [538, 464] on div "Scheduler calendar_today" at bounding box center [554, 468] width 124 height 20
